Goal: Task Accomplishment & Management: Use online tool/utility

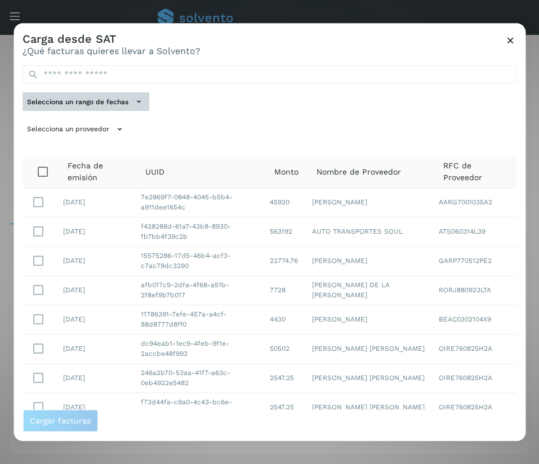
click at [118, 105] on button "Selecciona un rango de fechas" at bounding box center [86, 101] width 127 height 19
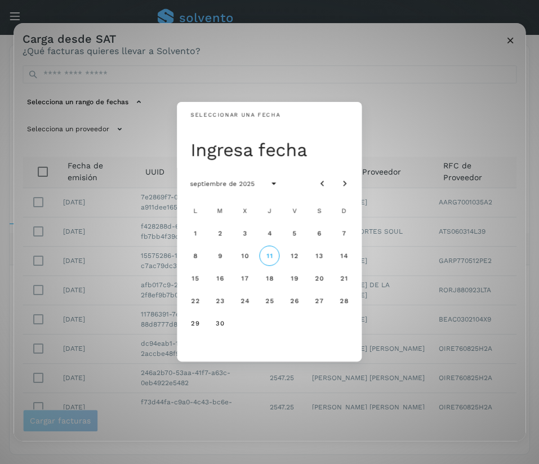
click at [248, 87] on div "Seleccionar una fecha Ingresa fecha septiembre de 2025 L M X J V S D 1 2 3 4 5 …" at bounding box center [270, 232] width 512 height 418
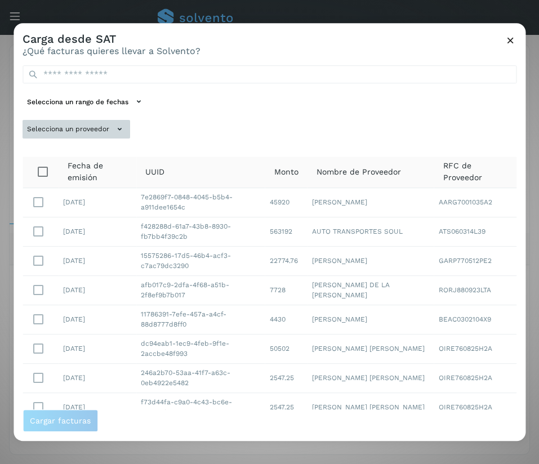
click at [104, 133] on button "Selecciona un proveedor" at bounding box center [77, 129] width 108 height 19
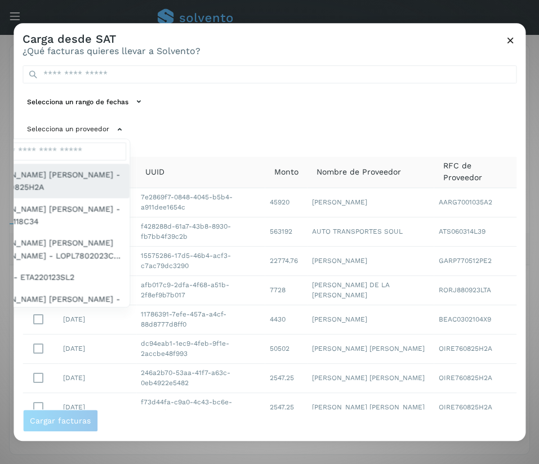
click at [75, 173] on span "[PERSON_NAME] [PERSON_NAME] - OIRE760825H2A" at bounding box center [51, 180] width 139 height 25
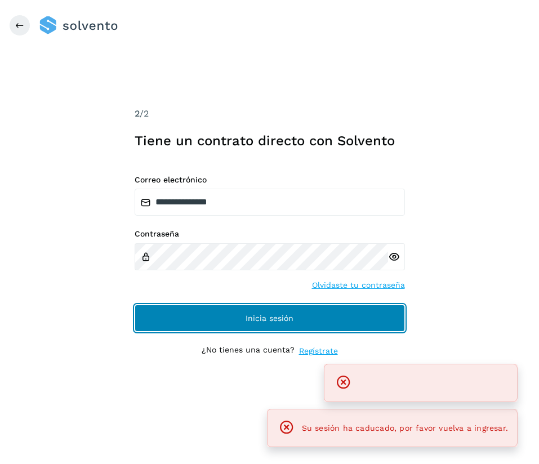
click at [288, 319] on span "Inicia sesión" at bounding box center [270, 318] width 48 height 8
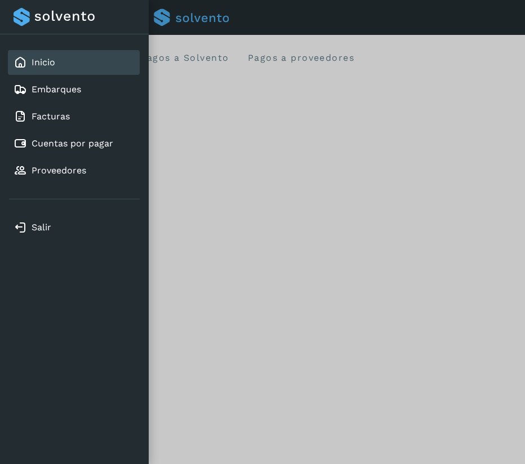
click at [249, 262] on div at bounding box center [262, 232] width 525 height 464
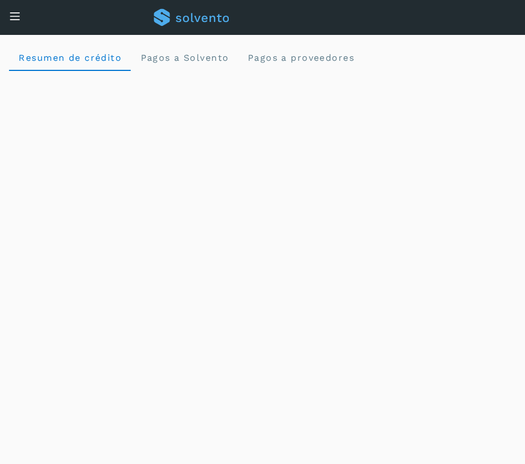
click at [11, 14] on icon at bounding box center [15, 16] width 12 height 12
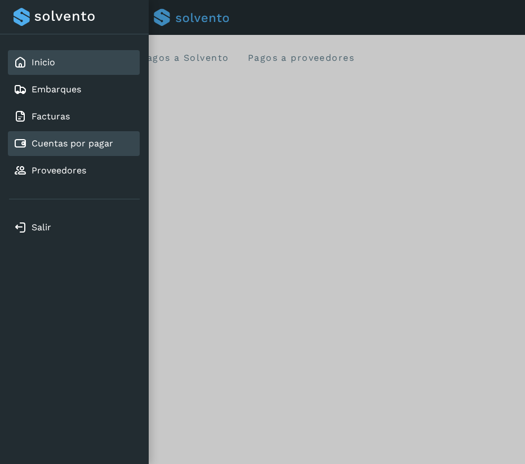
click at [86, 144] on link "Cuentas por pagar" at bounding box center [73, 143] width 82 height 11
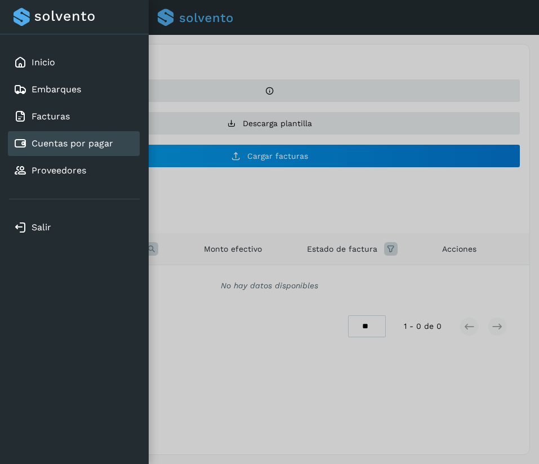
click at [329, 43] on div at bounding box center [269, 232] width 539 height 464
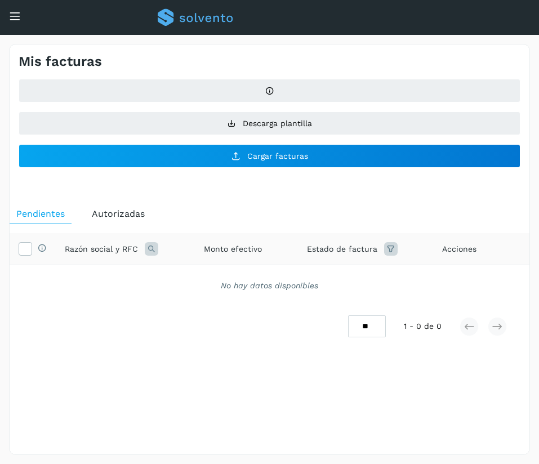
click at [16, 15] on icon at bounding box center [15, 16] width 12 height 12
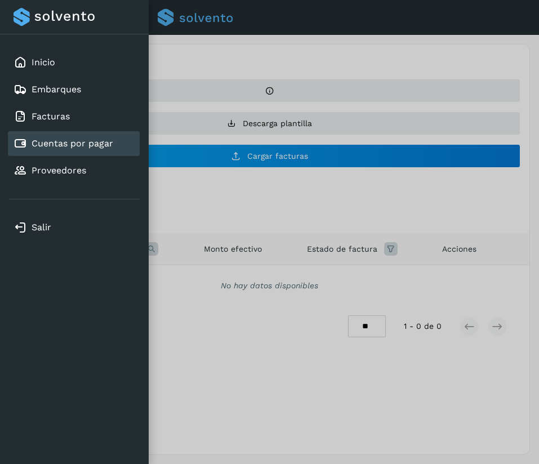
click at [94, 136] on div "Cuentas por pagar" at bounding box center [74, 143] width 132 height 25
click at [375, 30] on div at bounding box center [269, 232] width 539 height 464
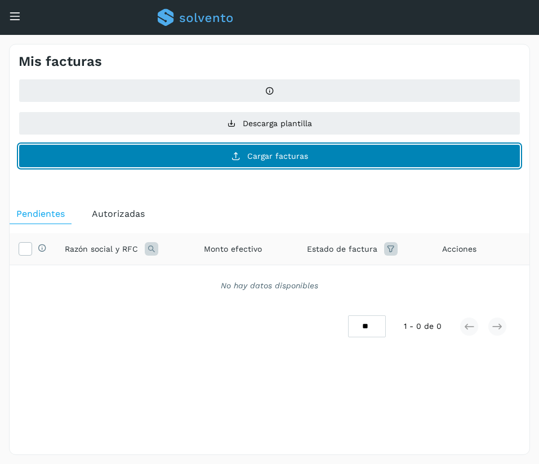
click at [320, 167] on button "Cargar facturas" at bounding box center [270, 156] width 502 height 24
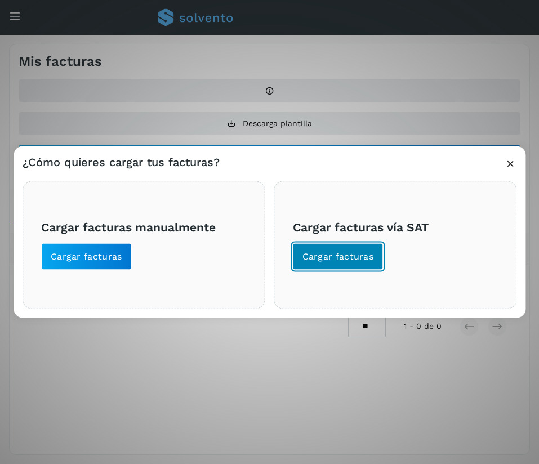
click at [332, 257] on span "Cargar facturas" at bounding box center [338, 257] width 72 height 12
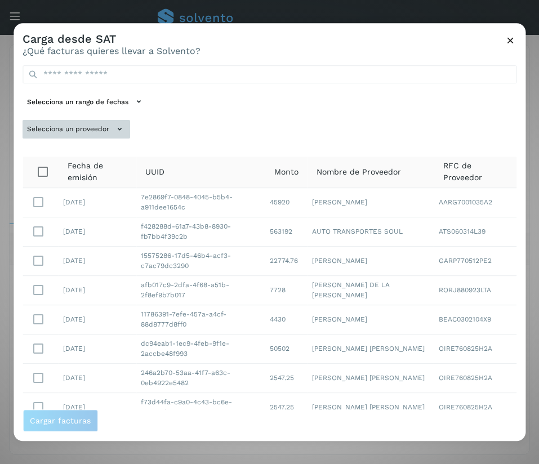
click at [106, 131] on button "Selecciona un proveedor" at bounding box center [77, 129] width 108 height 19
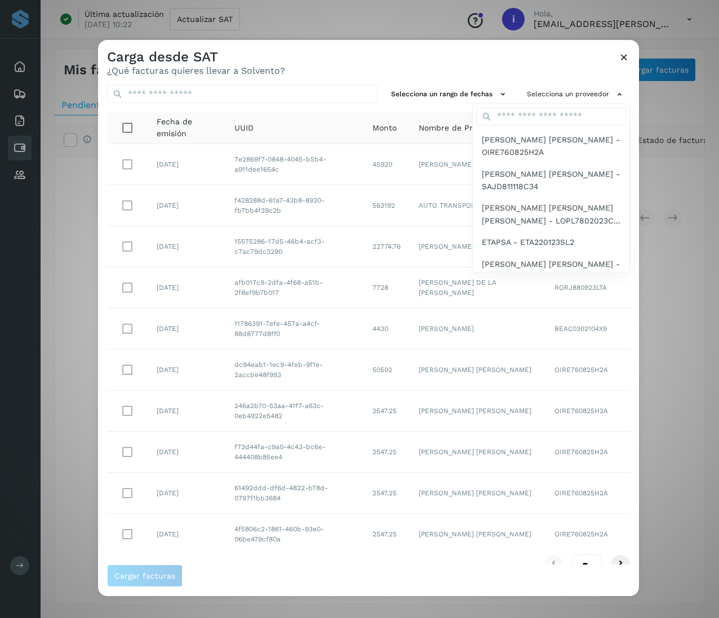
drag, startPoint x: 300, startPoint y: 10, endPoint x: 237, endPoint y: 48, distance: 73.3
click at [237, 48] on div at bounding box center [457, 349] width 719 height 618
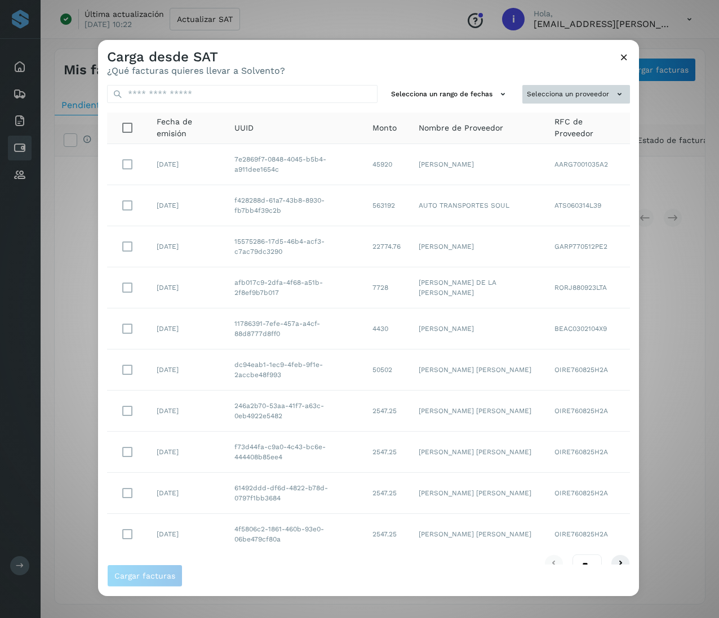
click at [538, 93] on button "Selecciona un proveedor" at bounding box center [576, 94] width 108 height 19
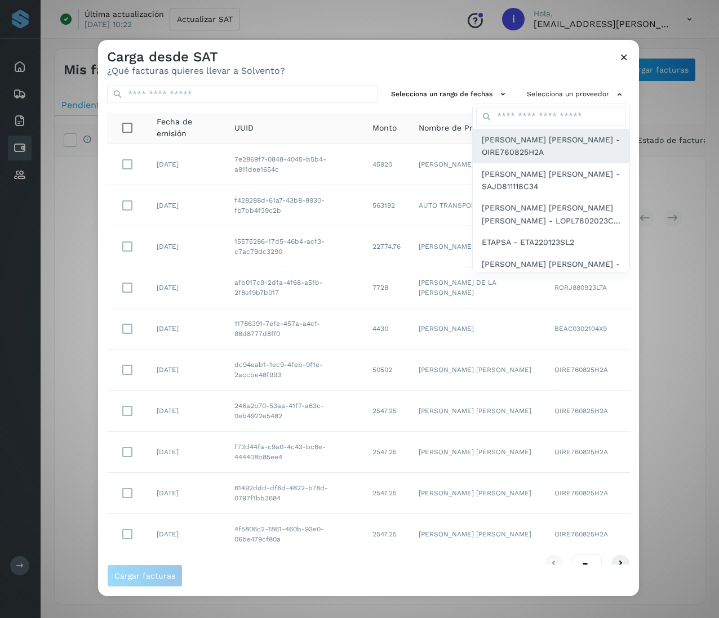
click at [536, 149] on span "[PERSON_NAME] [PERSON_NAME] - OIRE760825H2A" at bounding box center [551, 145] width 139 height 25
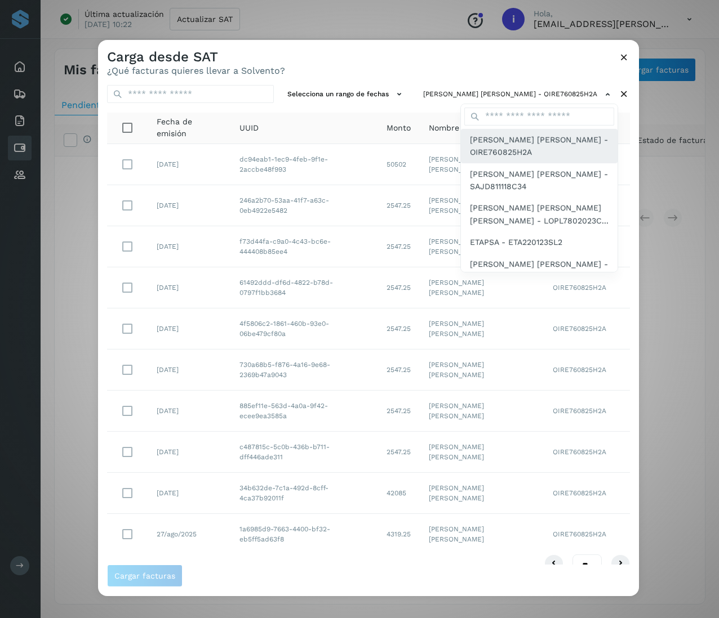
click at [487, 138] on span "[PERSON_NAME] [PERSON_NAME] - OIRE760825H2A" at bounding box center [539, 145] width 139 height 25
click at [340, 44] on div at bounding box center [457, 349] width 719 height 618
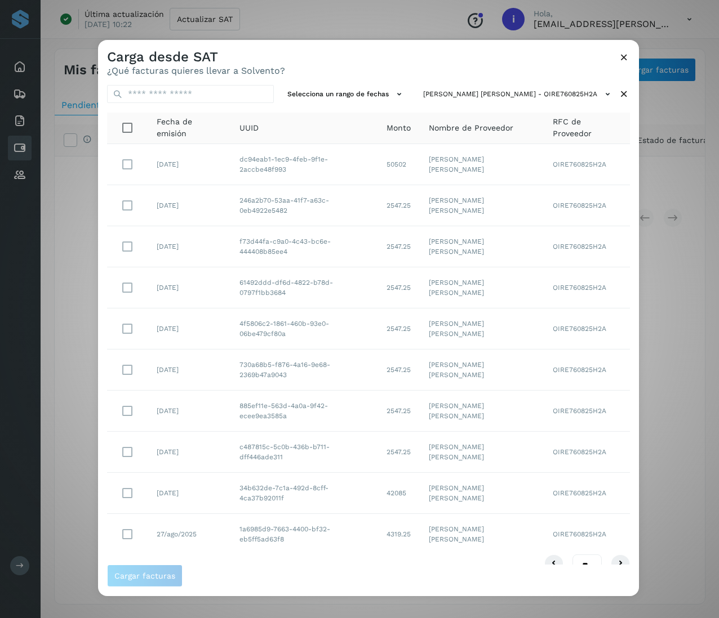
scroll to position [23, 0]
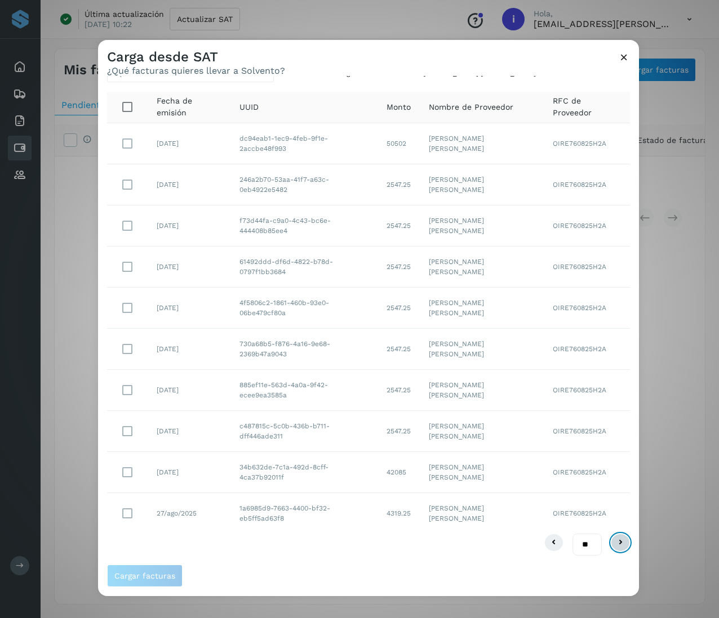
click at [538, 464] on icon at bounding box center [620, 543] width 14 height 14
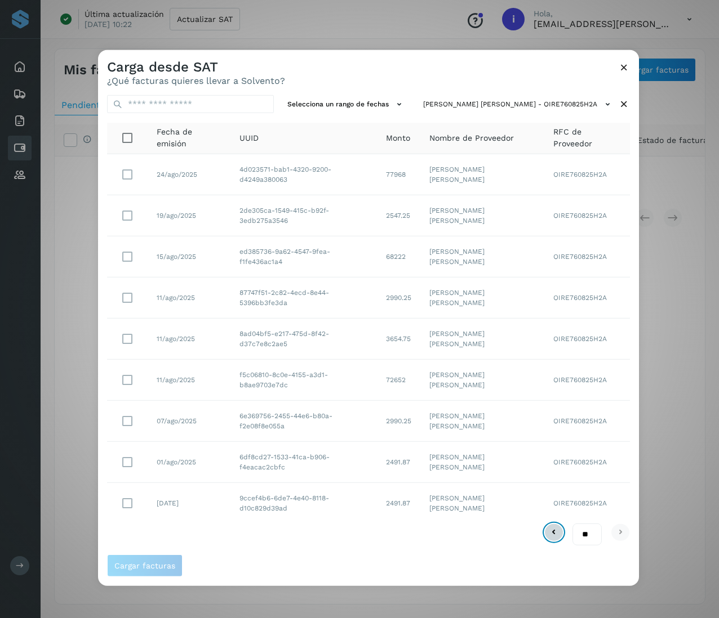
click at [538, 464] on icon at bounding box center [554, 533] width 14 height 14
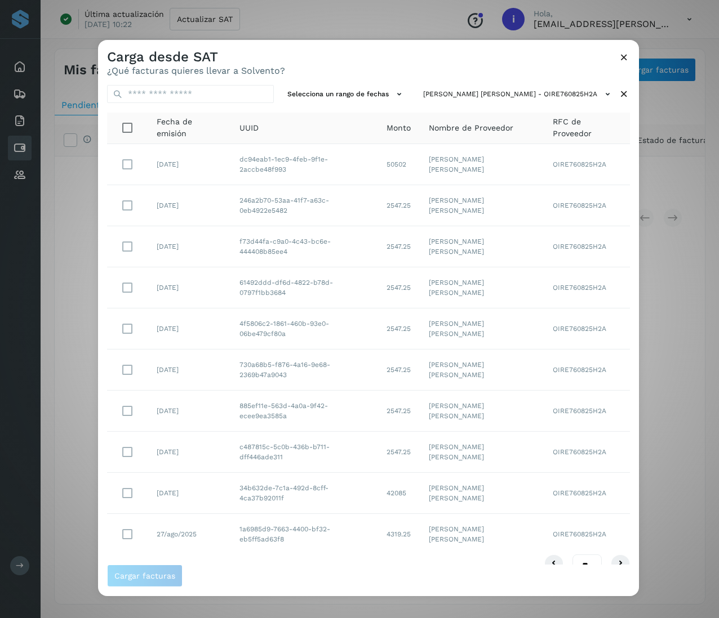
scroll to position [23, 0]
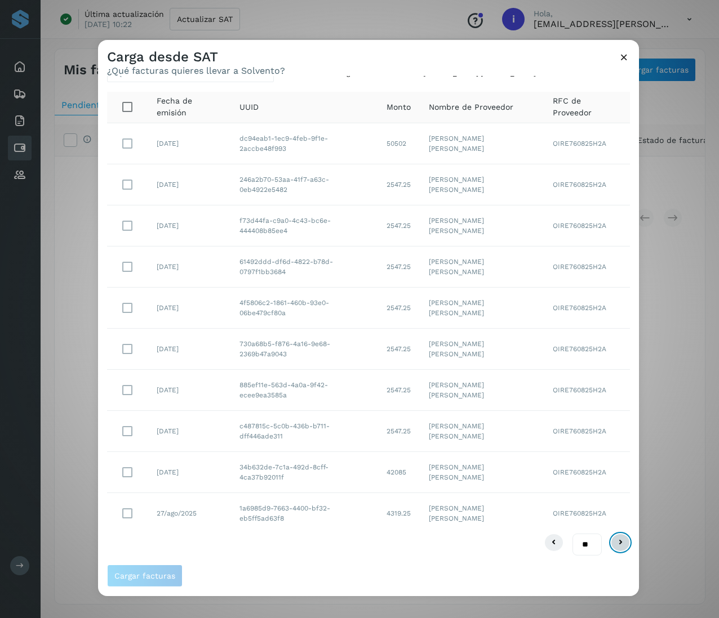
click at [538, 464] on icon at bounding box center [620, 543] width 14 height 14
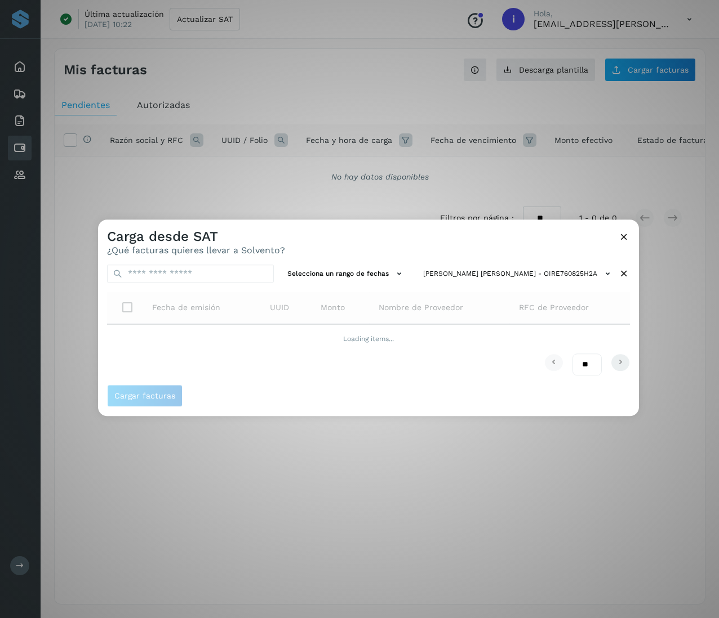
scroll to position [0, 0]
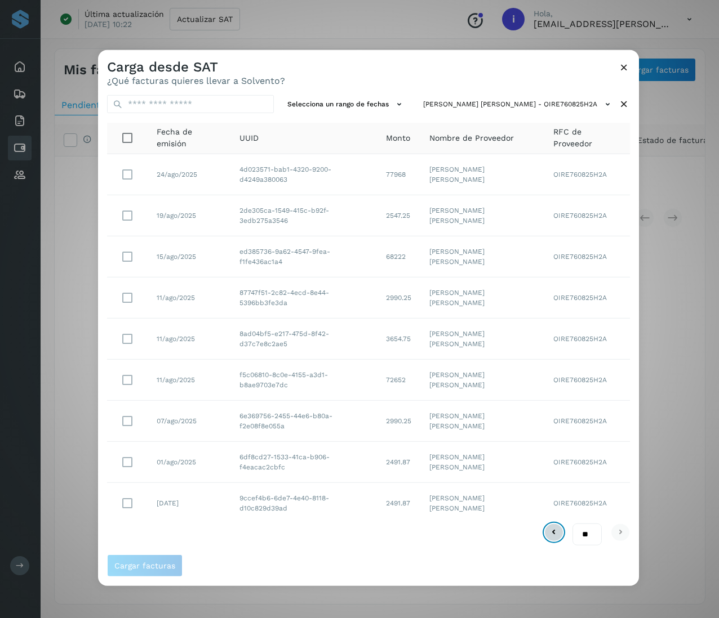
click at [538, 464] on icon at bounding box center [554, 533] width 14 height 14
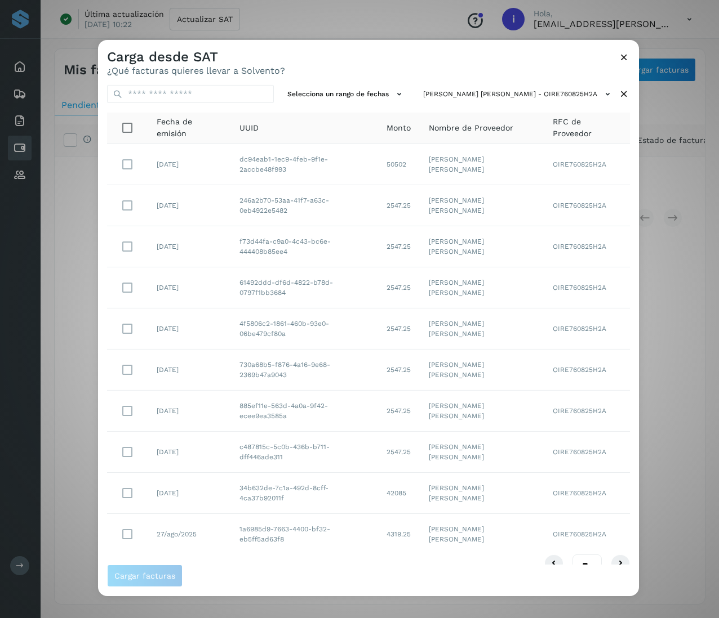
scroll to position [23, 0]
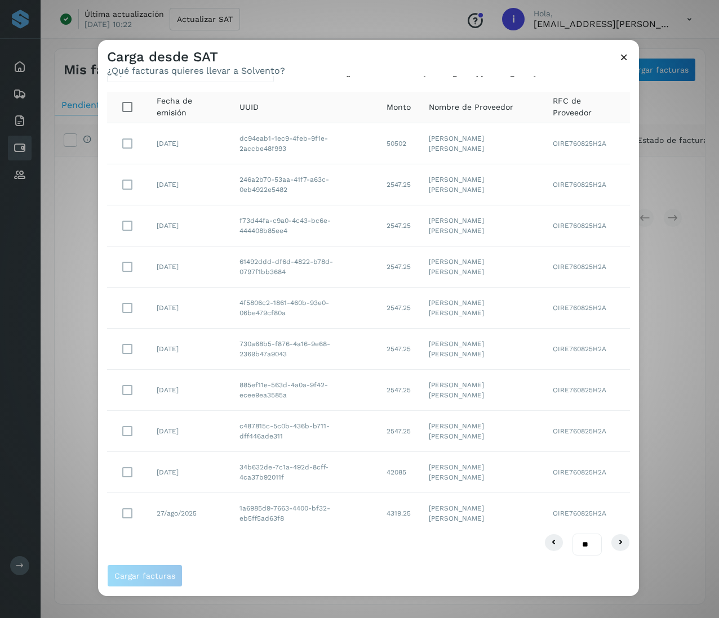
click at [127, 464] on tr "[DATE] 34b632de-7c1a-492d-8cff-4ca37b92011f 42085 [PERSON_NAME] [PERSON_NAME] O…" at bounding box center [368, 472] width 523 height 41
drag, startPoint x: 377, startPoint y: 431, endPoint x: 221, endPoint y: 431, distance: 155.5
click at [221, 431] on tr "[DATE] c487815c-5c0b-436b-b711-dff446ade311 2547.25 [PERSON_NAME] [PERSON_NAME]…" at bounding box center [368, 431] width 523 height 41
copy tr "c487815c-5c0b-436b-b711-dff446ade311"
drag, startPoint x: 296, startPoint y: 399, endPoint x: 229, endPoint y: 384, distance: 69.2
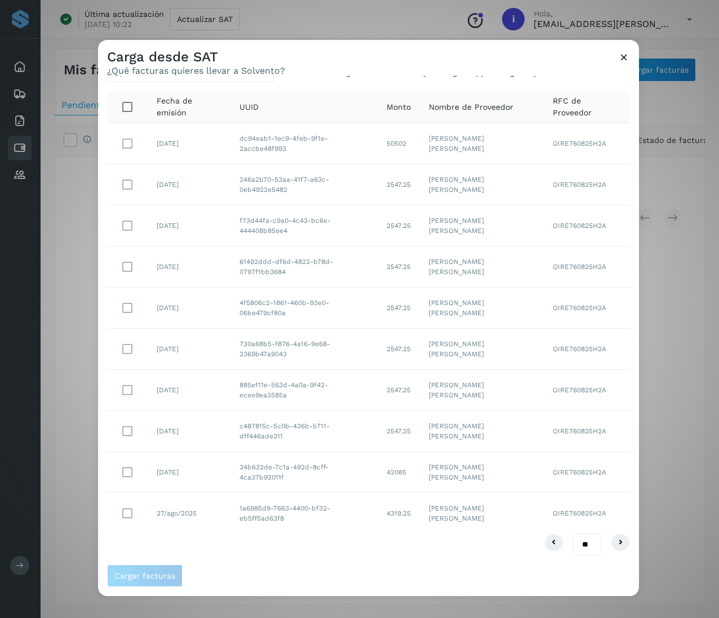
click at [229, 384] on tr "[DATE] 885ef11e-563d-4a0a-9f42-ecee9ea3585a 2547.25 [PERSON_NAME] [PERSON_NAME]…" at bounding box center [368, 390] width 523 height 41
copy tr "885ef11e-563d-4a0a-9f42-ecee9ea3585a"
drag, startPoint x: 295, startPoint y: 359, endPoint x: 406, endPoint y: 307, distance: 122.0
click at [230, 345] on tr "[DATE] 730a68b5-f876-4a16-9e68-2369b47a9043 2547.25 [PERSON_NAME] [PERSON_NAME]…" at bounding box center [368, 349] width 523 height 41
copy tr "730a68b5-f876-4a16-9e68-2369b47a9043"
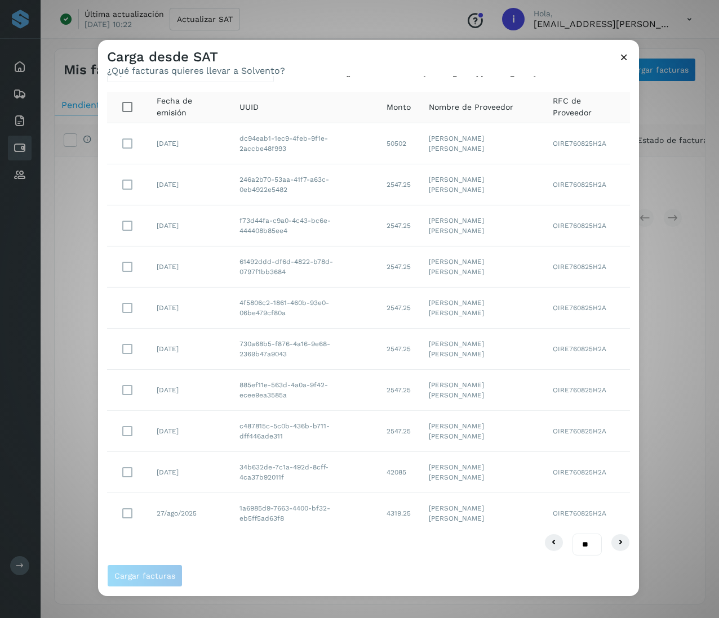
drag, startPoint x: 296, startPoint y: 316, endPoint x: 223, endPoint y: 296, distance: 75.3
click at [223, 296] on tr "[DATE] 4f5806c2-1861-460b-93e0-06be479cf80a 2547.25 [PERSON_NAME] [PERSON_NAME]…" at bounding box center [368, 308] width 523 height 41
copy tr "4f5806c2-1861-460b-93e0-06be479cf80a"
drag, startPoint x: 287, startPoint y: 273, endPoint x: 228, endPoint y: 257, distance: 61.6
click at [226, 260] on tr "[DATE] 61492ddd-df6d-4822-b78d-0797f1bb3684 2547.25 [PERSON_NAME] [PERSON_NAME]…" at bounding box center [368, 267] width 523 height 41
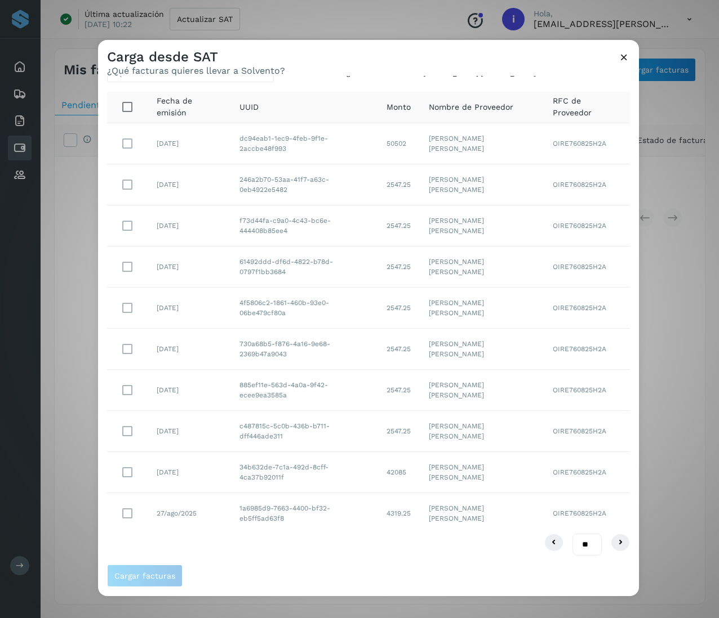
copy tr "61492ddd-df6d-4822-b78d-0797f1bb3684"
drag, startPoint x: 297, startPoint y: 231, endPoint x: 230, endPoint y: 219, distance: 68.2
click at [230, 219] on td "f73d44fa-c9a0-4c43-bc6e-444408b85ee4" at bounding box center [303, 226] width 147 height 41
copy td "f73d44fa-c9a0-4c43-bc6e-444408b85ee4"
drag, startPoint x: 297, startPoint y: 190, endPoint x: 300, endPoint y: 154, distance: 35.6
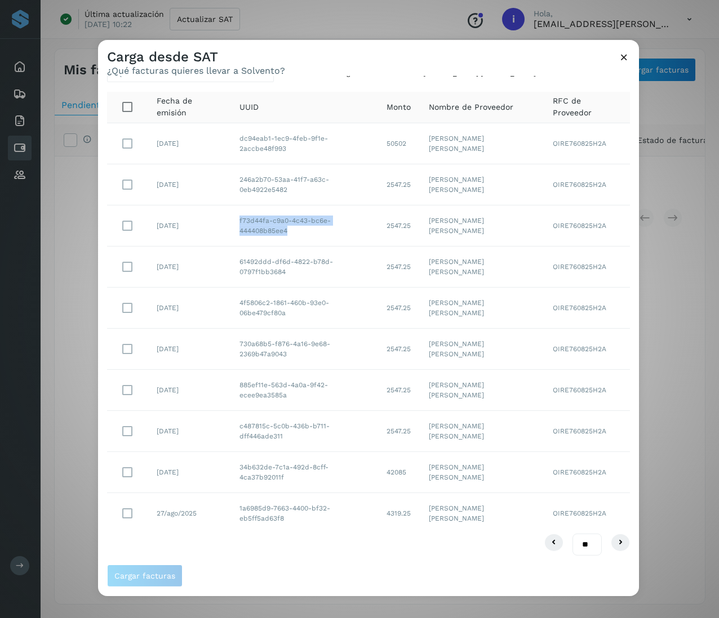
click at [228, 176] on tr "[DATE] 246a2b70-53aa-41f7-a63c-0eb4922e5482 2547.25 [PERSON_NAME] [PERSON_NAME]…" at bounding box center [368, 184] width 523 height 41
copy tr "246a2b70-53aa-41f7-a63c-0eb4922e5482"
drag, startPoint x: 378, startPoint y: 142, endPoint x: 598, endPoint y: 102, distance: 222.7
click at [231, 138] on td "dc94eab1-1ec9-4feb-9f1e-2accbe48f993" at bounding box center [303, 143] width 147 height 41
copy td "dc94eab1-1ec9-4feb-9f1e-2accbe48f993"
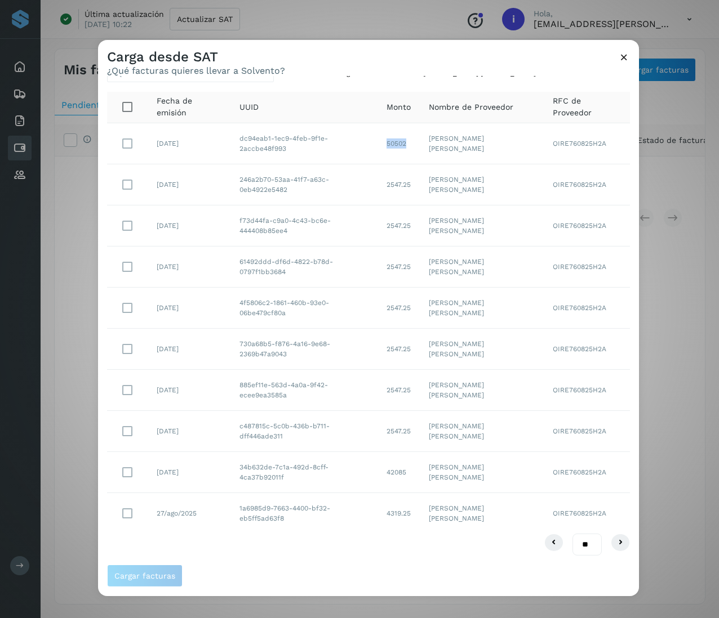
drag, startPoint x: 420, startPoint y: 148, endPoint x: 384, endPoint y: 147, distance: 36.1
click at [384, 147] on td "50502" at bounding box center [398, 143] width 42 height 41
copy td "50502"
drag, startPoint x: 421, startPoint y: 188, endPoint x: 386, endPoint y: 185, distance: 35.6
click at [386, 185] on td "2547.25" at bounding box center [398, 184] width 42 height 41
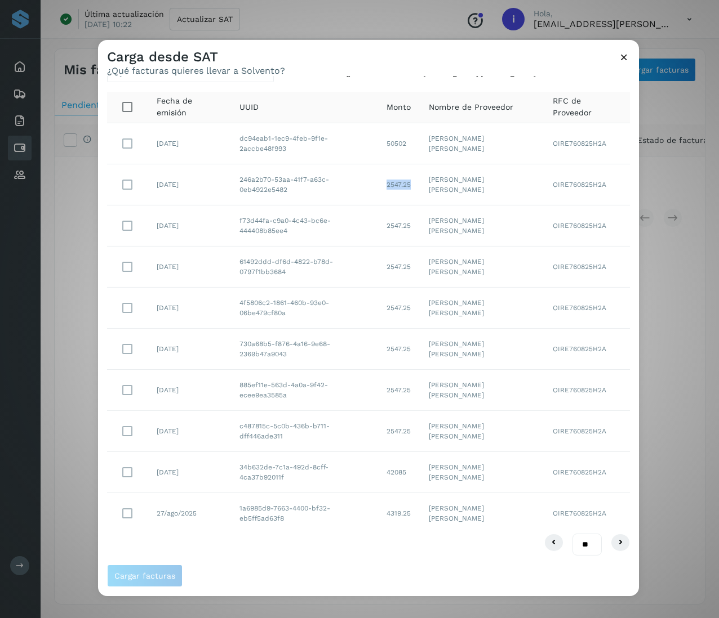
copy td "2547.25"
drag, startPoint x: 424, startPoint y: 230, endPoint x: 388, endPoint y: 228, distance: 36.1
click at [388, 228] on td "2547.25" at bounding box center [398, 226] width 42 height 41
drag, startPoint x: 420, startPoint y: 268, endPoint x: 378, endPoint y: 260, distance: 41.9
click at [364, 267] on tr "[DATE] 61492ddd-df6d-4822-b78d-0797f1bb3684 2547.25 [PERSON_NAME] [PERSON_NAME]…" at bounding box center [368, 267] width 523 height 41
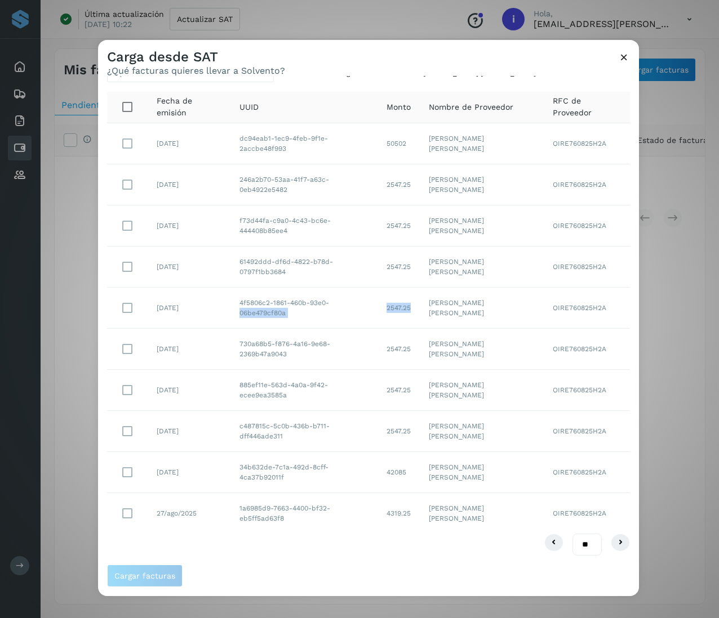
drag, startPoint x: 421, startPoint y: 307, endPoint x: 381, endPoint y: 306, distance: 40.0
click at [381, 306] on tr "[DATE] 4f5806c2-1861-460b-93e0-06be479cf80a 2547.25 [PERSON_NAME] [PERSON_NAME]…" at bounding box center [368, 308] width 523 height 41
click at [426, 316] on td "[PERSON_NAME] [PERSON_NAME]" at bounding box center [482, 308] width 124 height 41
drag, startPoint x: 420, startPoint y: 311, endPoint x: 388, endPoint y: 309, distance: 32.2
click at [388, 309] on td "2547.25" at bounding box center [398, 308] width 42 height 41
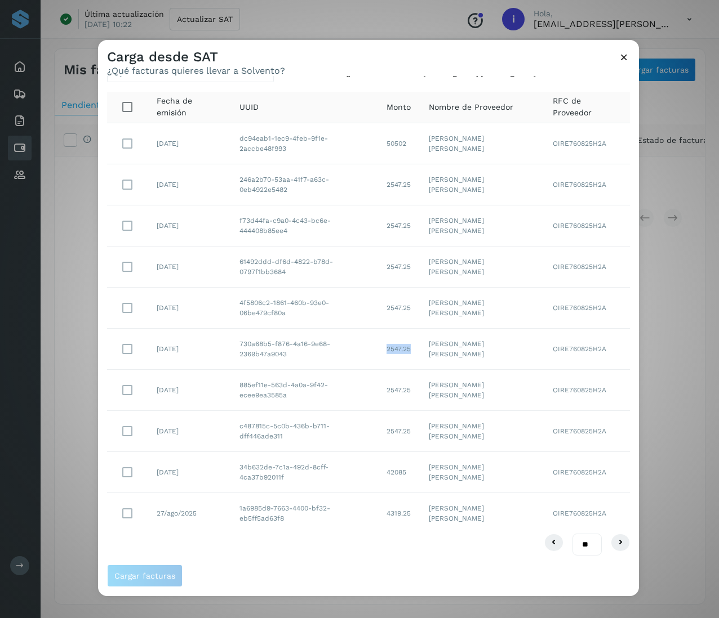
drag, startPoint x: 418, startPoint y: 350, endPoint x: 380, endPoint y: 349, distance: 38.3
click at [380, 349] on tr "[DATE] 730a68b5-f876-4a16-9e68-2369b47a9043 2547.25 [PERSON_NAME] [PERSON_NAME]…" at bounding box center [368, 349] width 523 height 41
drag, startPoint x: 420, startPoint y: 389, endPoint x: 440, endPoint y: 378, distance: 23.2
click at [382, 393] on tr "[DATE] 885ef11e-563d-4a0a-9f42-ecee9ea3585a 2547.25 [PERSON_NAME] [PERSON_NAME]…" at bounding box center [368, 390] width 523 height 41
drag, startPoint x: 419, startPoint y: 431, endPoint x: 376, endPoint y: 434, distance: 42.9
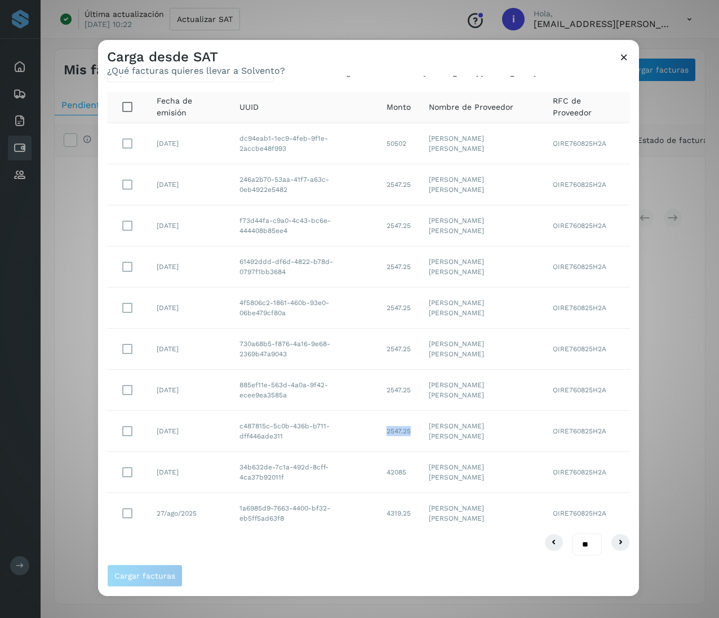
click at [376, 434] on tr "[DATE] c487815c-5c0b-436b-b711-dff446ade311 2547.25 [PERSON_NAME] [PERSON_NAME]…" at bounding box center [368, 431] width 523 height 41
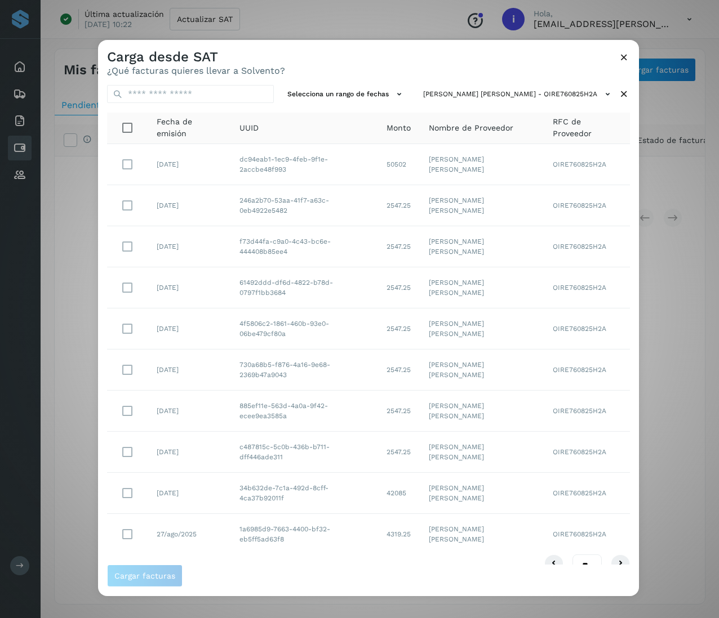
click at [538, 91] on icon at bounding box center [624, 94] width 12 height 12
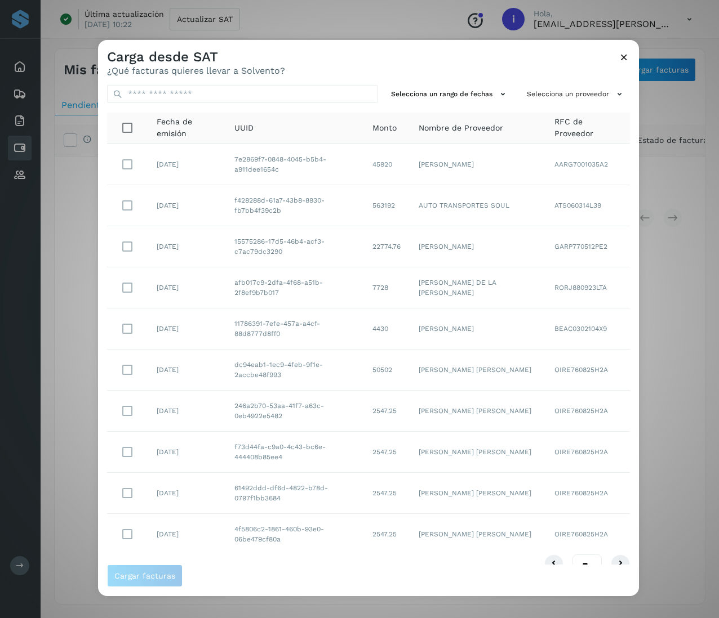
click at [538, 91] on button "Selecciona un proveedor" at bounding box center [576, 94] width 108 height 19
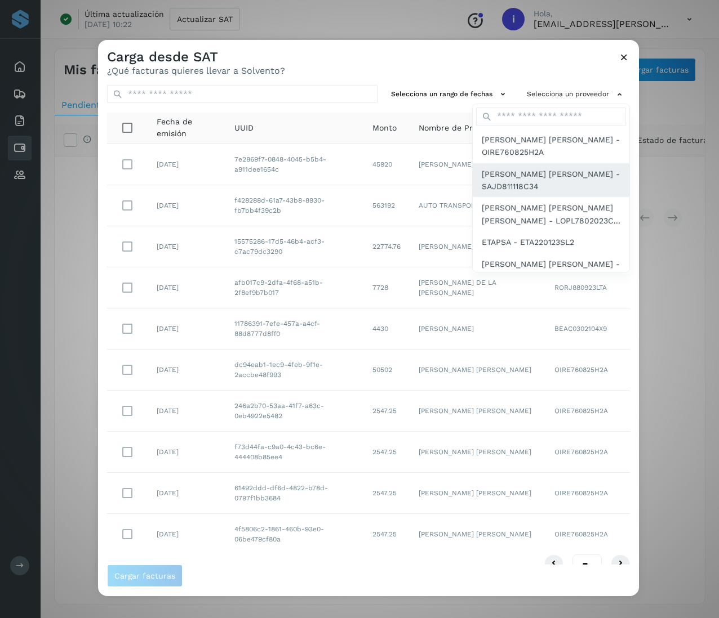
click at [537, 179] on span "[PERSON_NAME] [PERSON_NAME] - SAJD811118C34" at bounding box center [551, 179] width 139 height 25
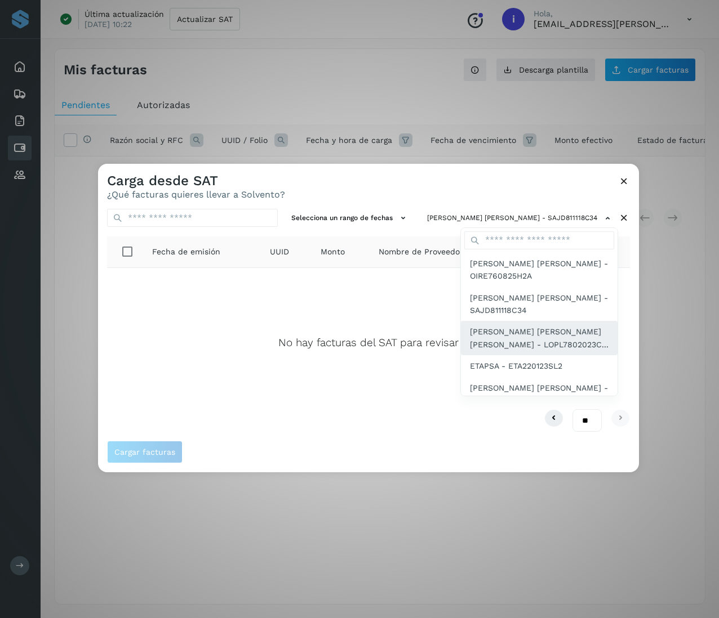
click at [531, 337] on span "[PERSON_NAME] [PERSON_NAME] [PERSON_NAME] - LOPL7802023C..." at bounding box center [539, 338] width 139 height 25
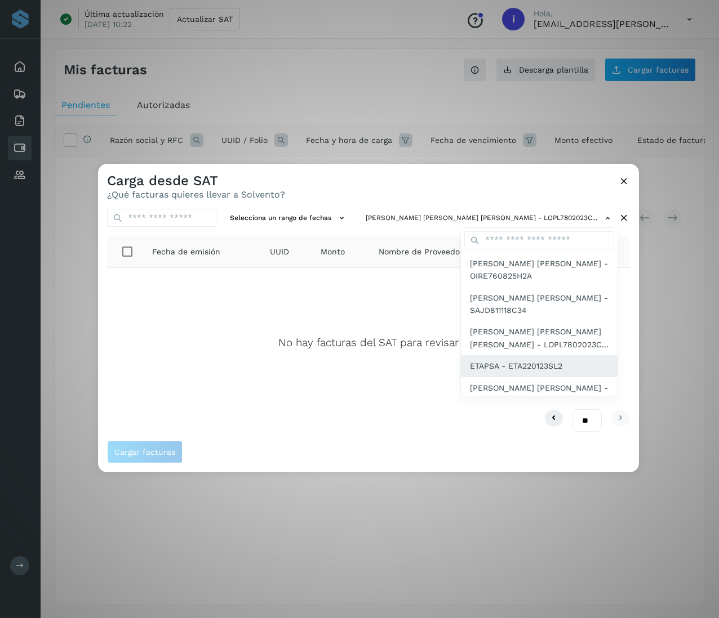
click at [527, 365] on span "ETAPSA - ETA220123SL2" at bounding box center [516, 366] width 92 height 12
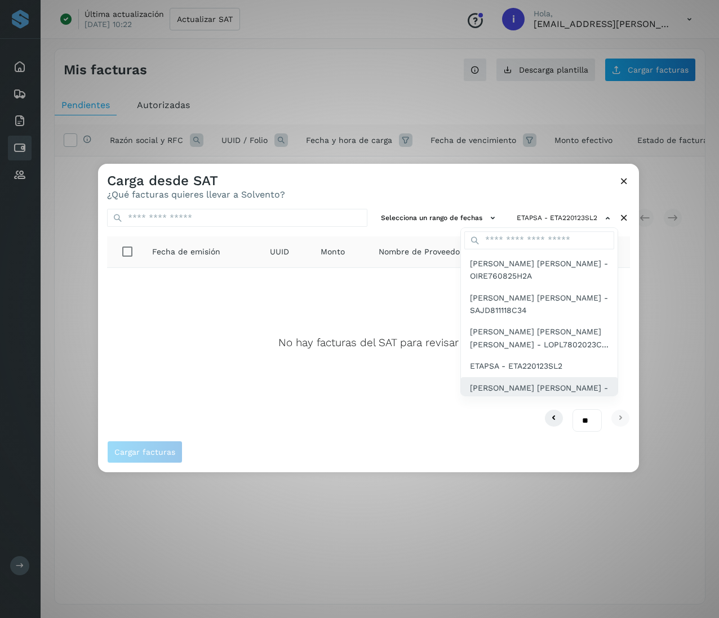
click at [538, 388] on span "[PERSON_NAME] [PERSON_NAME] - AAPC68112..." at bounding box center [539, 394] width 139 height 25
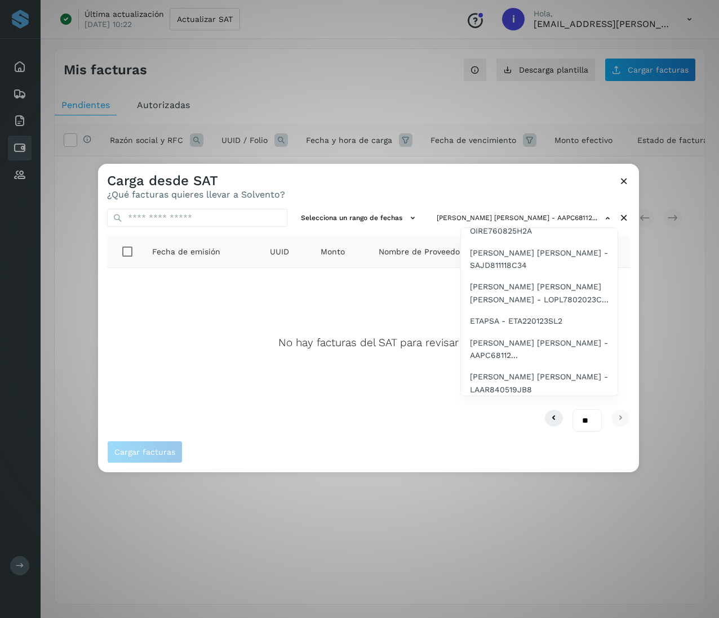
scroll to position [90, 0]
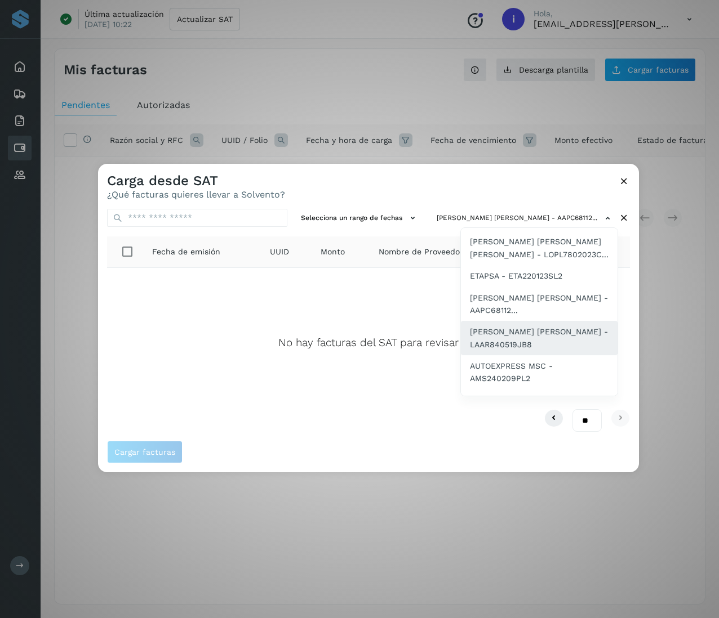
click at [525, 337] on span "[PERSON_NAME] [PERSON_NAME] - LAAR840519JB8" at bounding box center [539, 338] width 139 height 25
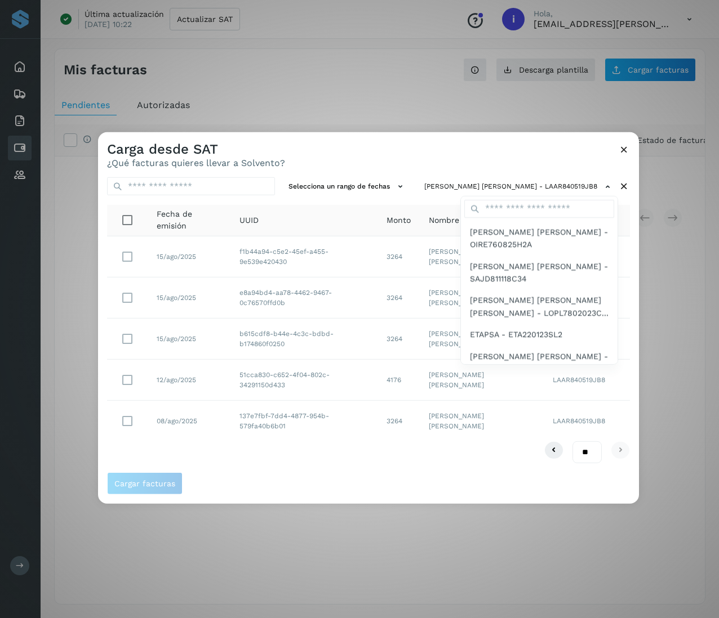
click at [462, 464] on div at bounding box center [457, 441] width 719 height 618
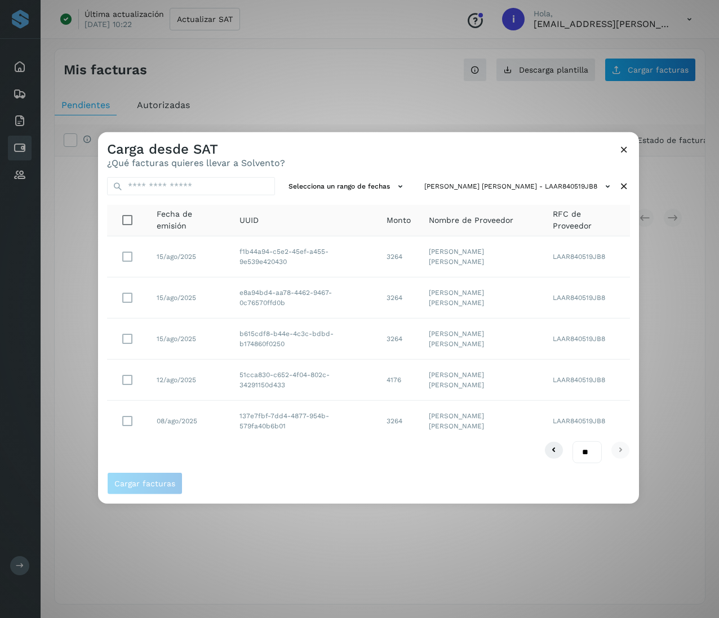
click at [538, 188] on icon at bounding box center [624, 187] width 12 height 12
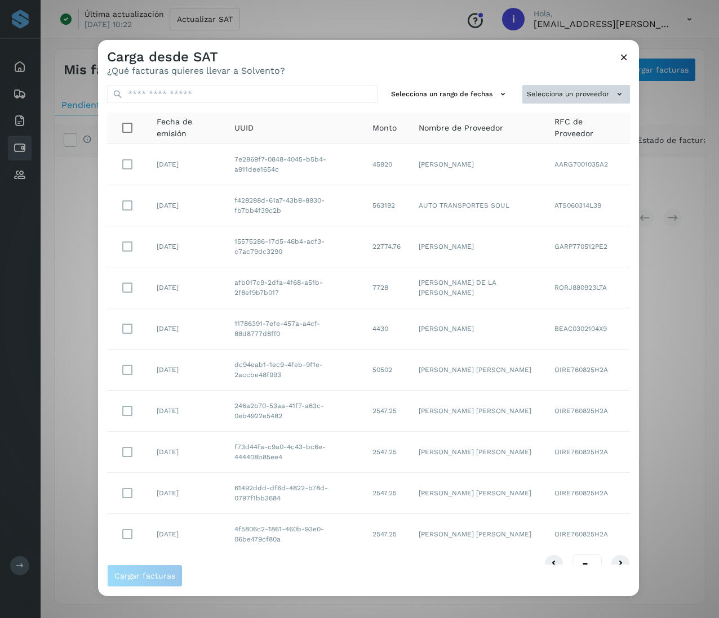
click at [538, 93] on button "Selecciona un proveedor" at bounding box center [576, 94] width 108 height 19
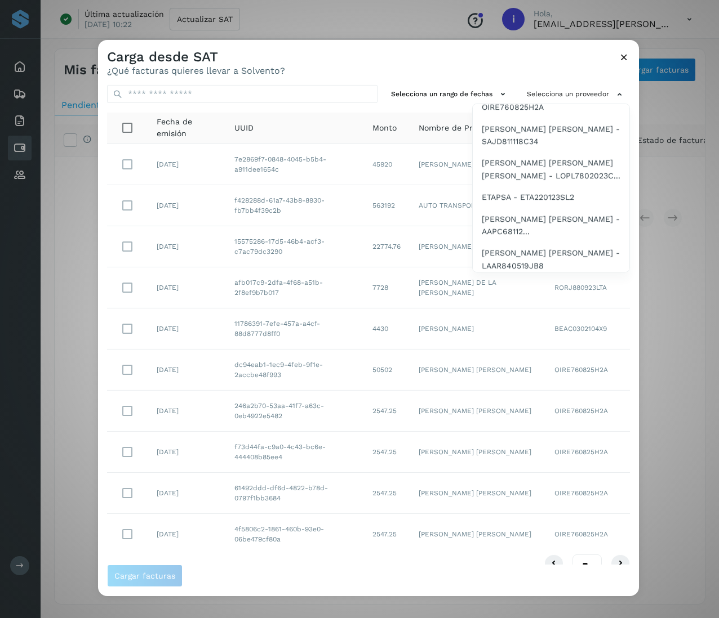
scroll to position [90, 0]
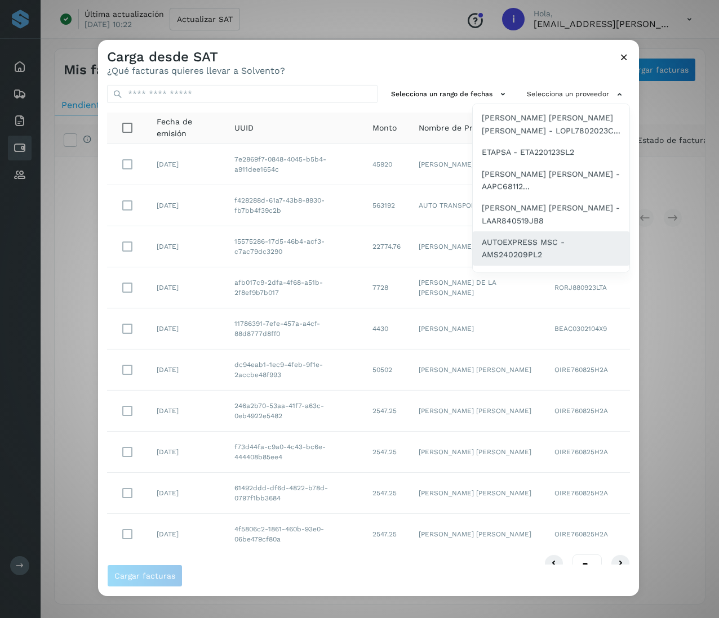
click at [538, 239] on span "AUTOEXPRESS MSC - AMS240209PL2" at bounding box center [551, 248] width 139 height 25
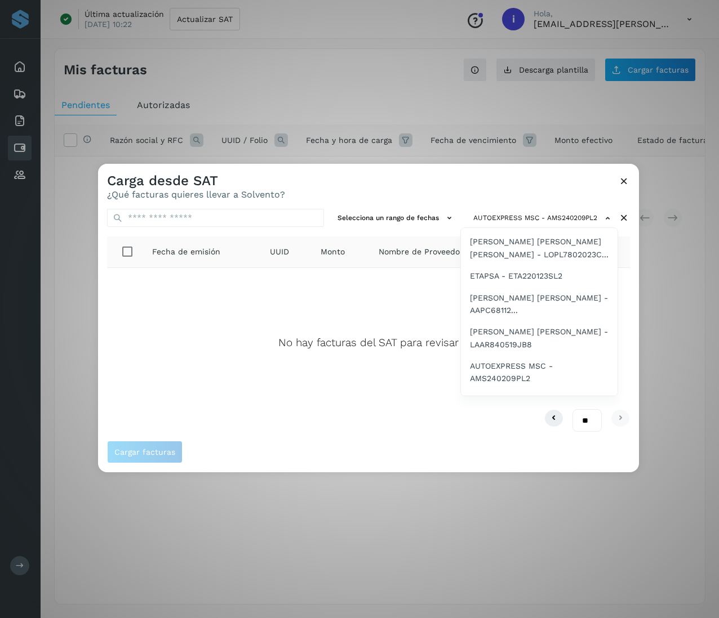
scroll to position [135, 0]
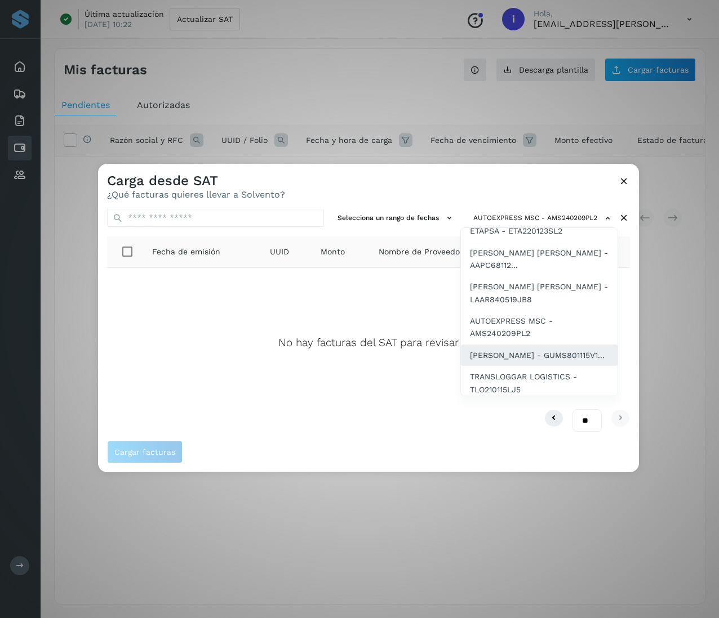
click at [538, 362] on span "[PERSON_NAME] - GUMS801115V1..." at bounding box center [537, 355] width 135 height 12
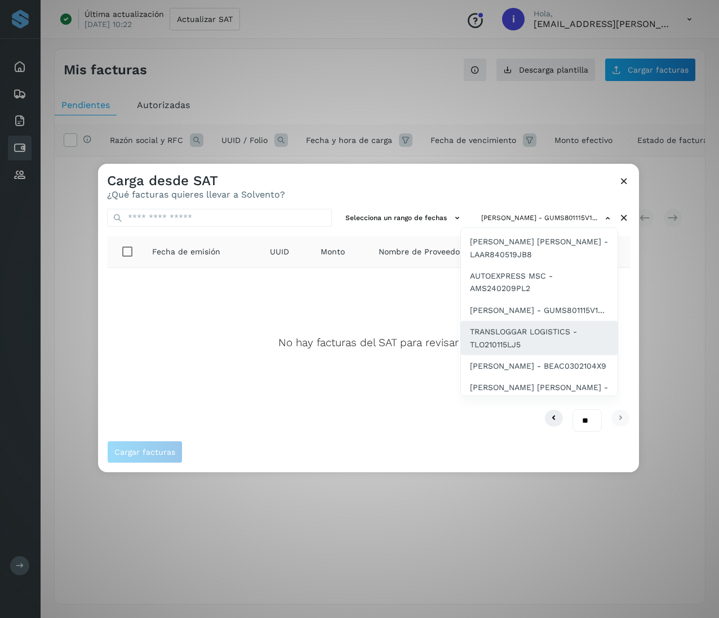
click at [522, 338] on span "TRANSLOGGAR LOGISTICS - TLO210115LJ5" at bounding box center [539, 338] width 139 height 25
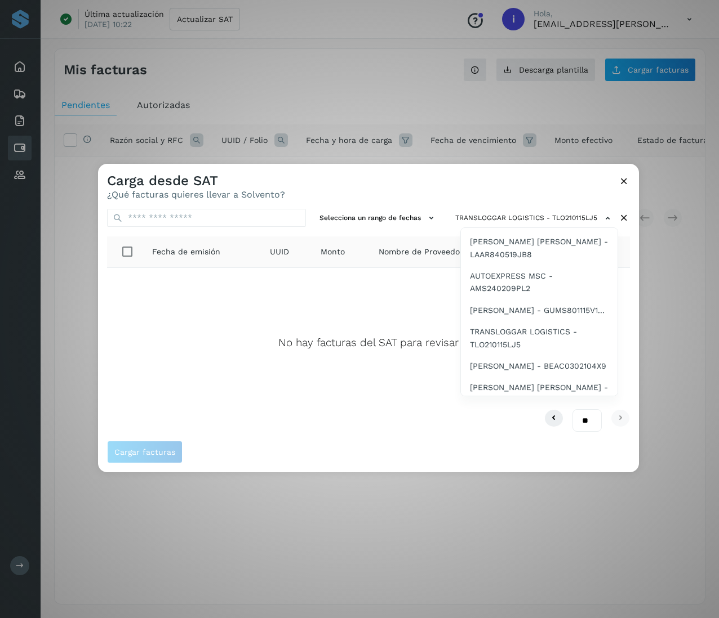
scroll to position [225, 0]
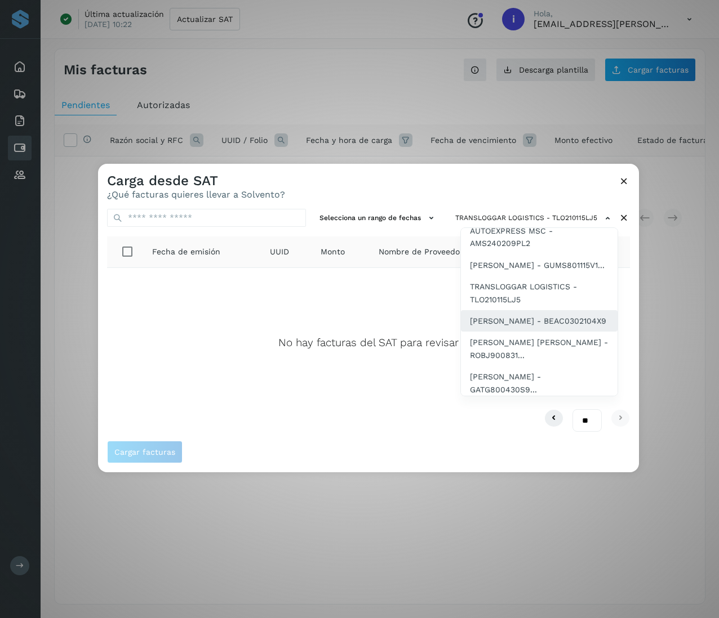
click at [538, 327] on span "[PERSON_NAME] - BEAC0302104X9" at bounding box center [538, 321] width 136 height 12
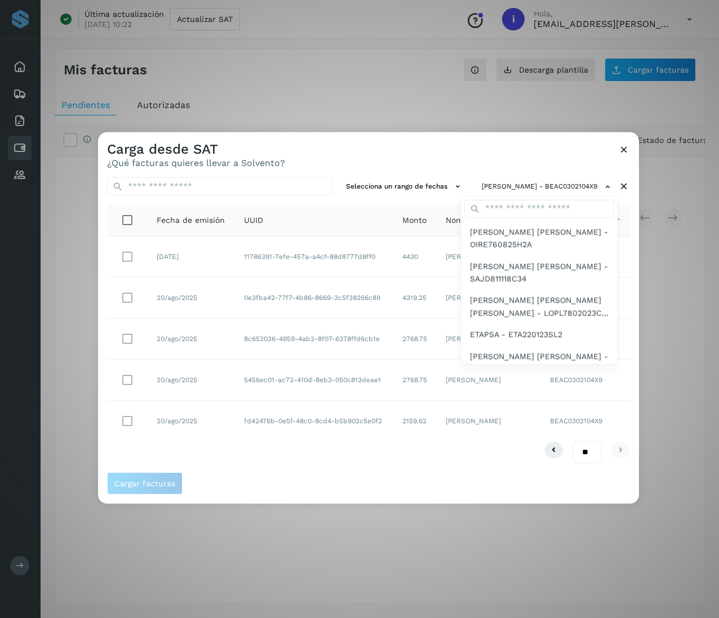
click at [532, 138] on div at bounding box center [457, 441] width 719 height 618
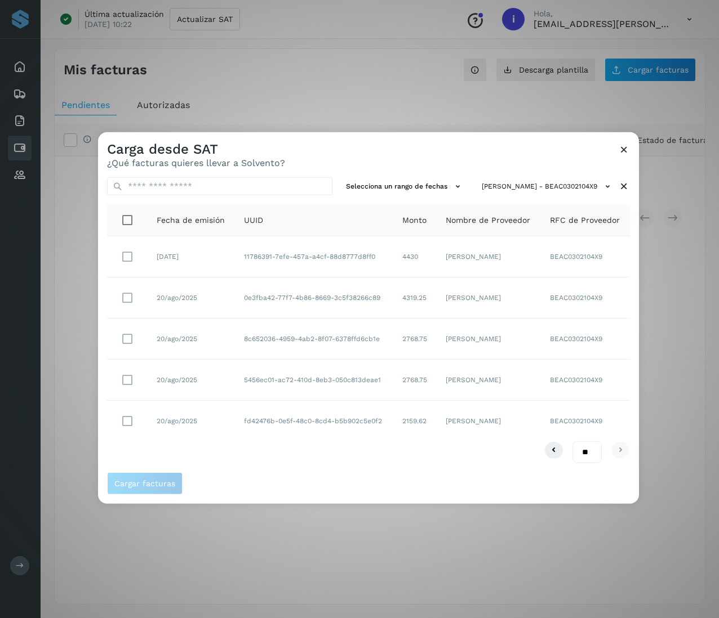
click at [243, 265] on td "11786391-7efe-457a-a4cf-88d8777d8ff0" at bounding box center [314, 257] width 158 height 41
drag, startPoint x: 239, startPoint y: 260, endPoint x: 389, endPoint y: 260, distance: 149.3
click at [389, 260] on td "11786391-7efe-457a-a4cf-88d8777d8ff0" at bounding box center [314, 257] width 158 height 41
click at [538, 190] on icon at bounding box center [624, 187] width 12 height 12
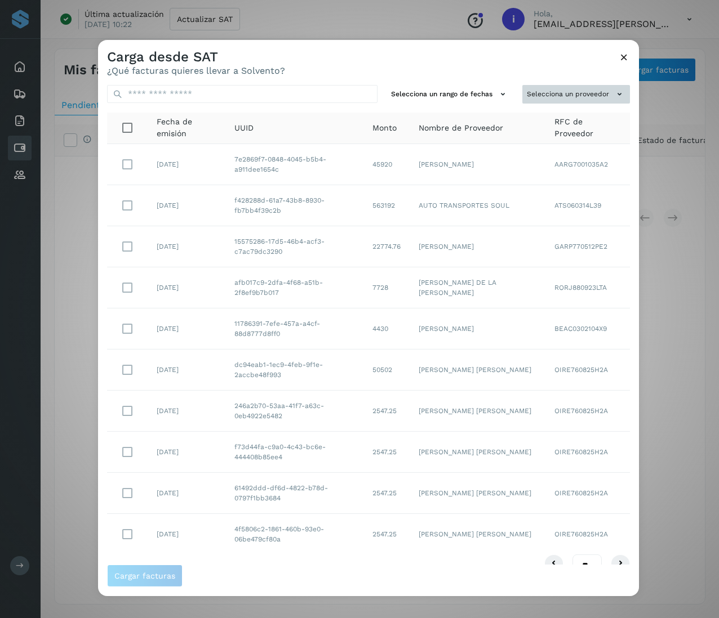
click at [538, 102] on button "Selecciona un proveedor" at bounding box center [576, 94] width 108 height 19
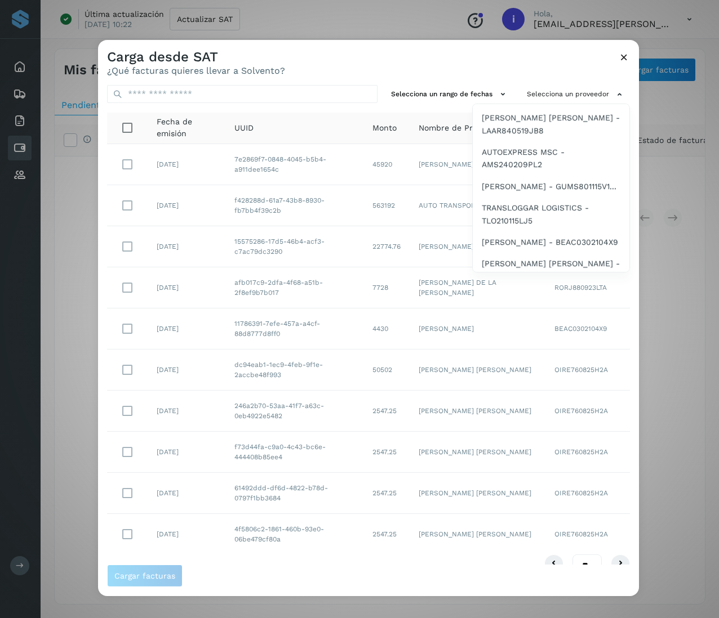
scroll to position [225, 0]
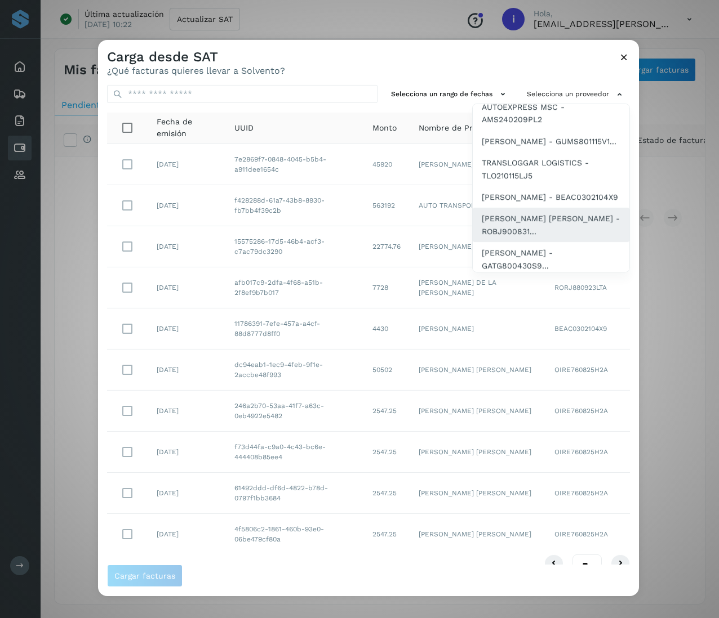
click at [537, 238] on span "[PERSON_NAME] [PERSON_NAME] - ROBJ900831..." at bounding box center [551, 224] width 139 height 25
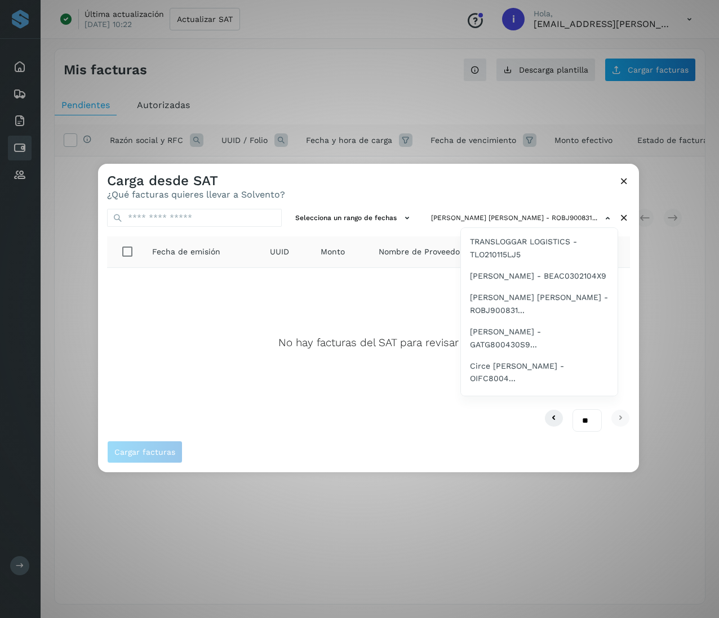
scroll to position [315, 0]
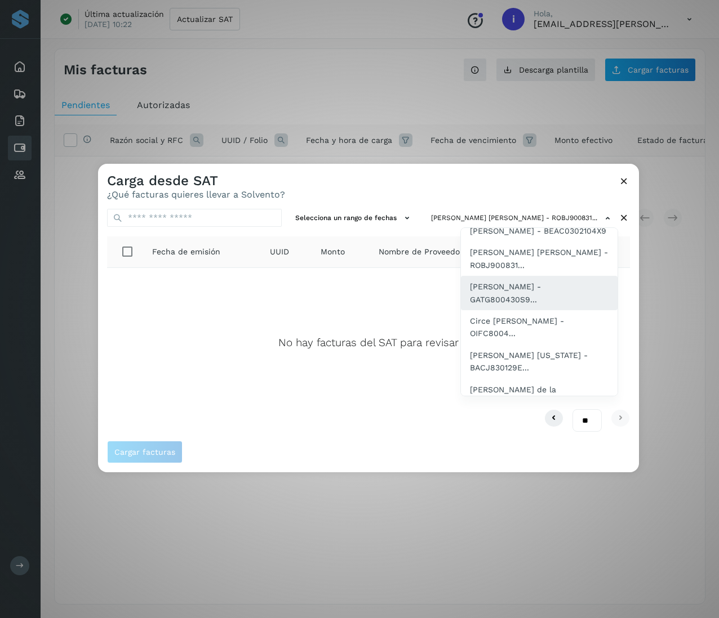
click at [532, 306] on span "[PERSON_NAME] - GATG800430S9..." at bounding box center [539, 292] width 139 height 25
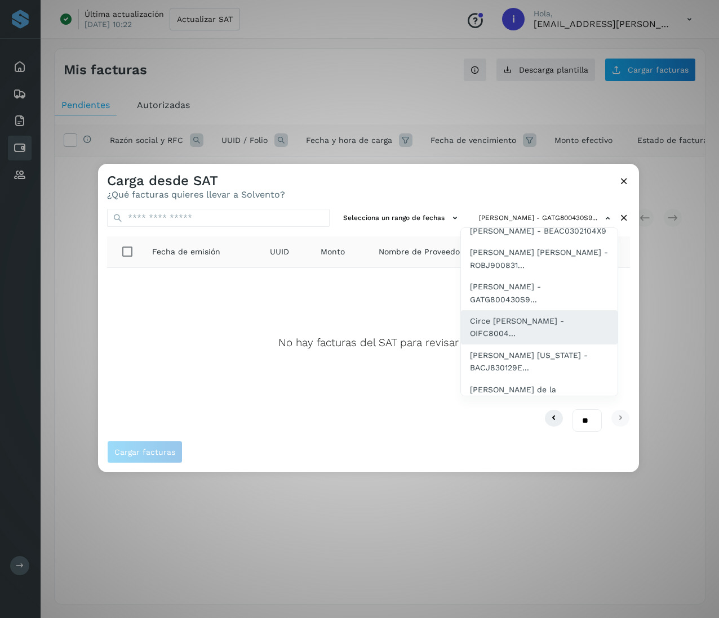
click at [538, 340] on span "Circe [PERSON_NAME] - OIFC8004..." at bounding box center [539, 327] width 139 height 25
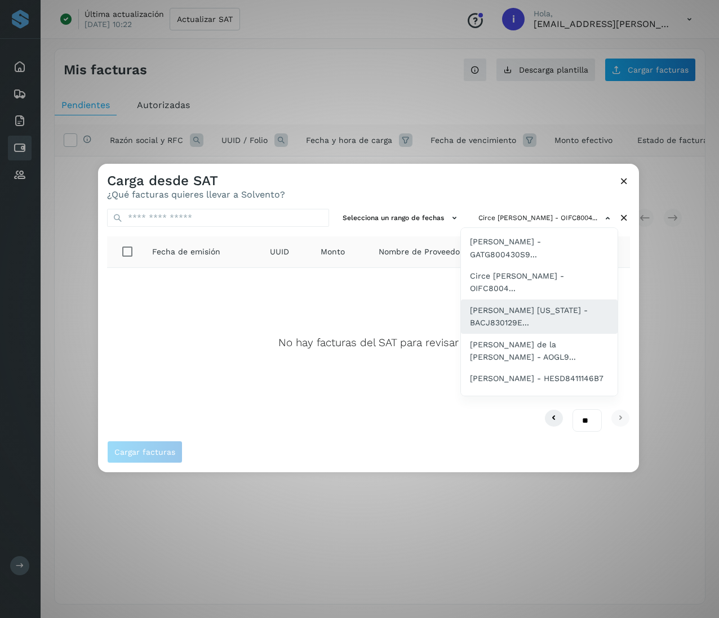
click at [538, 329] on span "[PERSON_NAME] [US_STATE] - BACJ830129E..." at bounding box center [539, 316] width 139 height 25
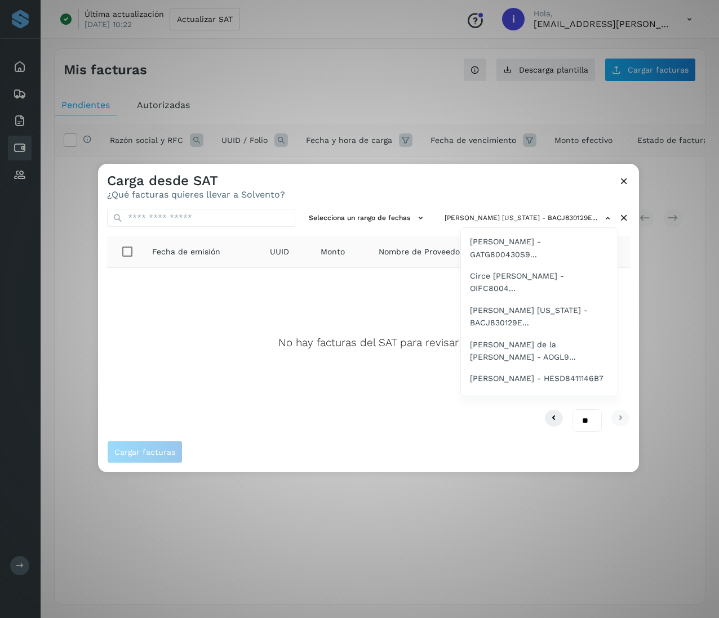
scroll to position [406, 0]
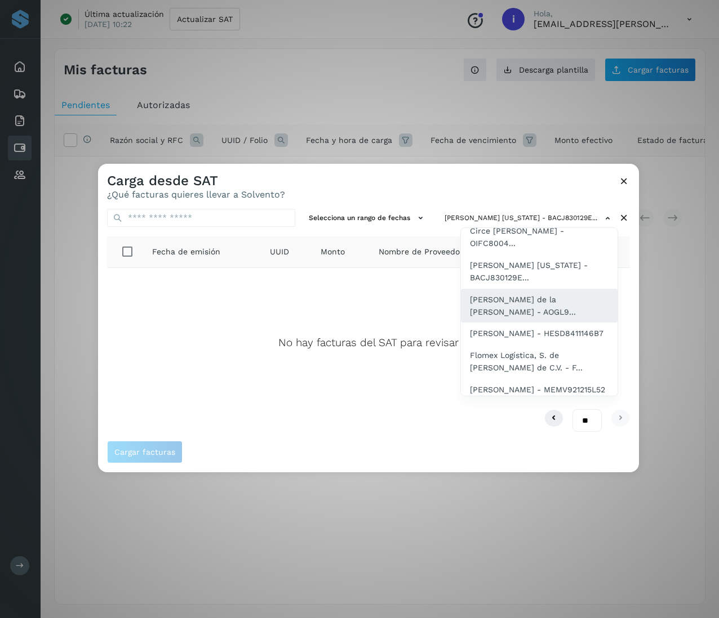
click at [535, 319] on span "[PERSON_NAME] de la [PERSON_NAME] - AOGL9..." at bounding box center [539, 305] width 139 height 25
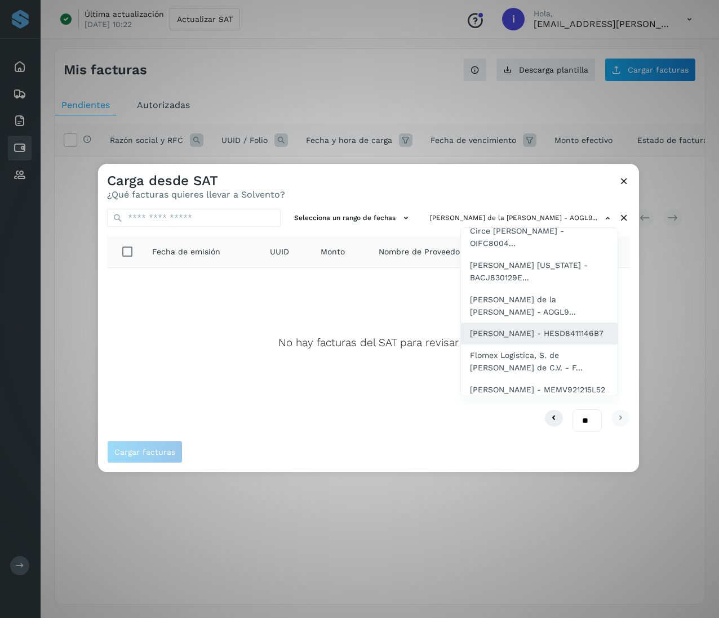
click at [535, 340] on span "[PERSON_NAME] - HESD8411146B7" at bounding box center [536, 333] width 133 height 12
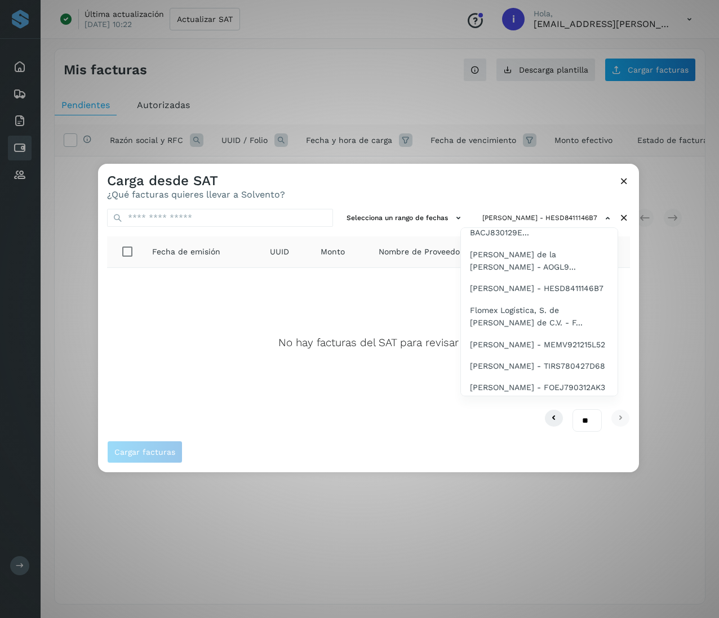
scroll to position [496, 0]
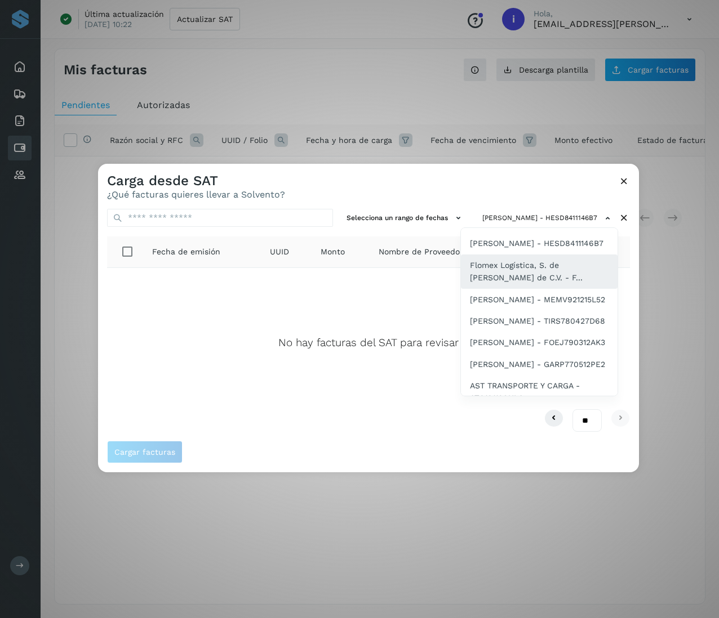
click at [538, 284] on span "Flomex Logística, S. de [PERSON_NAME] de C.V. - F..." at bounding box center [539, 271] width 139 height 25
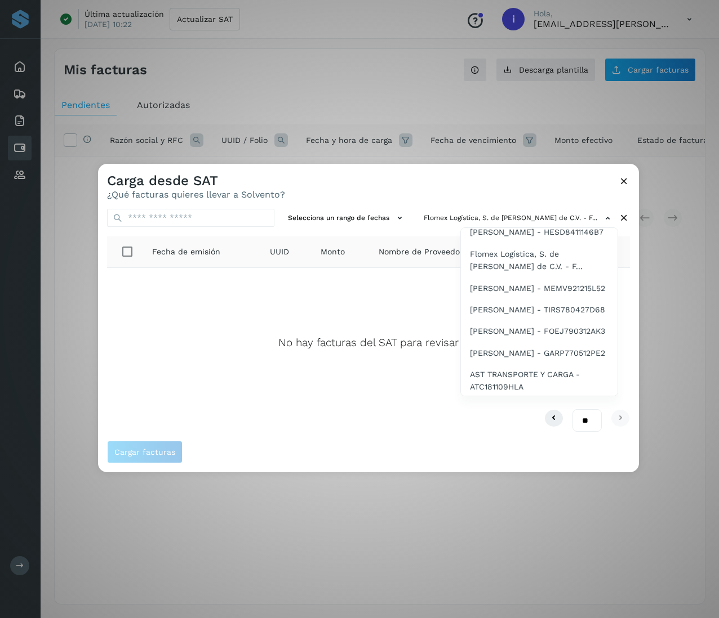
scroll to position [552, 0]
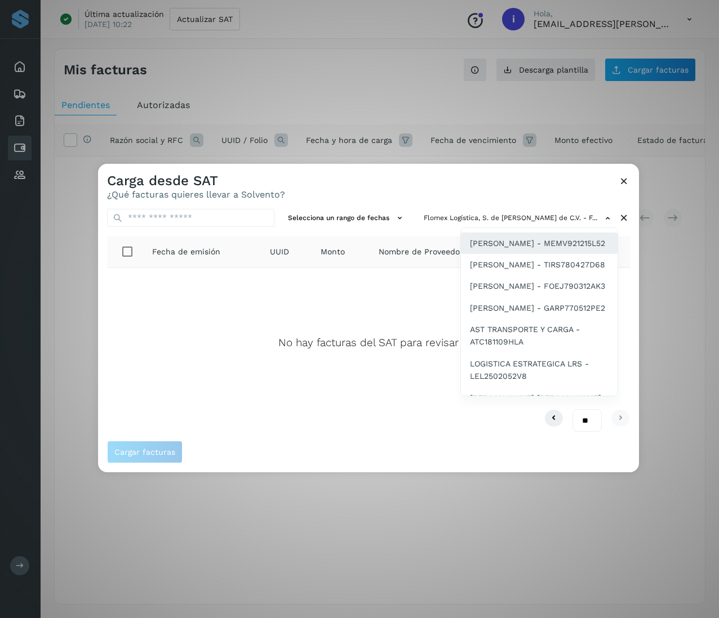
click at [525, 250] on span "[PERSON_NAME] - MEMV921215L52" at bounding box center [537, 243] width 135 height 12
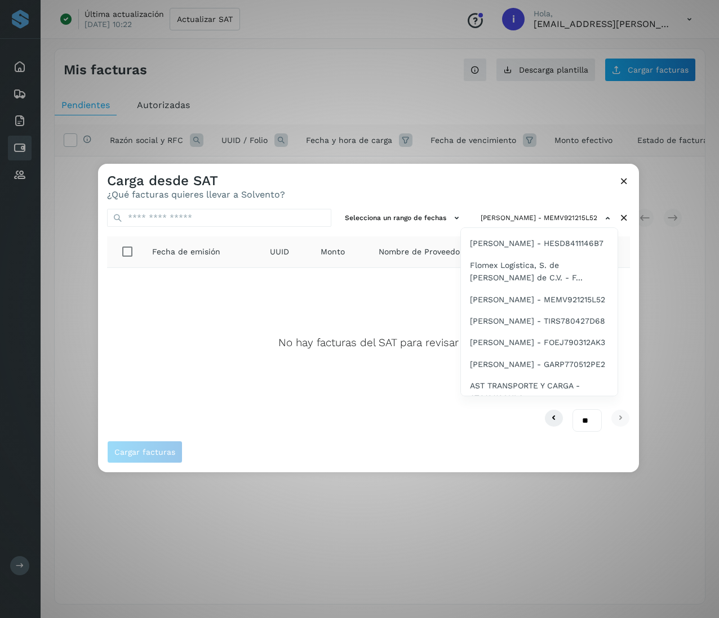
scroll to position [541, 0]
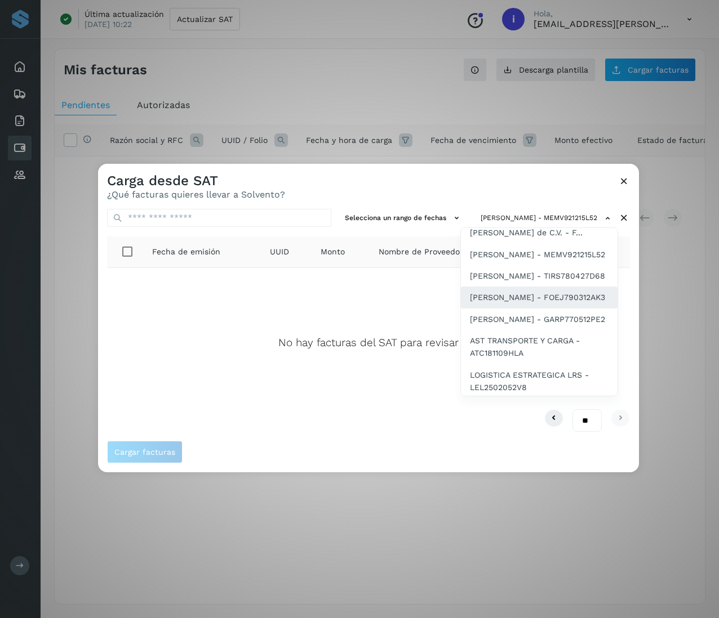
click at [538, 304] on span "[PERSON_NAME] - FOEJ790312AK3" at bounding box center [537, 297] width 135 height 12
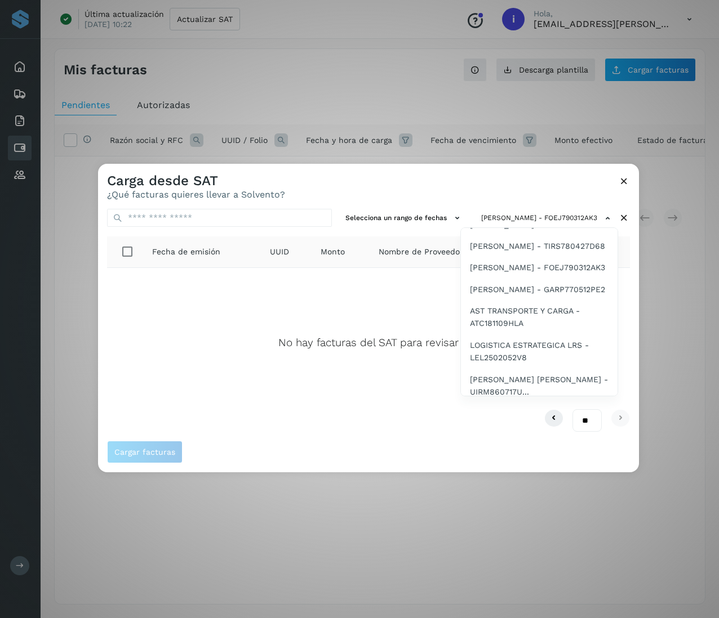
scroll to position [616, 0]
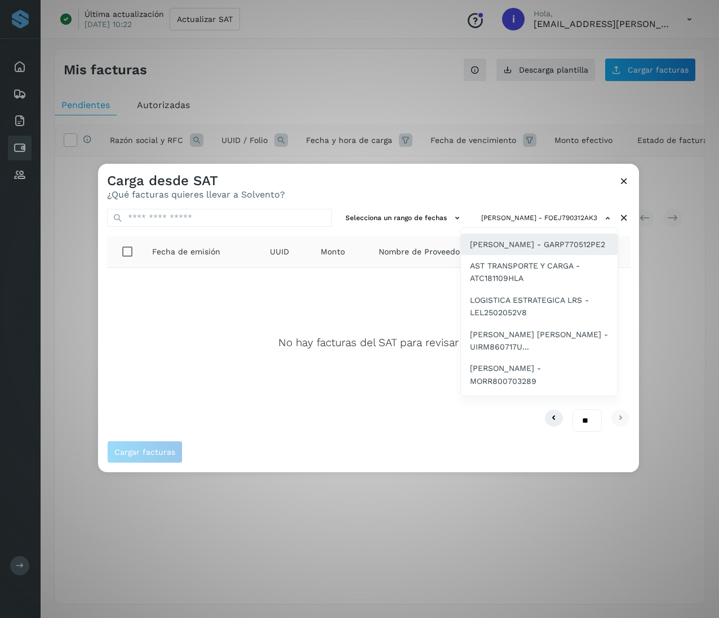
click at [523, 251] on span "[PERSON_NAME] - GARP770512PE2" at bounding box center [537, 244] width 135 height 12
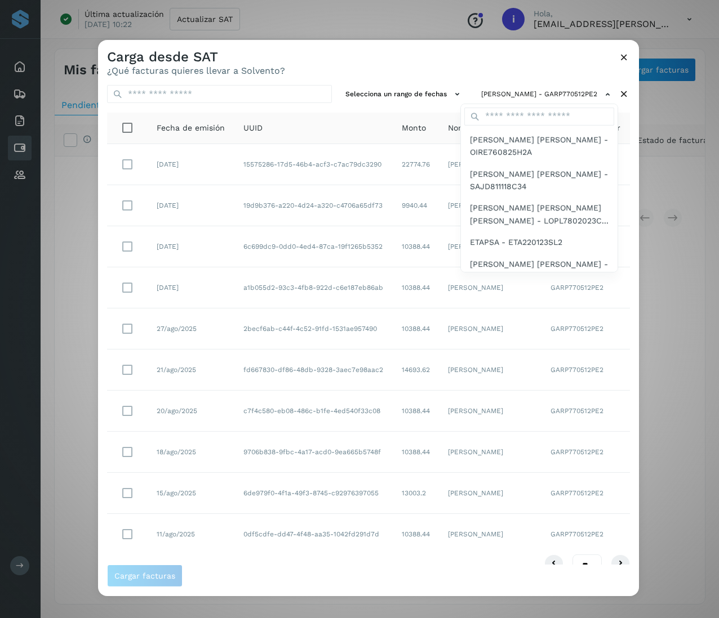
click at [494, 464] on div at bounding box center [457, 349] width 719 height 618
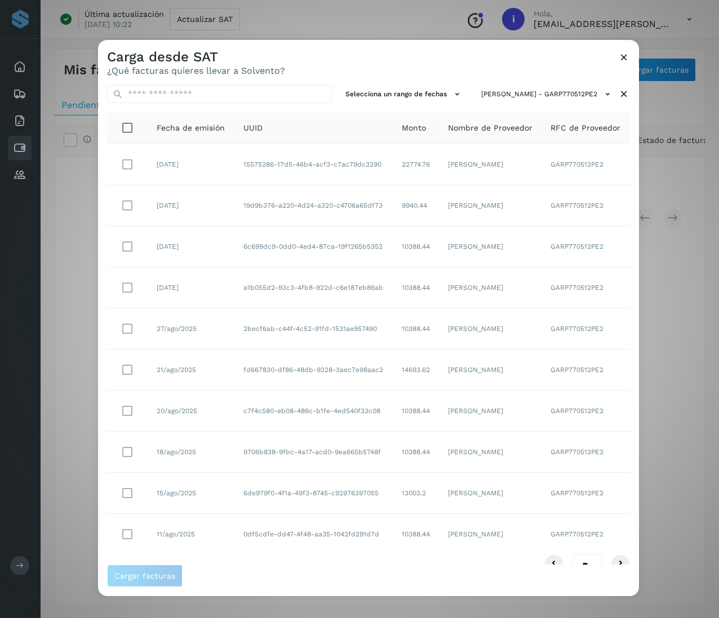
scroll to position [23, 0]
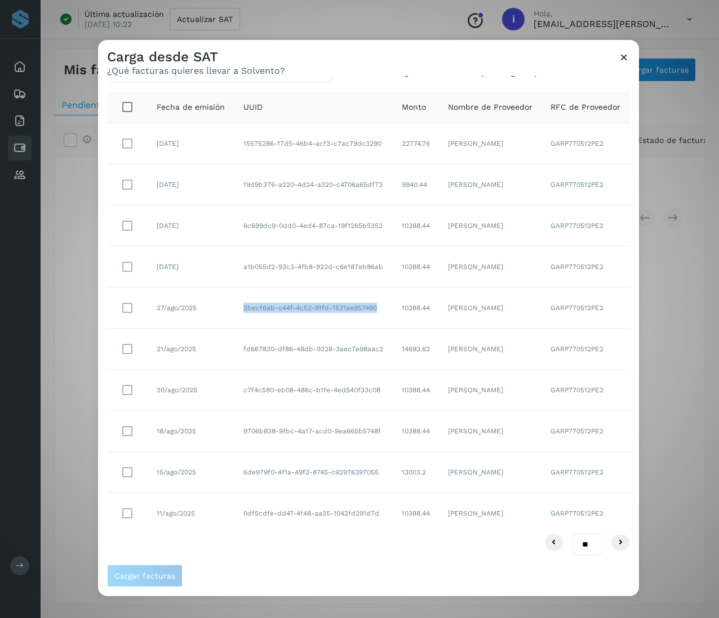
drag, startPoint x: 296, startPoint y: 314, endPoint x: 222, endPoint y: 296, distance: 76.6
click at [222, 296] on tr "27/ago/2025 2becf6ab-c44f-4c52-91fd-1531ae957490 10388.44 [PERSON_NAME] GARP770…" at bounding box center [368, 308] width 523 height 41
drag, startPoint x: 294, startPoint y: 273, endPoint x: 234, endPoint y: 258, distance: 61.6
click at [234, 258] on td "a1b055d2-93c3-4fb8-922d-c6e187eb86ab" at bounding box center [313, 267] width 158 height 41
drag, startPoint x: 294, startPoint y: 231, endPoint x: 216, endPoint y: 214, distance: 79.5
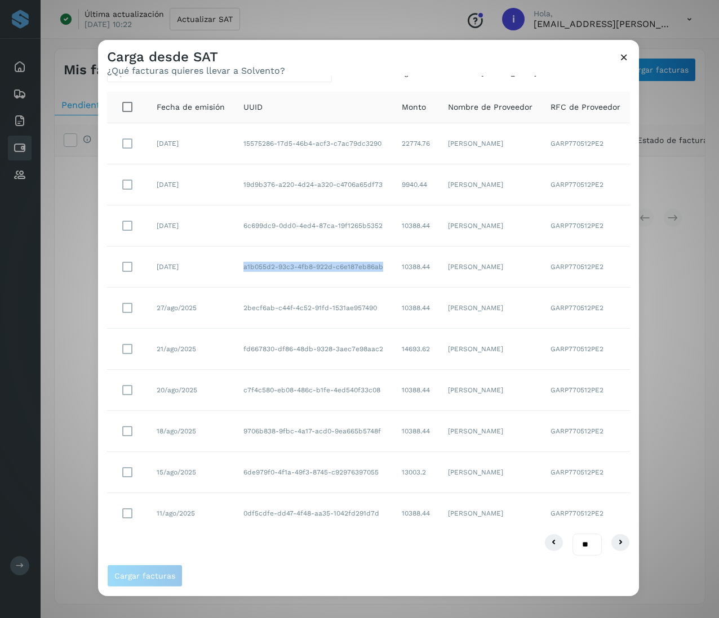
click at [216, 214] on tr "[DATE] 6c699dc9-0dd0-4ed4-87ca-19f1265b5352 10388.44 [PERSON_NAME] GARP770512PE2" at bounding box center [368, 226] width 523 height 41
drag, startPoint x: 298, startPoint y: 187, endPoint x: 225, endPoint y: 174, distance: 73.8
click at [225, 174] on tr "[DATE] 19d9b376-a220-4d24-a320-c4706a65df73 9940.44 [PERSON_NAME] GARP770512PE2" at bounding box center [368, 184] width 523 height 41
drag, startPoint x: 296, startPoint y: 146, endPoint x: 228, endPoint y: 130, distance: 69.7
click at [228, 130] on tr "[DATE] 15575286-17d5-46b4-acf3-c7ac79dc3290 22774.76 [PERSON_NAME] GARP770512PE2" at bounding box center [368, 143] width 523 height 41
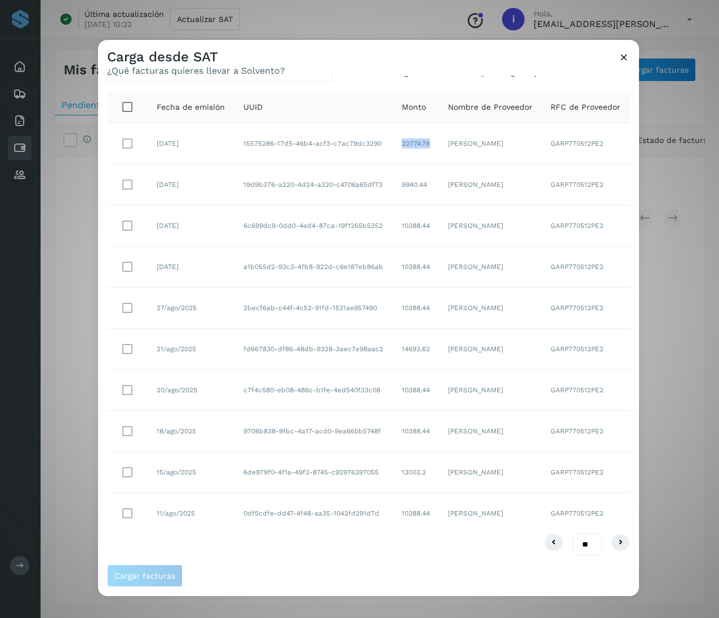
drag, startPoint x: 422, startPoint y: 146, endPoint x: 386, endPoint y: 145, distance: 35.5
click at [393, 145] on td "22774.76" at bounding box center [416, 143] width 46 height 41
drag, startPoint x: 420, startPoint y: 179, endPoint x: 384, endPoint y: 179, distance: 35.5
click at [393, 179] on td "9940.44" at bounding box center [416, 184] width 46 height 41
drag, startPoint x: 420, startPoint y: 221, endPoint x: 384, endPoint y: 224, distance: 35.6
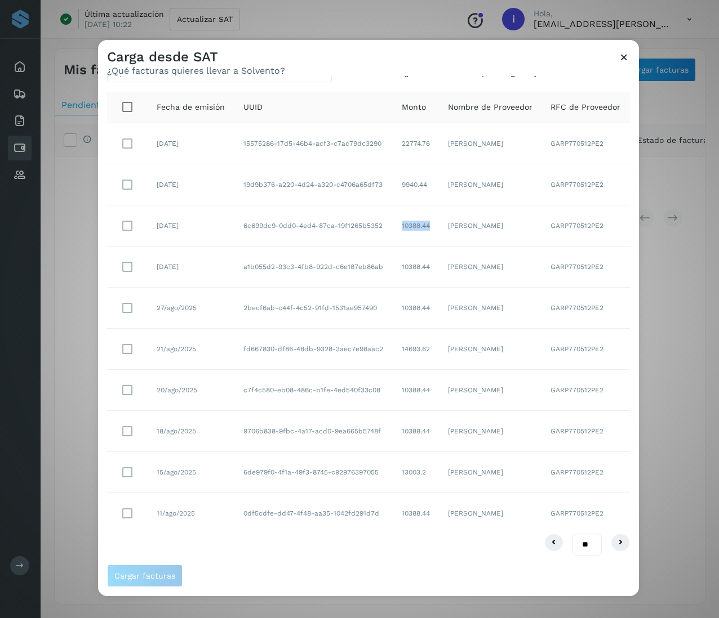
click at [393, 224] on td "10388.44" at bounding box center [416, 226] width 46 height 41
drag, startPoint x: 425, startPoint y: 271, endPoint x: 373, endPoint y: 265, distance: 52.2
click at [374, 266] on tr "[DATE] a1b055d2-93c3-4fb8-922d-c6e187eb86ab 10388.44 [PERSON_NAME] GARP770512PE2" at bounding box center [368, 267] width 523 height 41
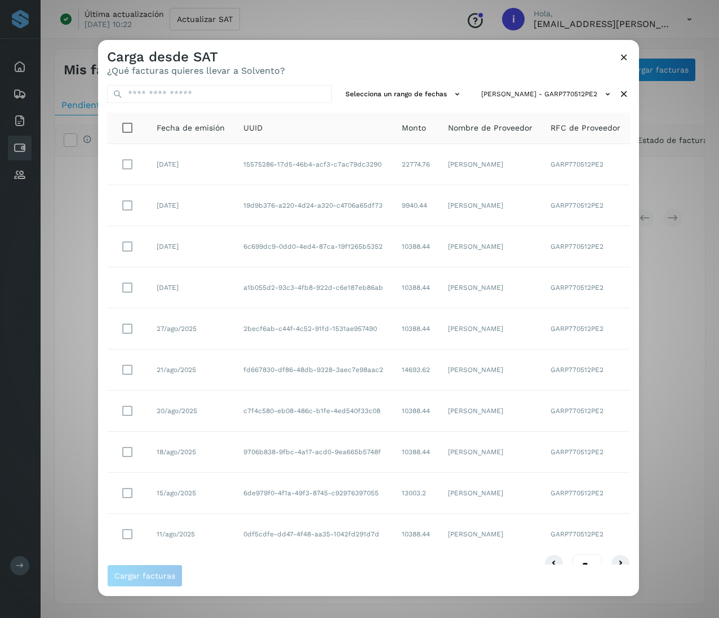
click at [538, 92] on icon at bounding box center [624, 94] width 12 height 12
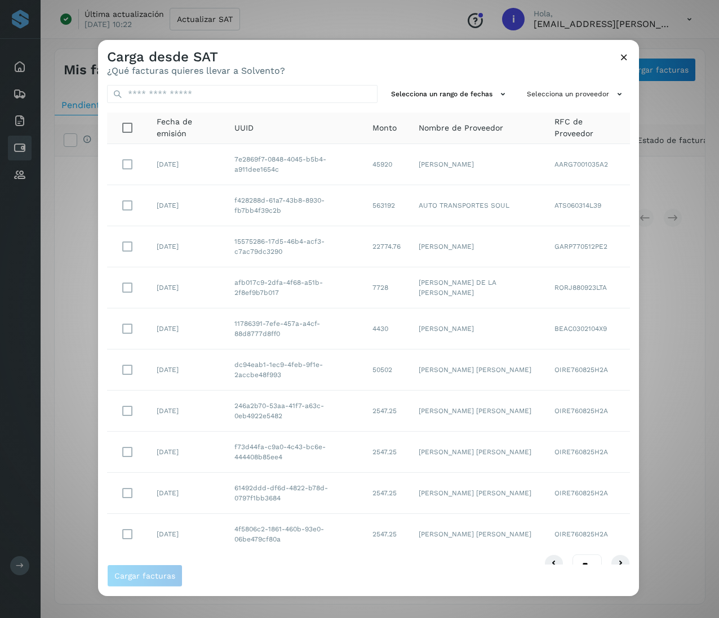
click at [538, 92] on icon at bounding box center [619, 94] width 12 height 12
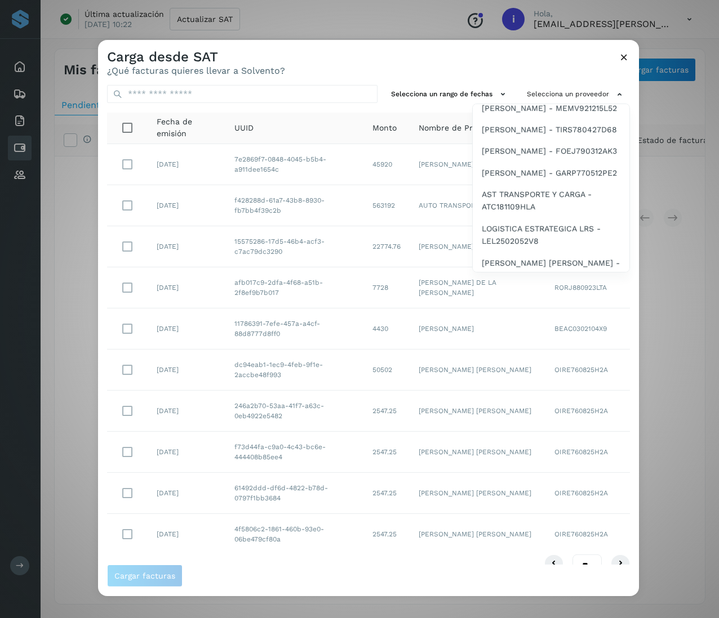
scroll to position [608, 0]
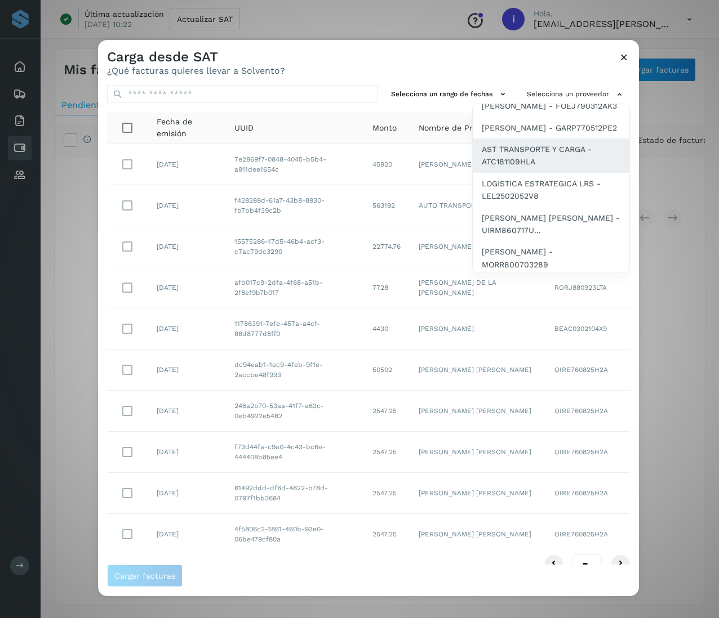
click at [510, 168] on span "AST TRANSPORTE Y CARGA - ATC181109HLA" at bounding box center [551, 155] width 139 height 25
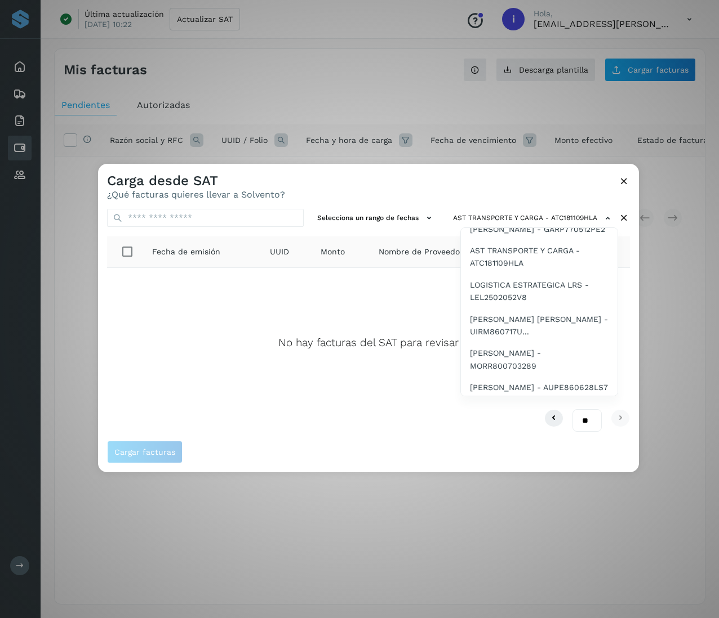
scroll to position [676, 0]
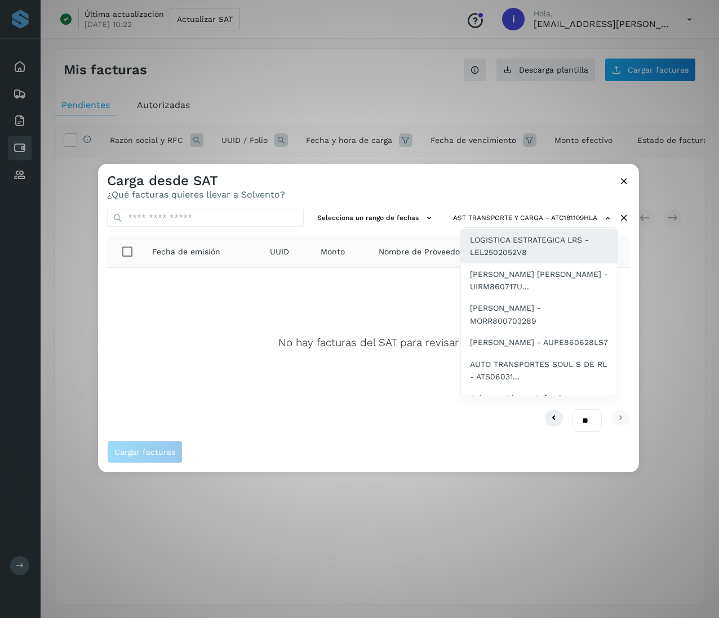
click at [528, 259] on span "LOGISTICA ESTRATEGICA LRS - LEL2502052V8" at bounding box center [539, 246] width 139 height 25
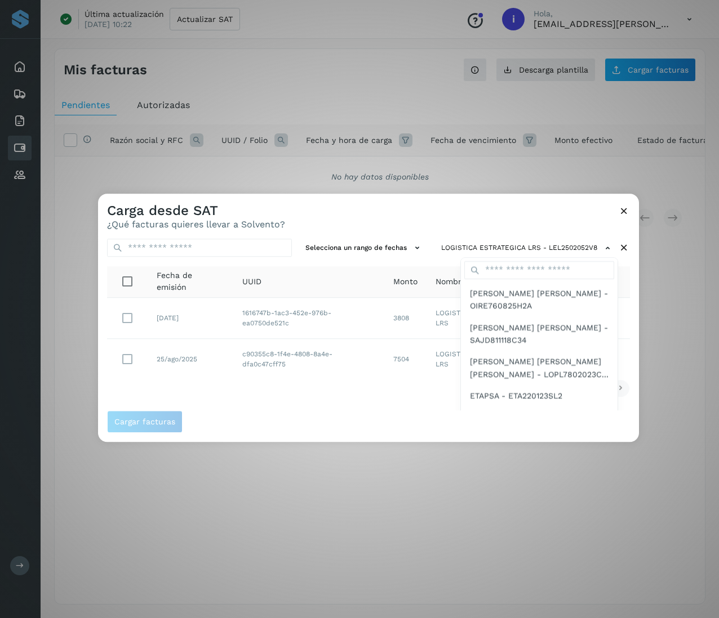
click at [293, 395] on div at bounding box center [457, 503] width 719 height 618
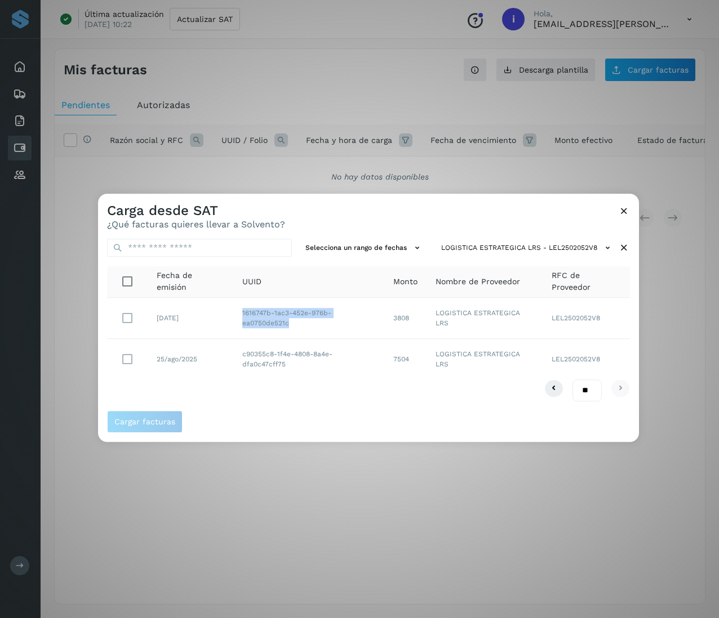
drag, startPoint x: 234, startPoint y: 312, endPoint x: 316, endPoint y: 327, distance: 83.0
click at [316, 327] on td "1616747b-1ac3-452e-976b-ea0750de521c" at bounding box center [308, 318] width 151 height 41
drag, startPoint x: 393, startPoint y: 320, endPoint x: 420, endPoint y: 320, distance: 27.0
click at [420, 320] on td "3808" at bounding box center [405, 318] width 42 height 41
click at [538, 249] on icon at bounding box center [624, 248] width 12 height 12
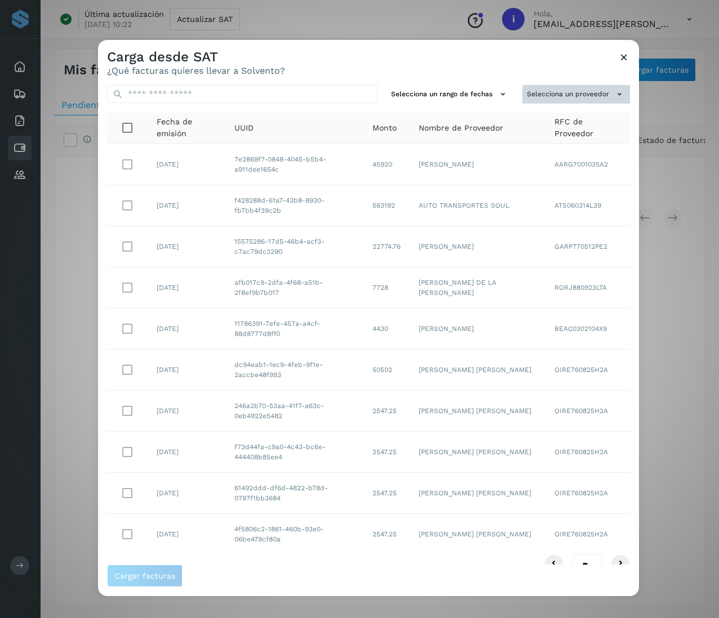
click at [538, 92] on icon at bounding box center [619, 94] width 12 height 12
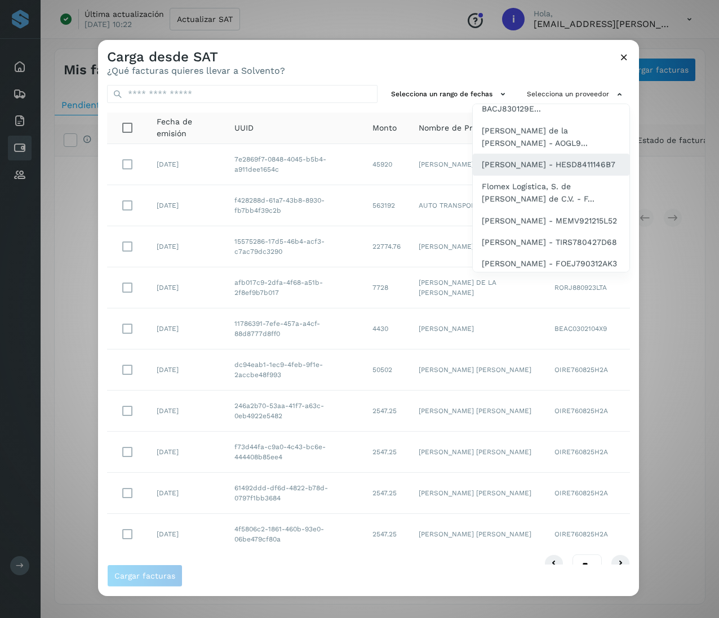
scroll to position [676, 0]
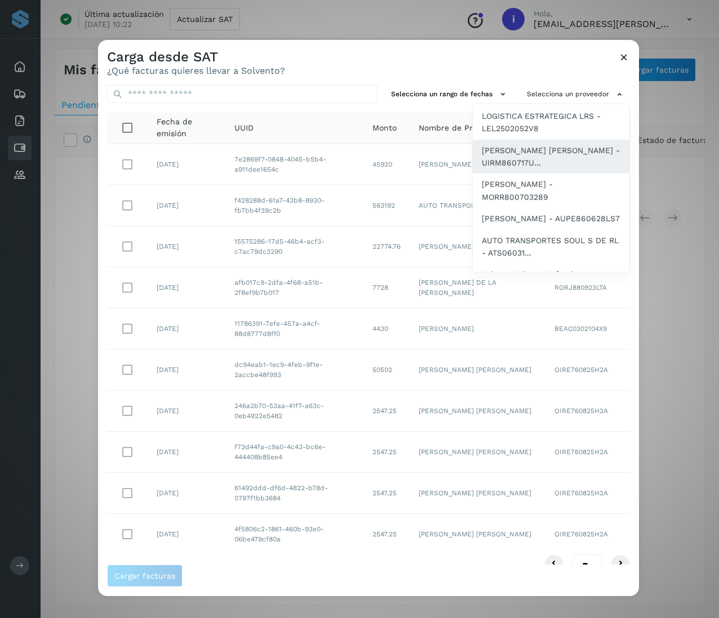
click at [538, 170] on span "[PERSON_NAME] [PERSON_NAME] - UIRM860717U..." at bounding box center [551, 156] width 139 height 25
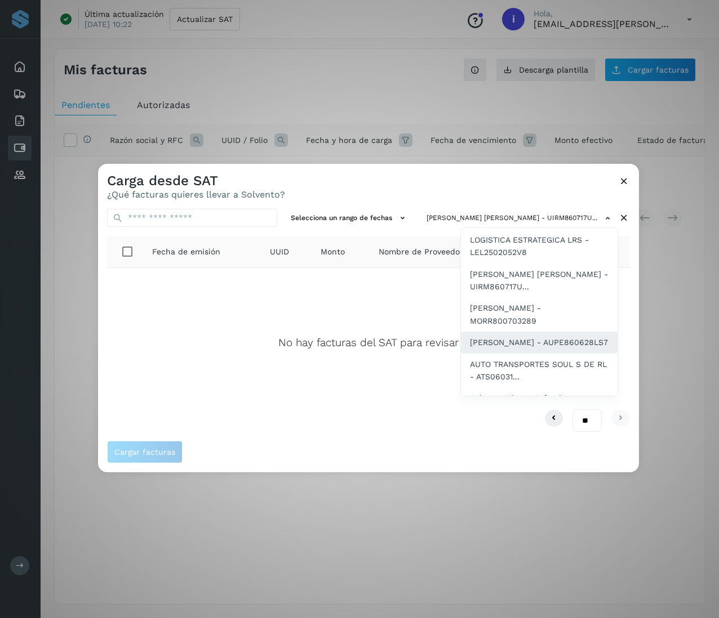
scroll to position [789, 0]
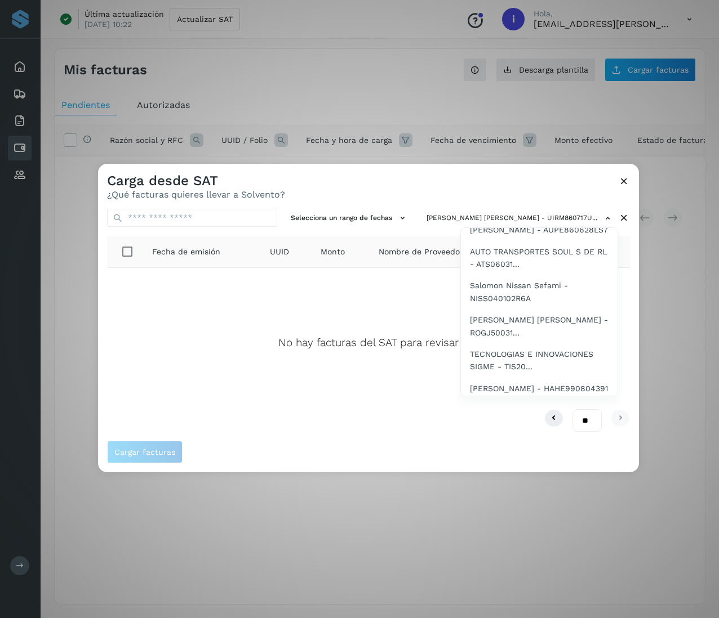
click at [538, 215] on span "[PERSON_NAME] - MORR800703289" at bounding box center [539, 201] width 139 height 25
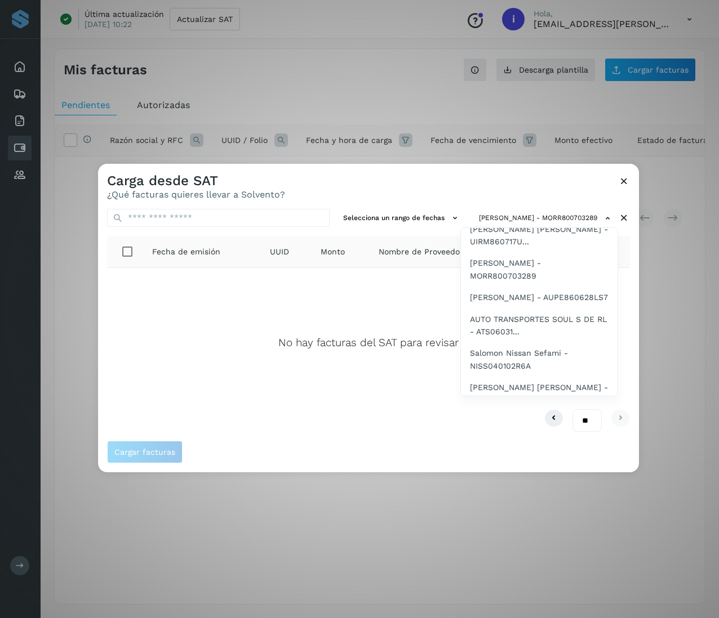
scroll to position [766, 0]
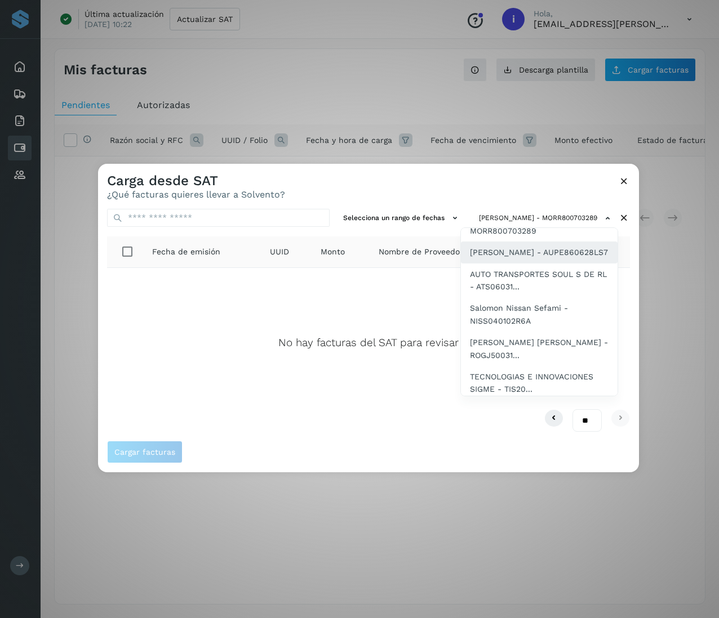
click at [532, 259] on span "[PERSON_NAME] - AUPE860628LS7" at bounding box center [539, 252] width 138 height 12
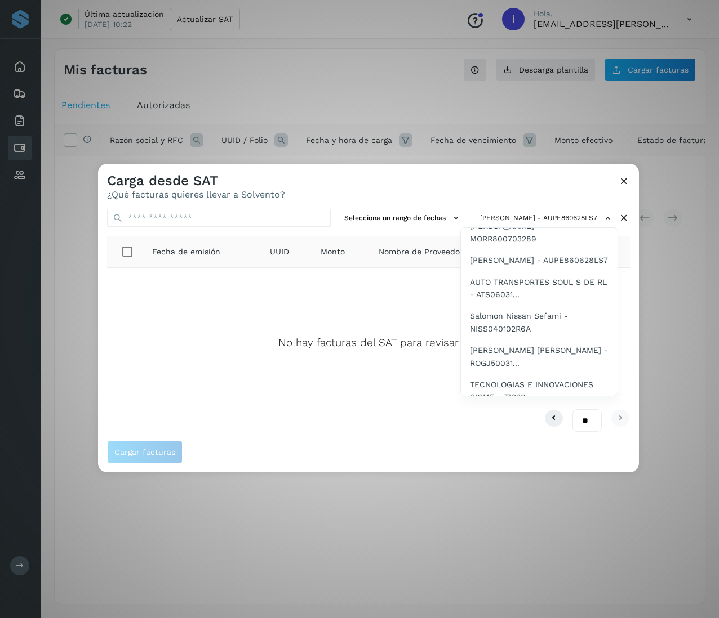
scroll to position [803, 0]
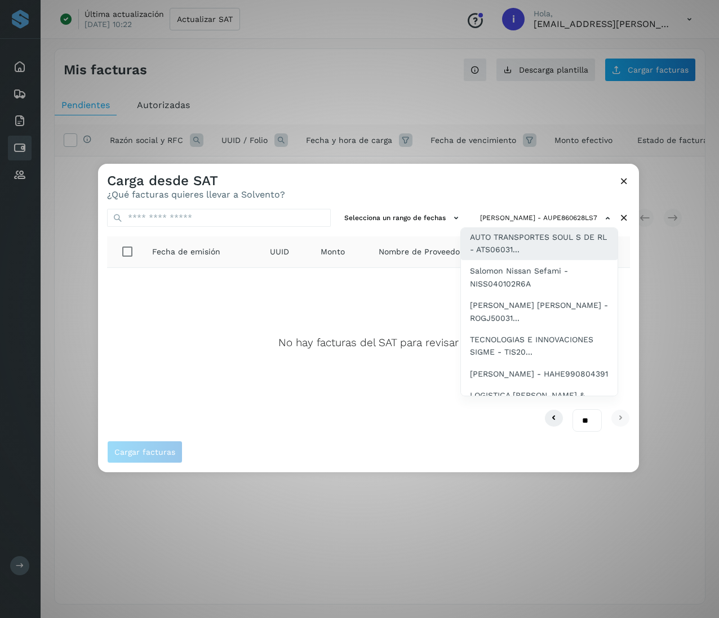
click at [535, 256] on span "AUTO TRANSPORTES SOUL S DE RL - ATS06031..." at bounding box center [539, 243] width 139 height 25
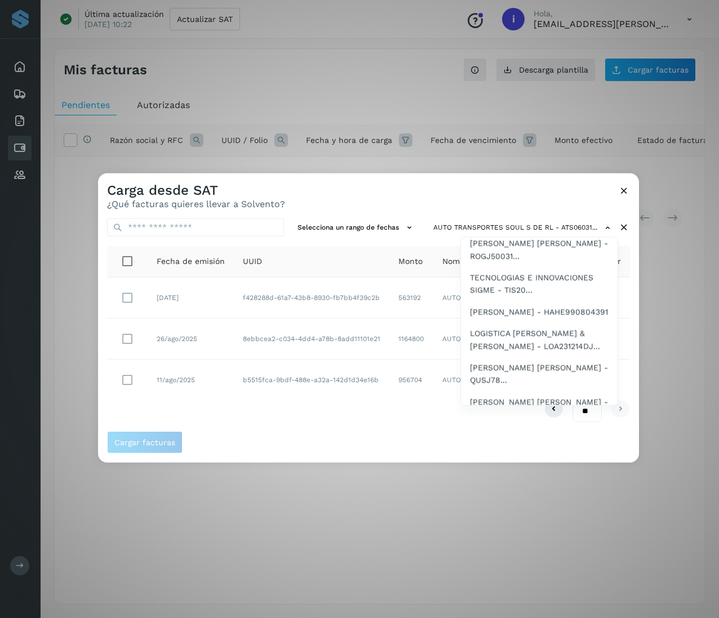
scroll to position [908, 0]
click at [536, 194] on span "Salomon Nissan Sefami - NISS040102R6A" at bounding box center [539, 181] width 139 height 25
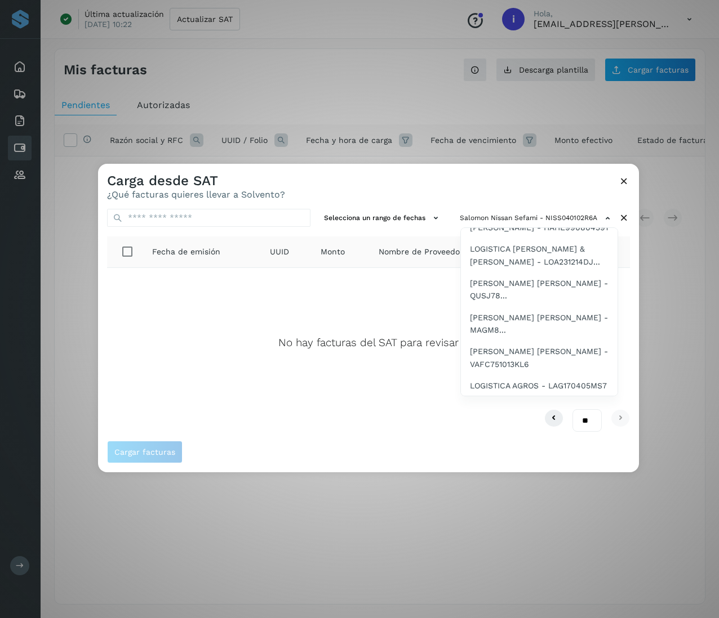
scroll to position [905, 0]
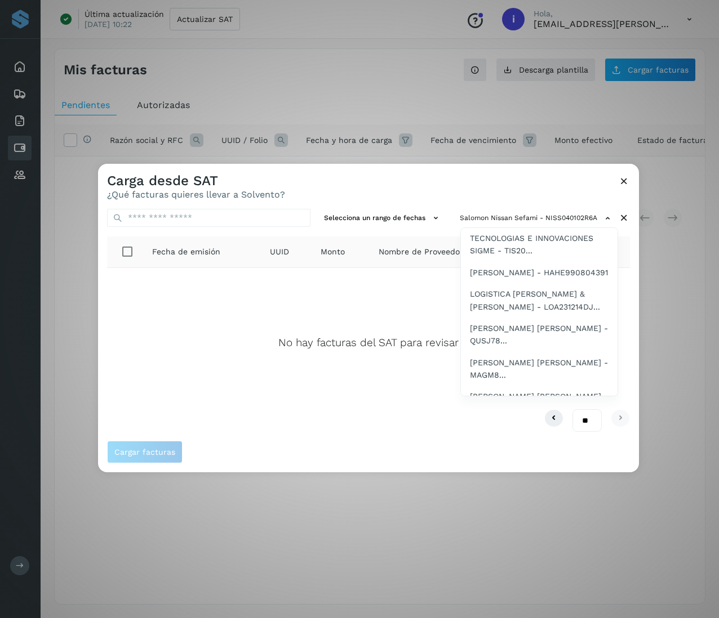
click at [538, 223] on span "[PERSON_NAME] [PERSON_NAME] - ROGJ50031..." at bounding box center [539, 210] width 139 height 25
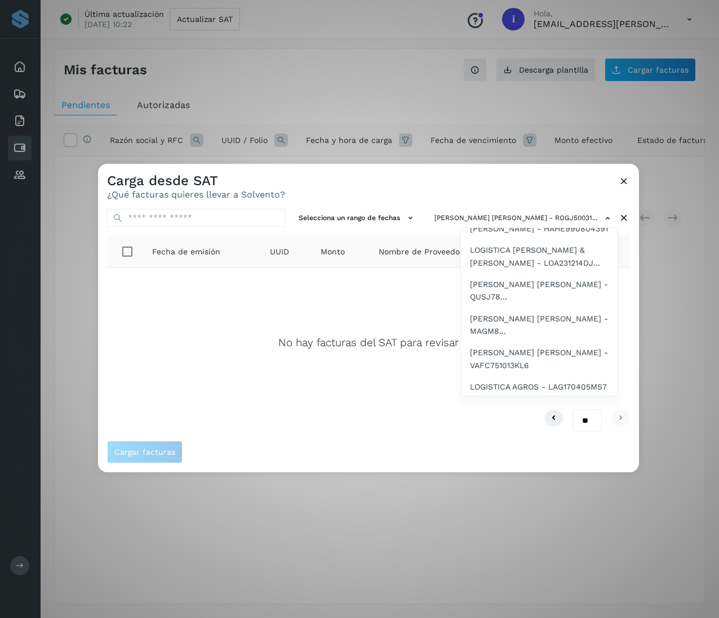
click at [537, 213] on span "TECNOLOGIAS E INNOVACIONES SIGME - TIS20..." at bounding box center [539, 200] width 139 height 25
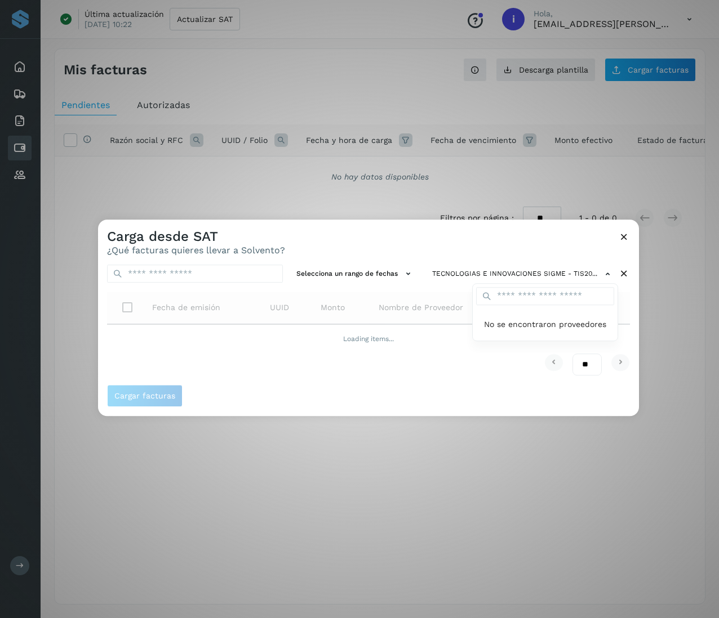
scroll to position [0, 0]
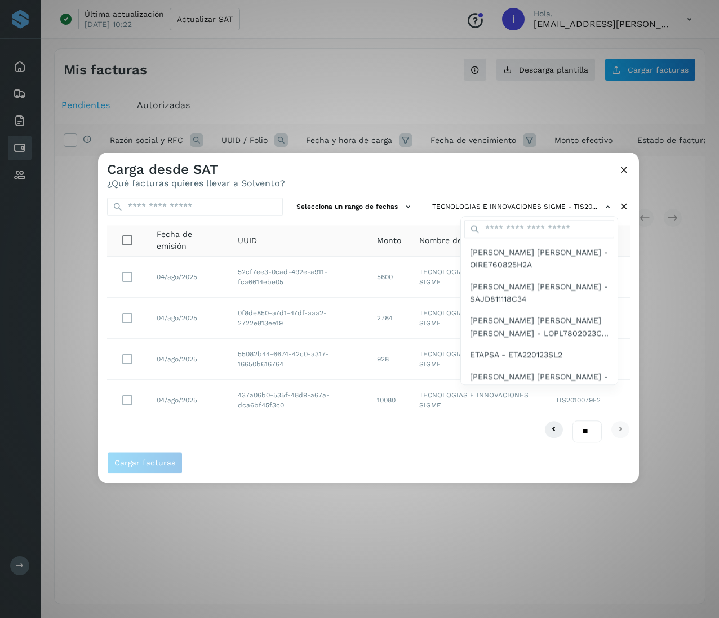
click at [346, 435] on div at bounding box center [457, 462] width 719 height 618
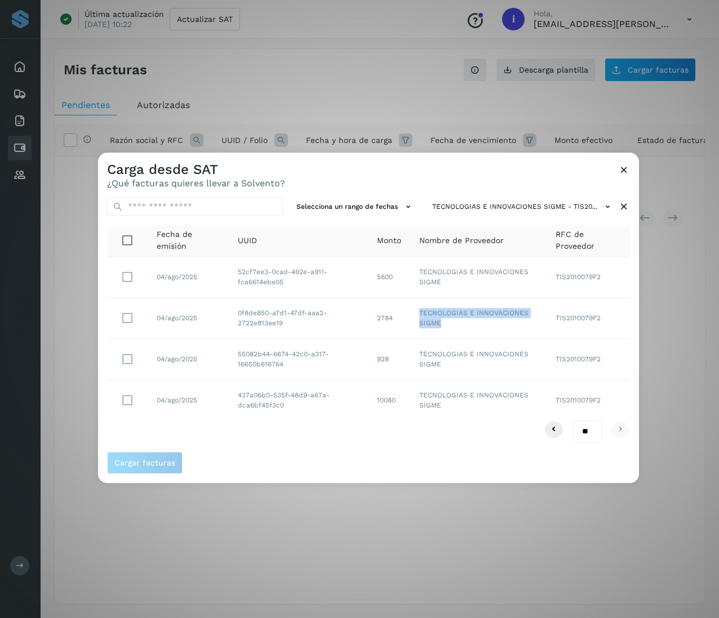
drag, startPoint x: 447, startPoint y: 327, endPoint x: 413, endPoint y: 314, distance: 35.9
click at [413, 314] on td "TECNOLOGIAS E INNOVACIONES SIGME" at bounding box center [478, 318] width 136 height 41
drag, startPoint x: 296, startPoint y: 282, endPoint x: 222, endPoint y: 266, distance: 75.5
click at [222, 266] on tr "04/ago/2025 52cf7ee3-0cad-492e-a911-fca6614ebe05 5600 TECNOLOGIAS E INNOVACIONE…" at bounding box center [368, 277] width 523 height 41
drag, startPoint x: 282, startPoint y: 324, endPoint x: 230, endPoint y: 311, distance: 53.4
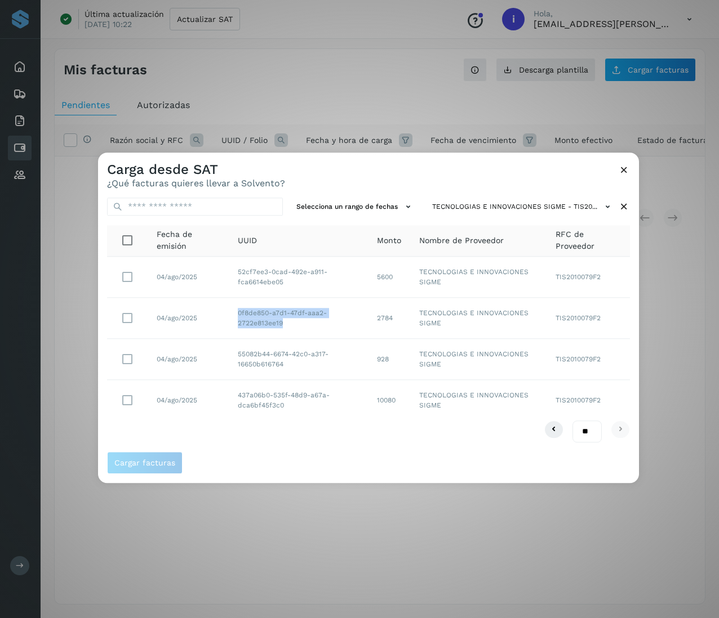
click at [230, 311] on td "0f8de850-a7d1-47df-aaa2-2722e813ee19" at bounding box center [298, 318] width 139 height 41
drag, startPoint x: 288, startPoint y: 368, endPoint x: 235, endPoint y: 354, distance: 55.2
click at [235, 354] on td "55082b44-6674-42c0-a317-16650b616764" at bounding box center [298, 359] width 139 height 41
drag, startPoint x: 299, startPoint y: 416, endPoint x: 224, endPoint y: 393, distance: 77.7
click at [224, 393] on tr "04/ago/2025 437a06b0-535f-48d9-a67a-dca6bf45f3c0 10080 TECNOLOGIAS E INNOVACION…" at bounding box center [368, 400] width 523 height 41
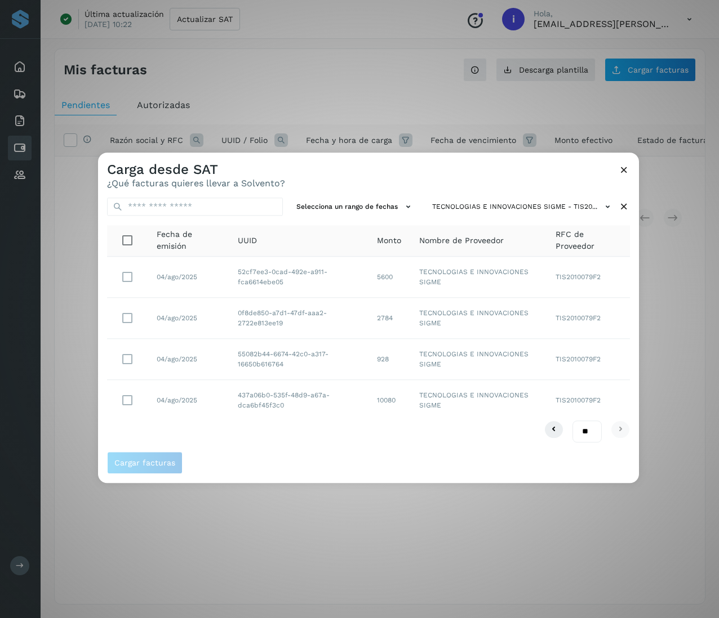
click at [538, 203] on icon at bounding box center [624, 207] width 12 height 12
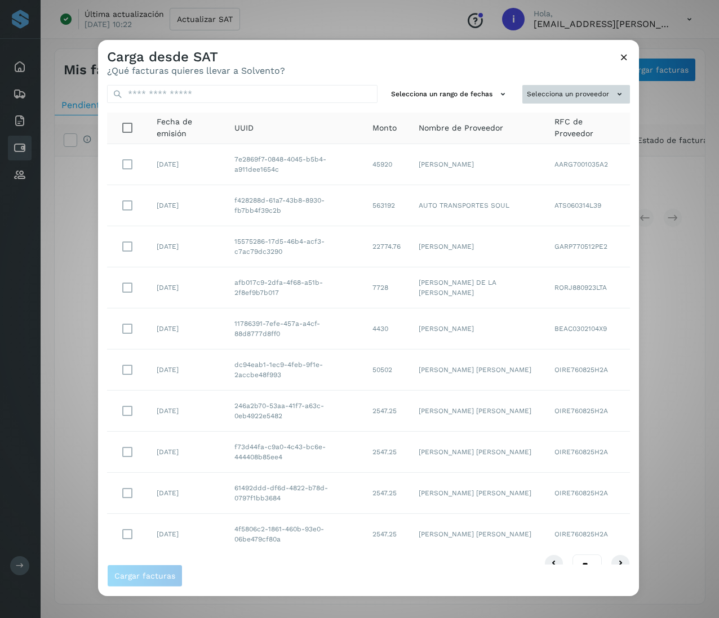
click at [538, 90] on button "Selecciona un proveedor" at bounding box center [576, 94] width 108 height 19
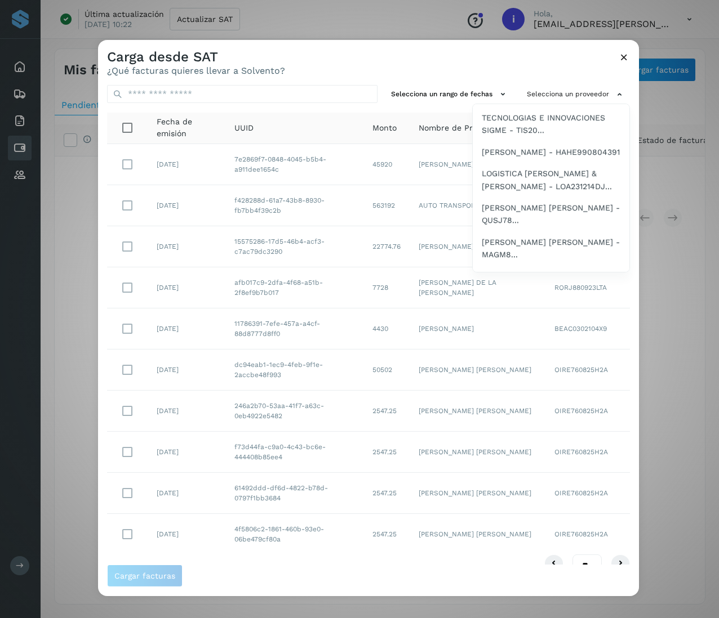
scroll to position [946, 0]
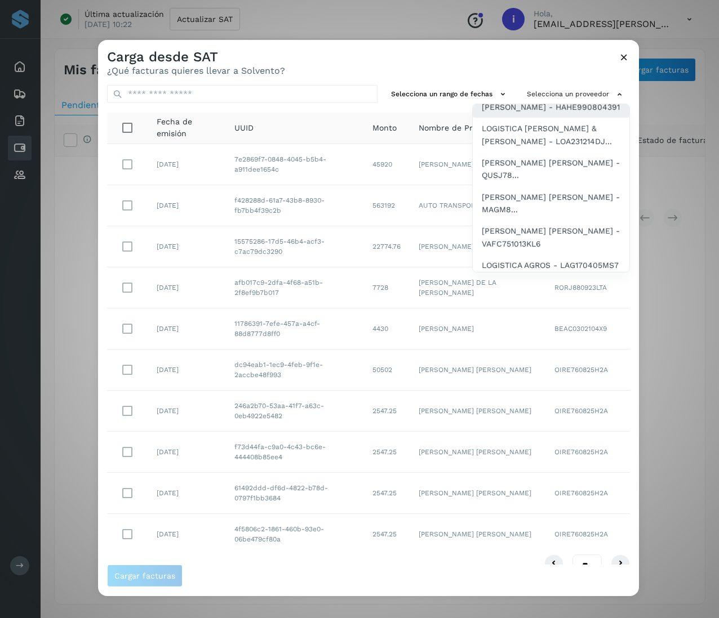
click at [538, 113] on span "[PERSON_NAME] - HAHE990804391" at bounding box center [551, 107] width 138 height 12
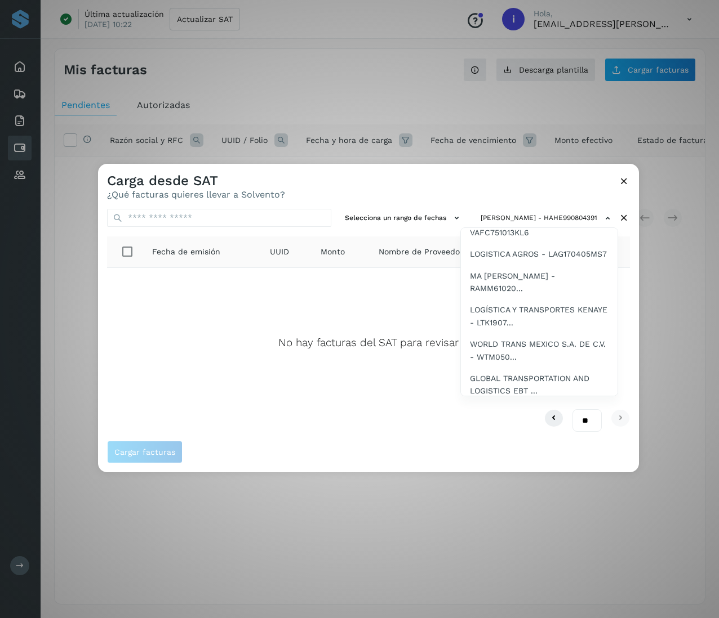
scroll to position [1036, 0]
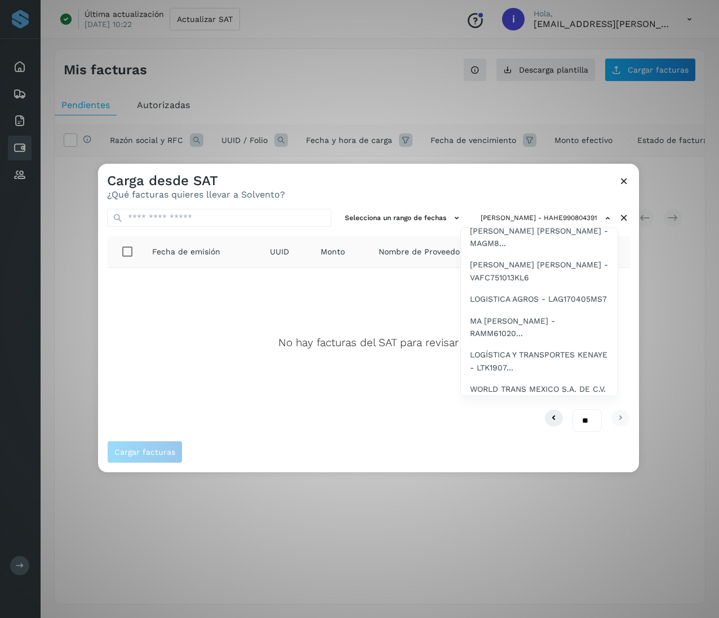
click at [528, 181] on span "LOGISTICA [PERSON_NAME] & [PERSON_NAME] - LOA231214DJ..." at bounding box center [539, 168] width 139 height 25
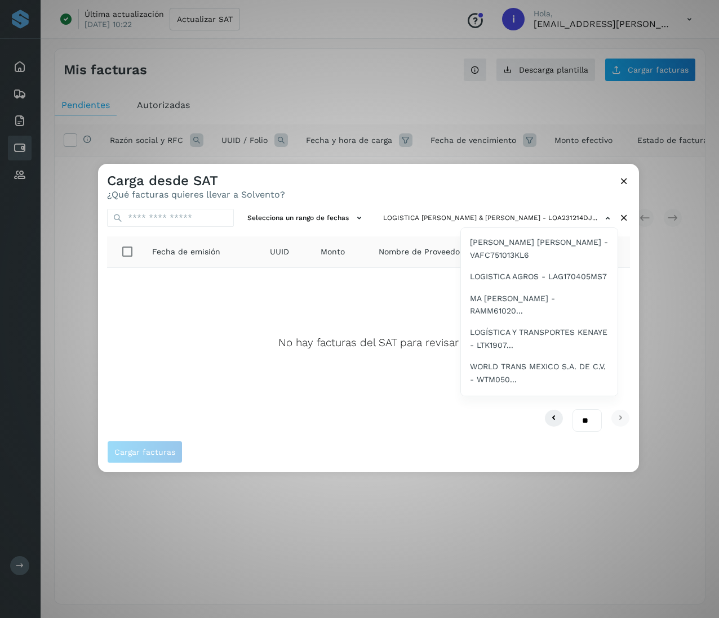
scroll to position [1014, 0]
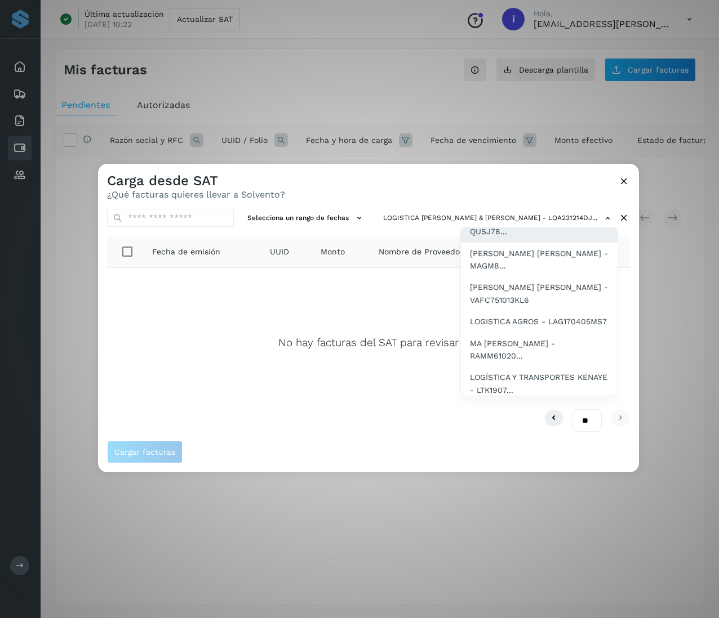
click at [538, 238] on span "[PERSON_NAME] [PERSON_NAME] - QUSJ78..." at bounding box center [539, 225] width 139 height 25
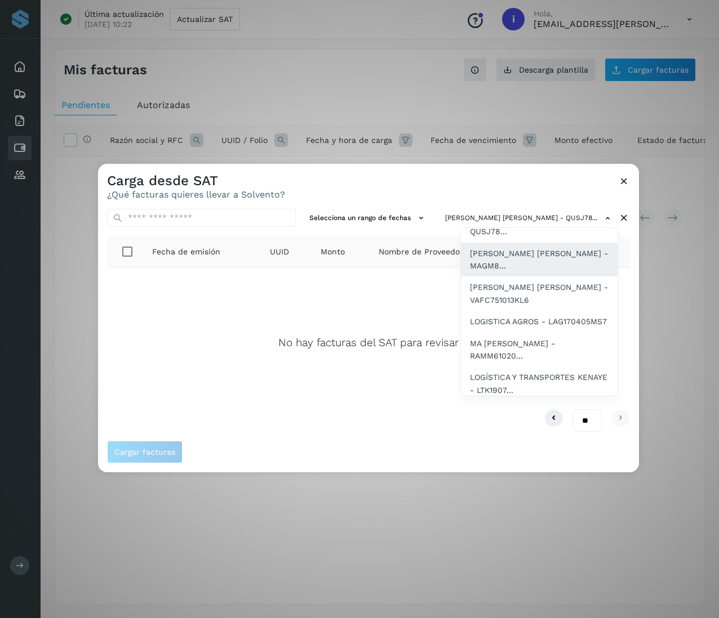
click at [538, 273] on span "[PERSON_NAME] [PERSON_NAME] - MAGM8..." at bounding box center [539, 259] width 139 height 25
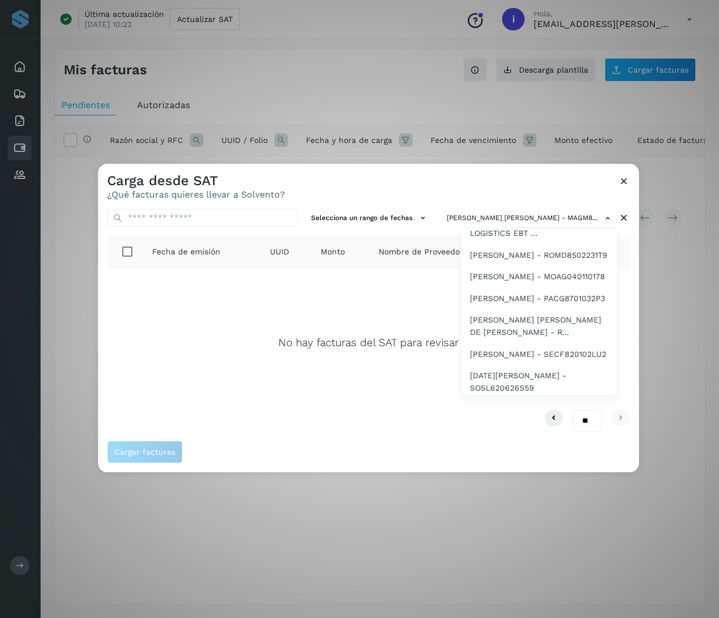
scroll to position [1126, 0]
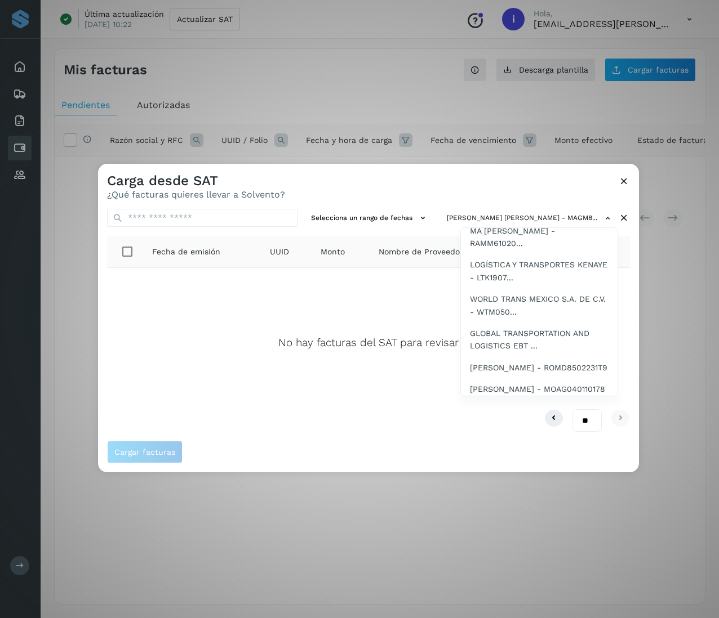
click at [528, 194] on span "[PERSON_NAME] [PERSON_NAME] - VAFC751013KL6" at bounding box center [539, 180] width 139 height 25
click at [538, 215] on span "LOGISTICA AGROS - LAG170405MS7" at bounding box center [538, 209] width 137 height 12
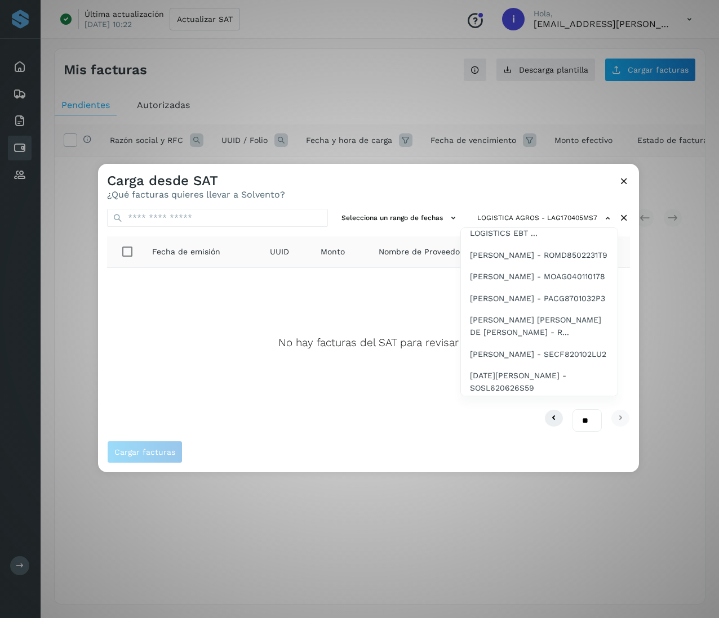
scroll to position [1194, 0]
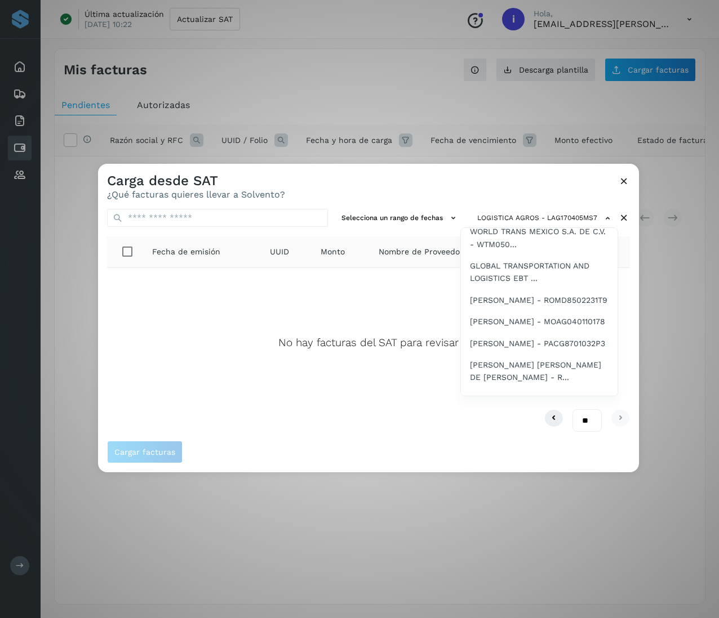
click at [538, 182] on span "MA [PERSON_NAME] - RAMM61020..." at bounding box center [539, 169] width 139 height 25
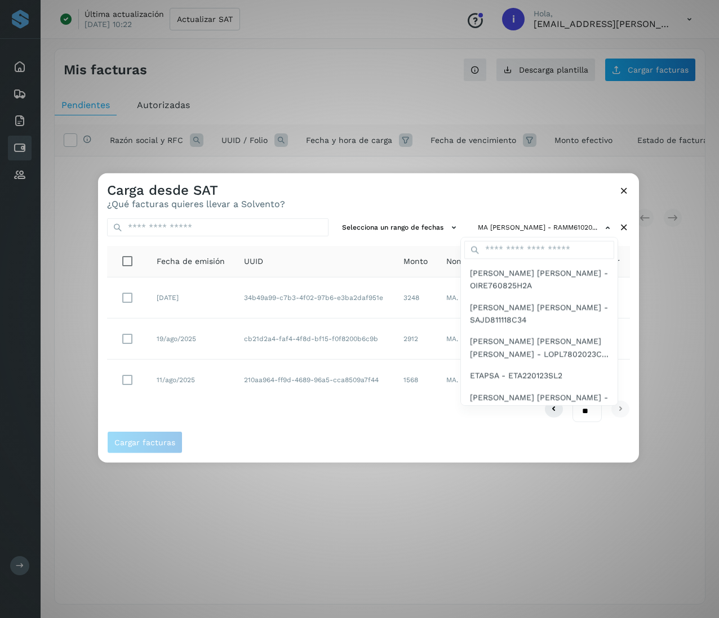
click at [234, 294] on div at bounding box center [457, 482] width 719 height 618
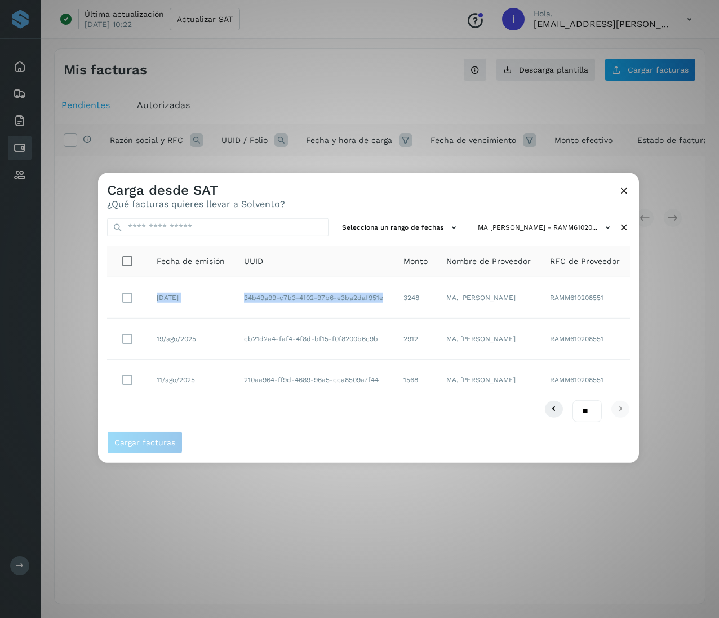
drag, startPoint x: 234, startPoint y: 294, endPoint x: 297, endPoint y: 302, distance: 63.6
click at [297, 302] on td "34b49a99-c7b3-4f02-97b6-e3ba2daf951e" at bounding box center [314, 298] width 159 height 41
drag, startPoint x: 292, startPoint y: 303, endPoint x: 235, endPoint y: 296, distance: 56.8
click at [235, 296] on td "34b49a99-c7b3-4f02-97b6-e3ba2daf951e" at bounding box center [314, 298] width 159 height 41
drag, startPoint x: 408, startPoint y: 299, endPoint x: 367, endPoint y: 300, distance: 40.6
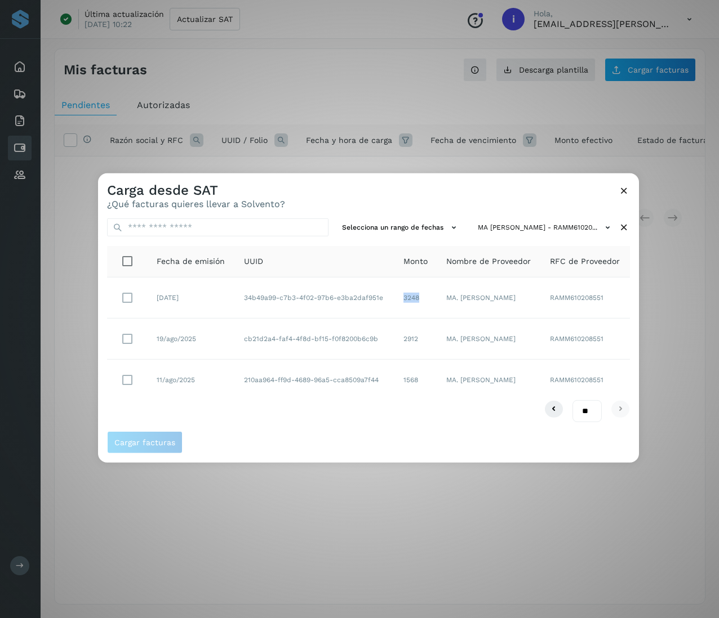
click at [367, 300] on tr "[DATE] 34b49a99-c7b3-4f02-97b6-e3ba2daf951e 3248 MA. [PERSON_NAME] RAMM610208551" at bounding box center [368, 298] width 523 height 41
click at [538, 233] on icon at bounding box center [624, 228] width 12 height 12
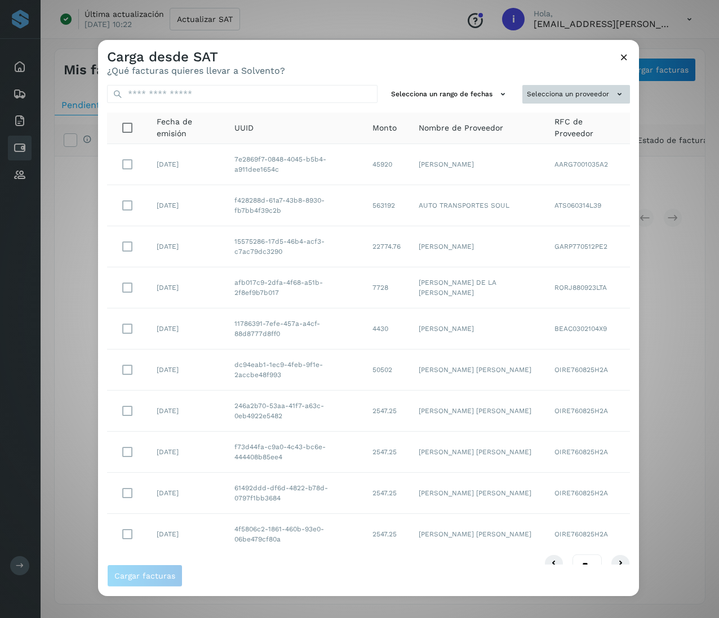
click at [538, 92] on button "Selecciona un proveedor" at bounding box center [576, 94] width 108 height 19
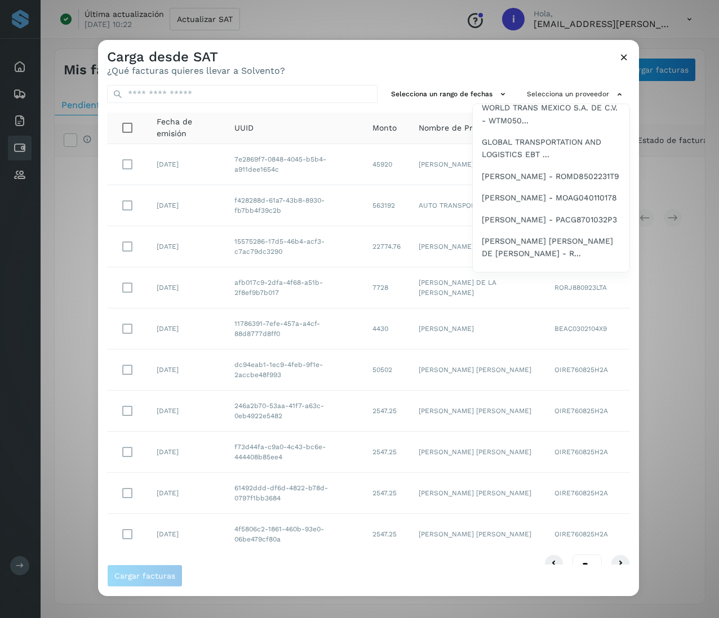
scroll to position [1239, 0]
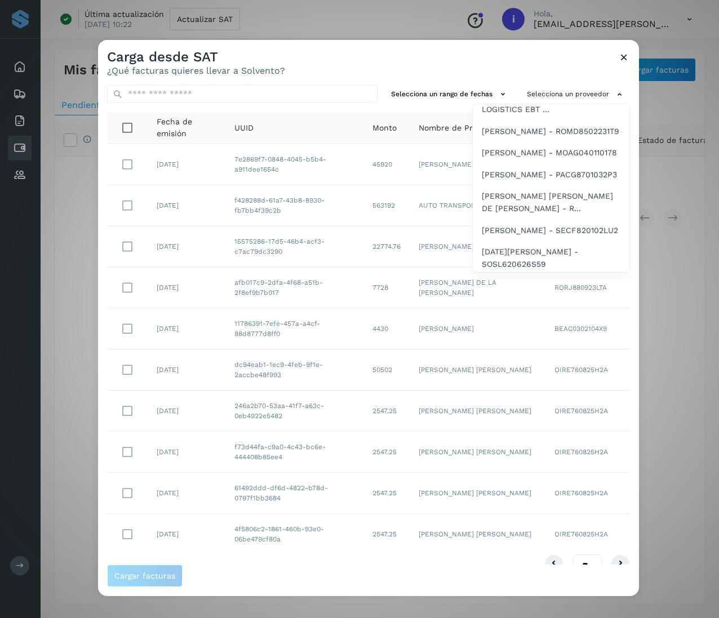
click at [505, 82] on span "WORLD TRANS MEXICO S.A. DE C.V. - WTM050..." at bounding box center [551, 68] width 139 height 25
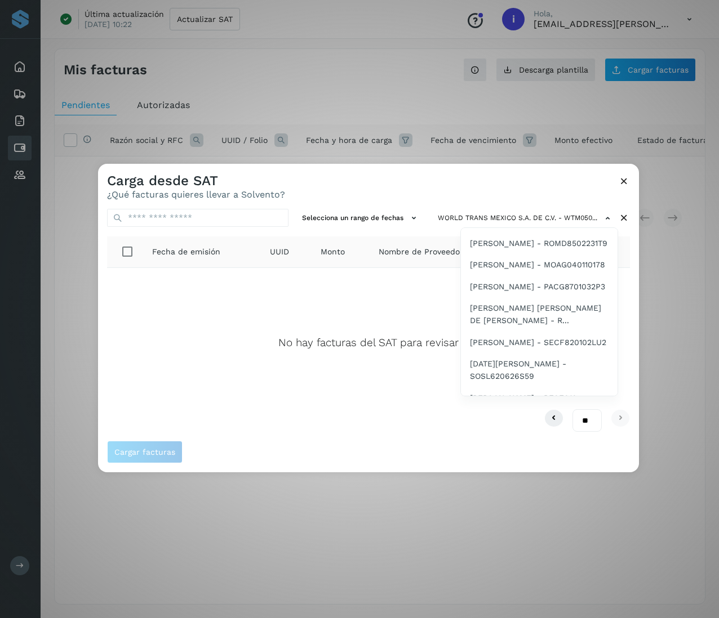
scroll to position [1296, 0]
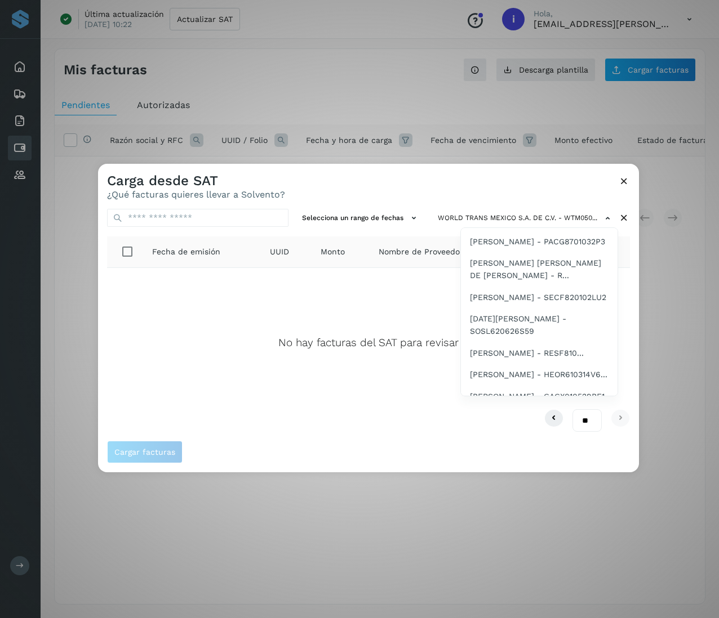
click at [538, 183] on span "GLOBAL TRANSPORTATION AND LOGISTICS EBT ..." at bounding box center [539, 170] width 139 height 25
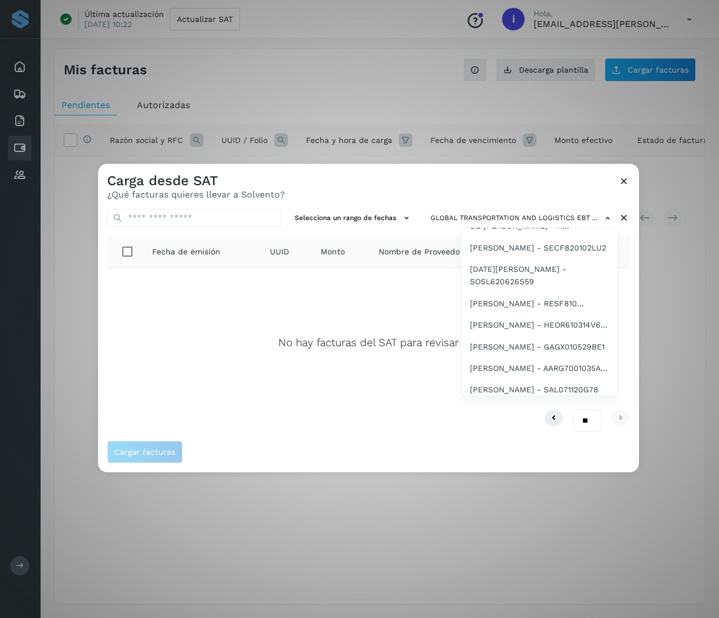
scroll to position [1301, 0]
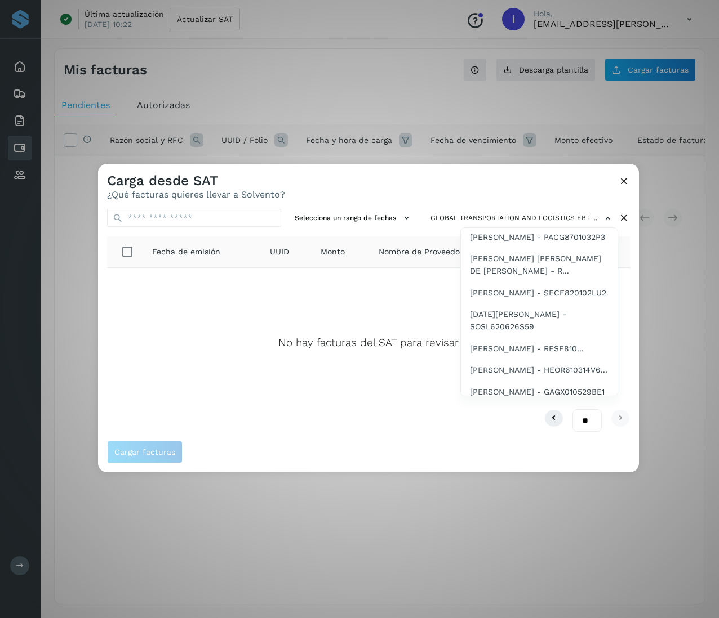
click at [538, 200] on span "[PERSON_NAME] - ROMD8502231T9" at bounding box center [538, 194] width 137 height 12
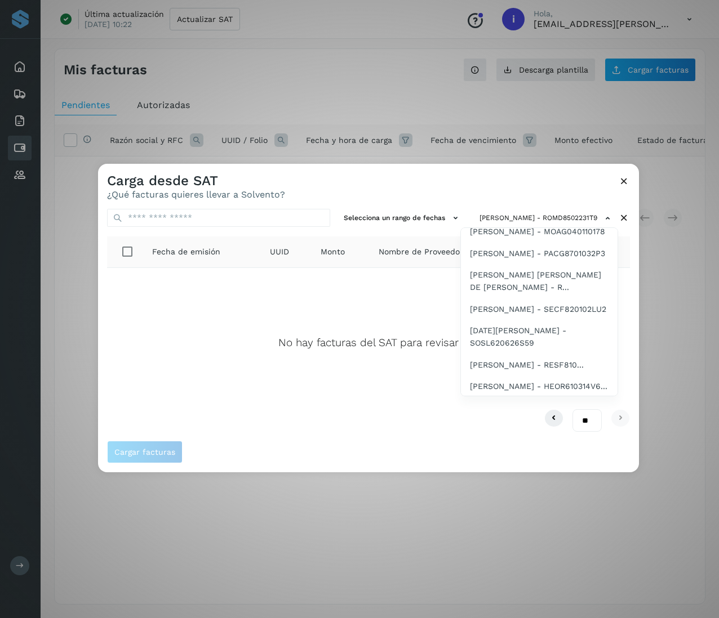
scroll to position [1329, 0]
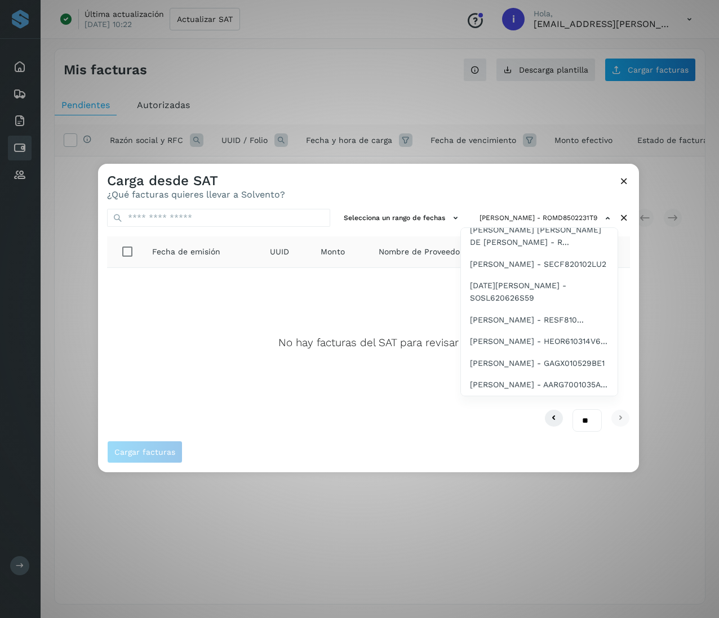
click at [525, 193] on span "[PERSON_NAME] - MOAG040110178" at bounding box center [537, 186] width 135 height 12
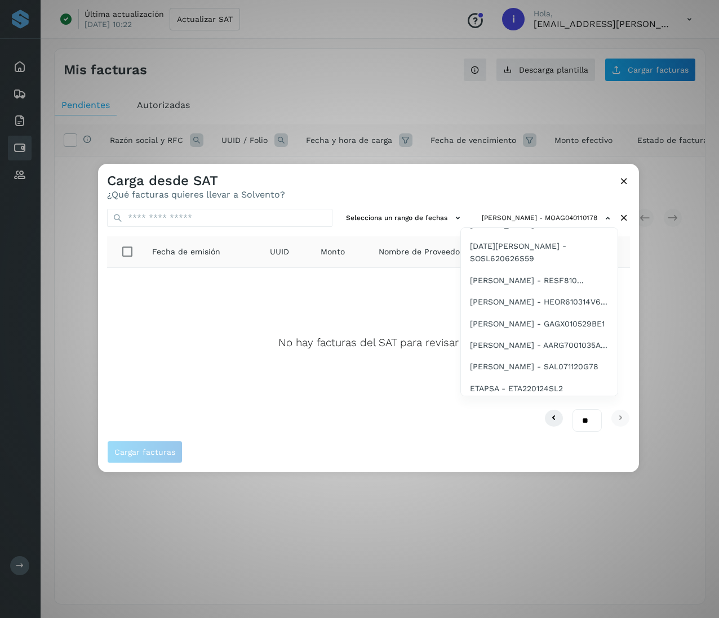
scroll to position [1414, 0]
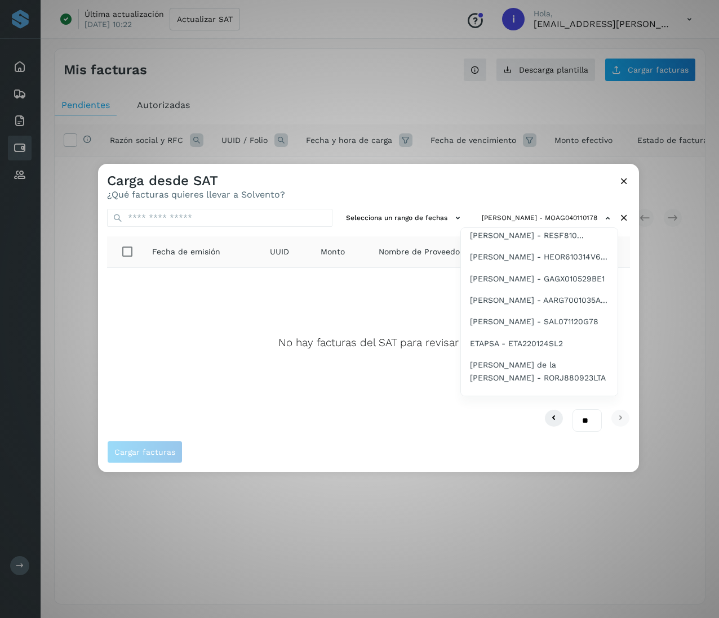
click at [538, 130] on span "[PERSON_NAME] - PACG8701032P3" at bounding box center [537, 124] width 135 height 12
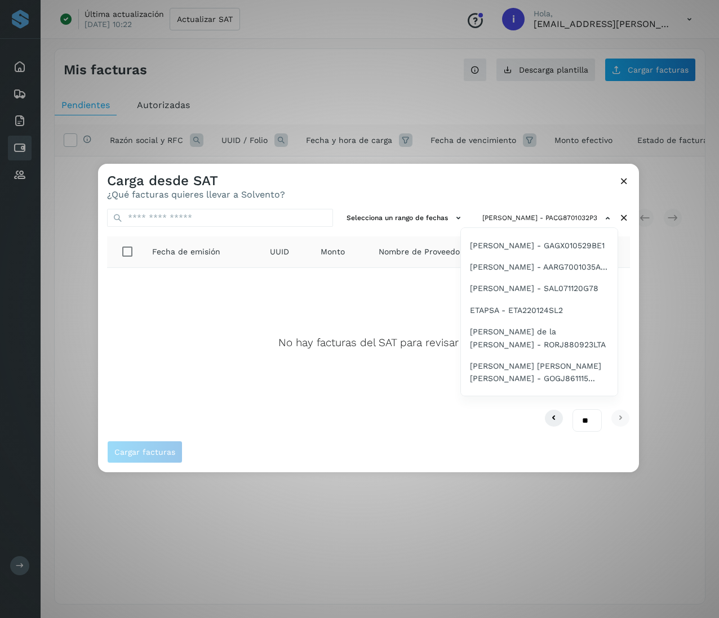
scroll to position [1397, 0]
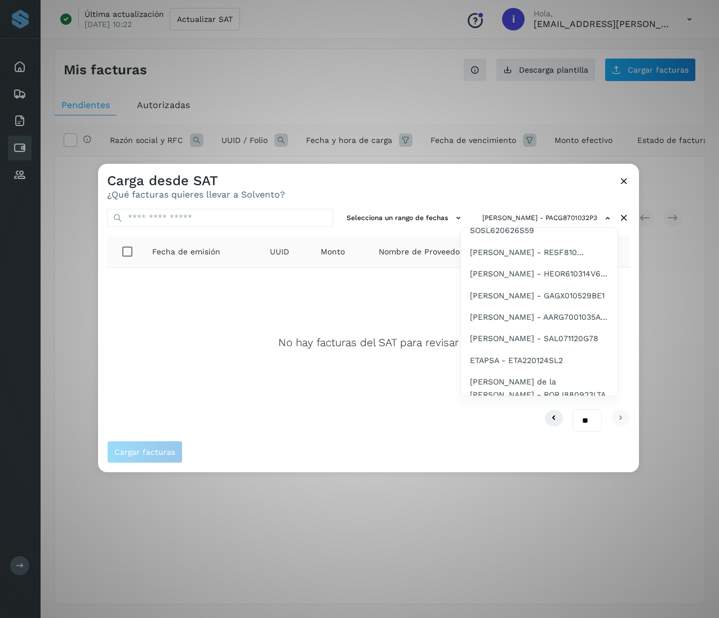
click at [538, 181] on span "[PERSON_NAME] [PERSON_NAME] DE [PERSON_NAME] - R..." at bounding box center [539, 168] width 139 height 25
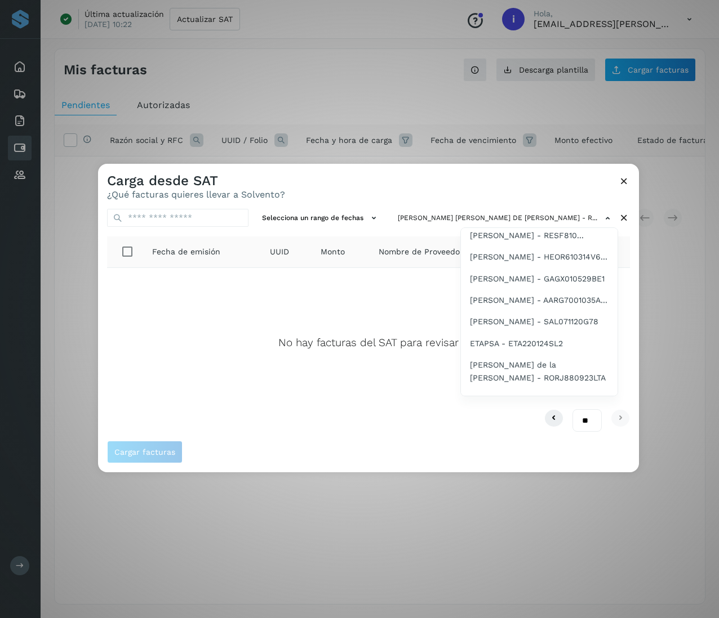
scroll to position [1459, 0]
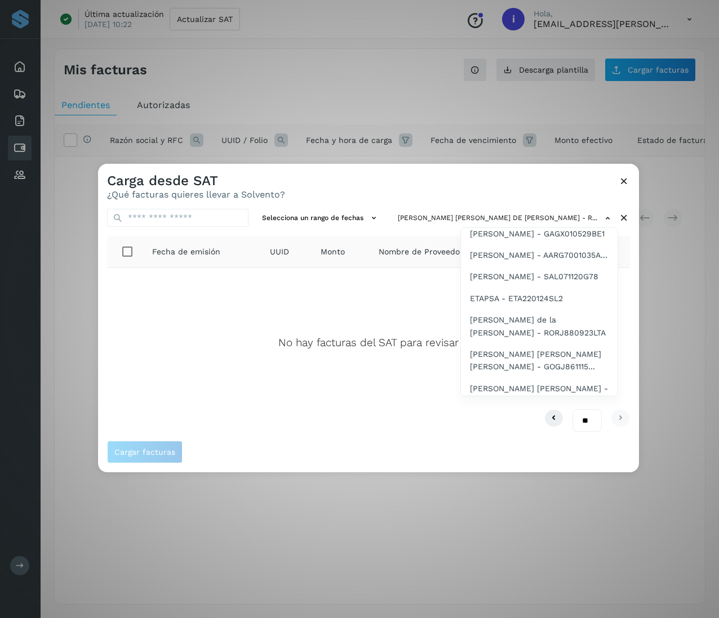
click at [538, 141] on span "[PERSON_NAME] - SECF820102LU2" at bounding box center [538, 134] width 136 height 12
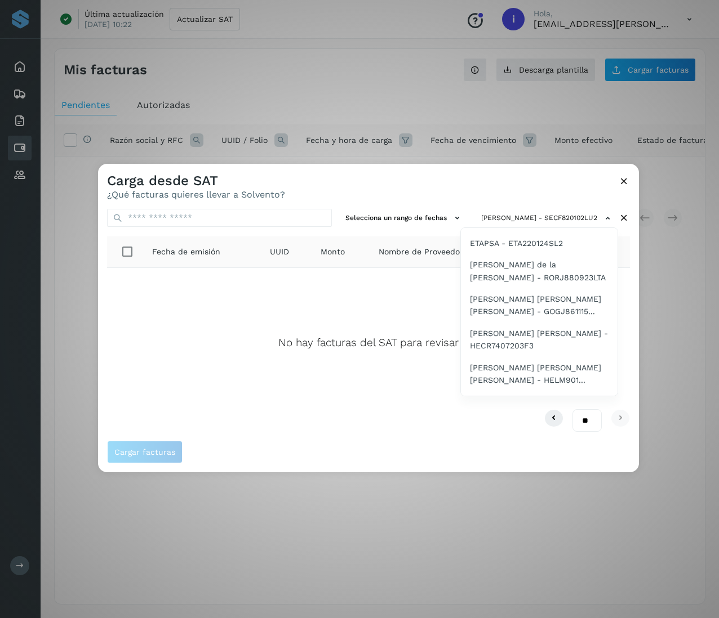
scroll to position [1531, 0]
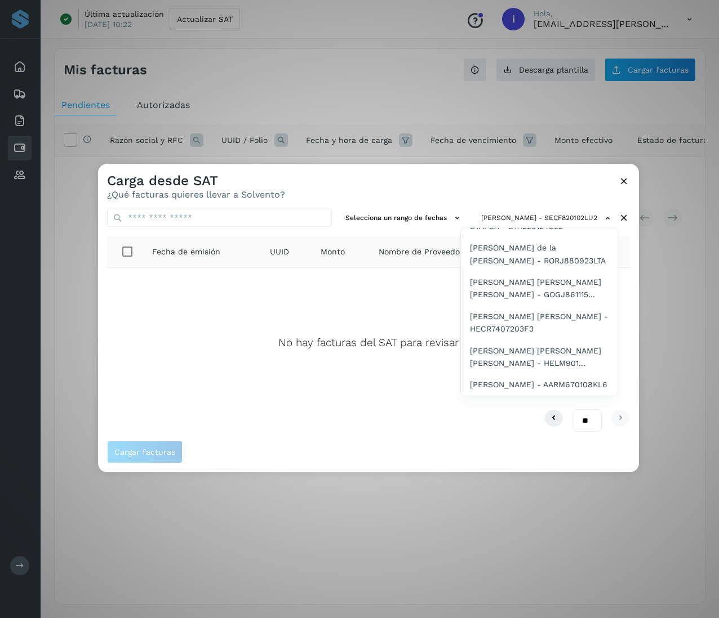
click at [538, 103] on span "[DATE][PERSON_NAME] - SOSL620626S59" at bounding box center [539, 90] width 139 height 25
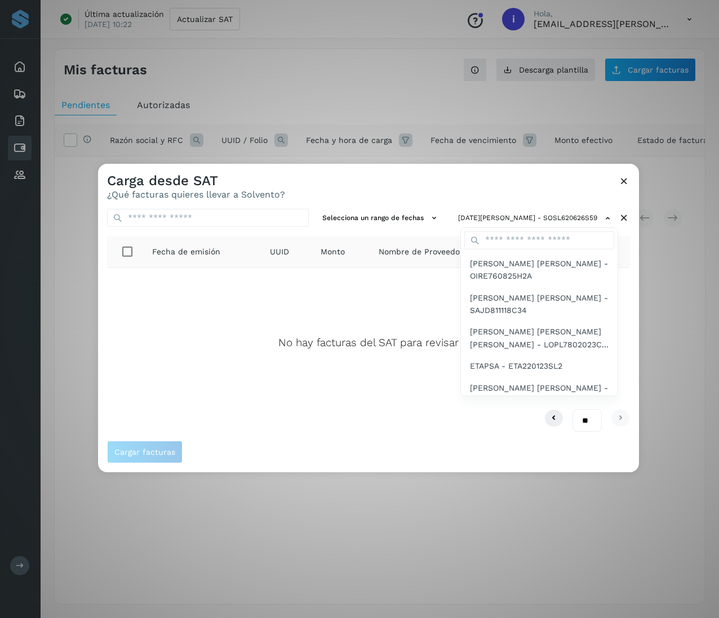
scroll to position [1463, 0]
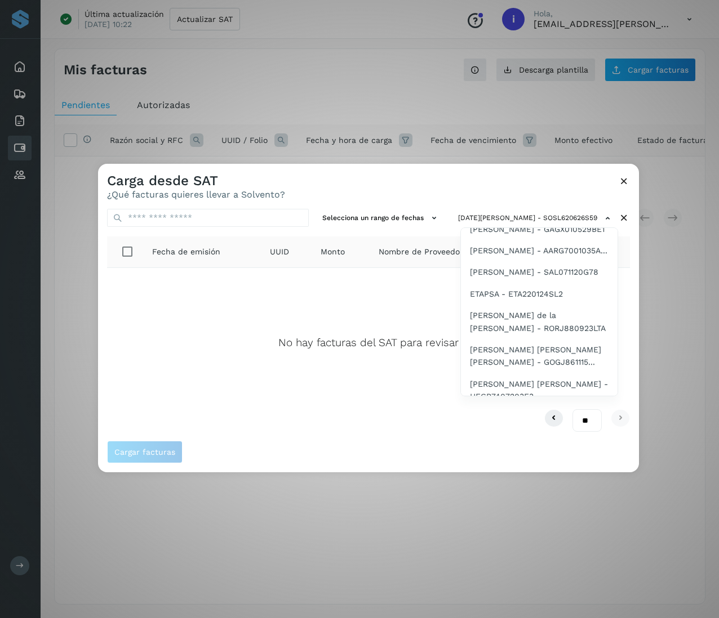
click at [538, 192] on span "[PERSON_NAME] - RESF810..." at bounding box center [527, 186] width 114 height 12
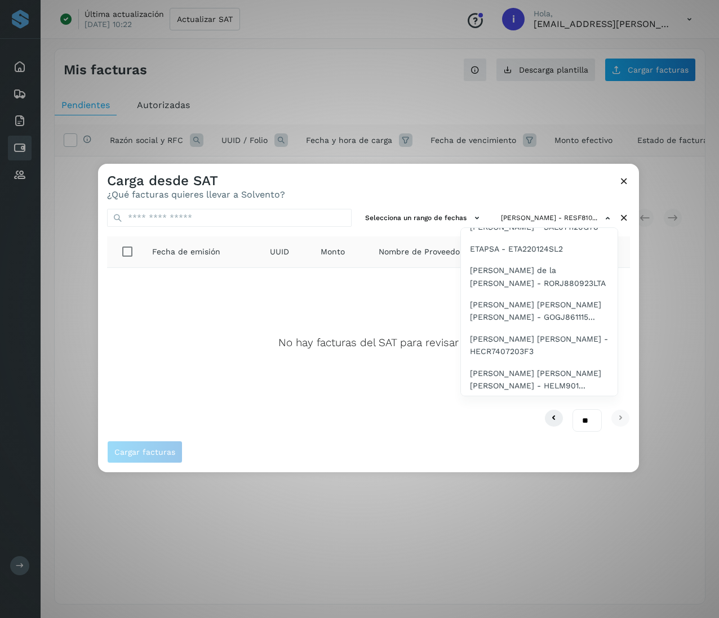
scroll to position [1553, 0]
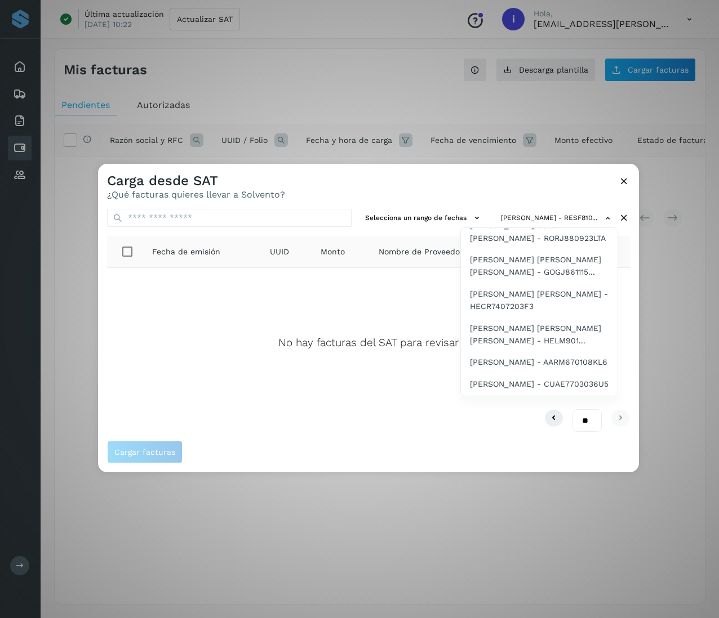
click at [538, 123] on span "[PERSON_NAME] - HEOR610314V6..." at bounding box center [538, 117] width 137 height 12
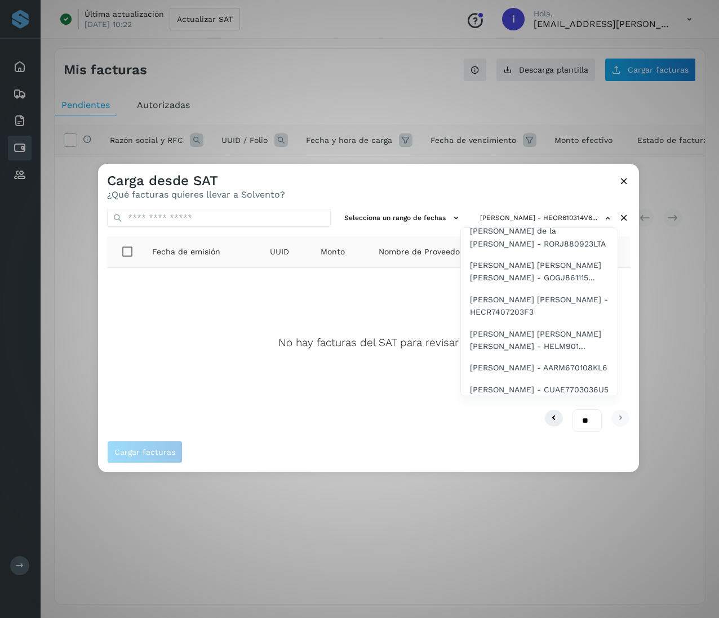
scroll to position [1593, 0]
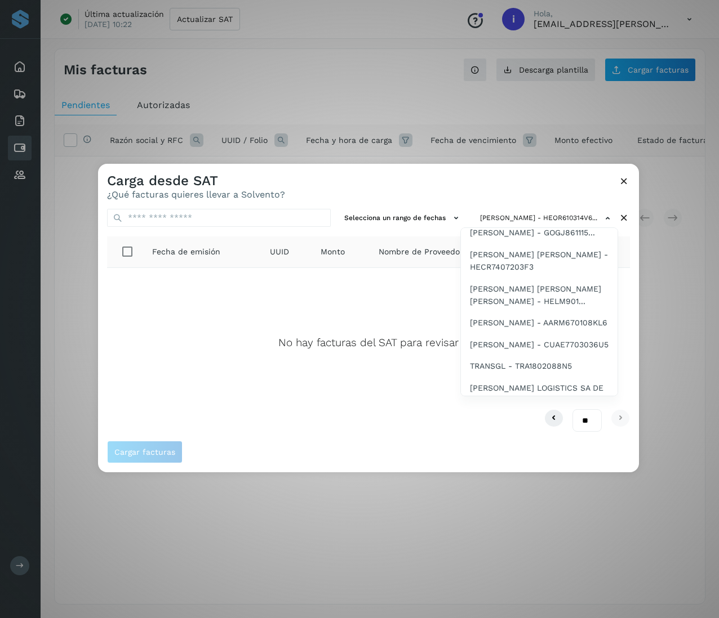
click at [538, 106] on span "[PERSON_NAME] - GAGX010529BE1" at bounding box center [537, 99] width 135 height 12
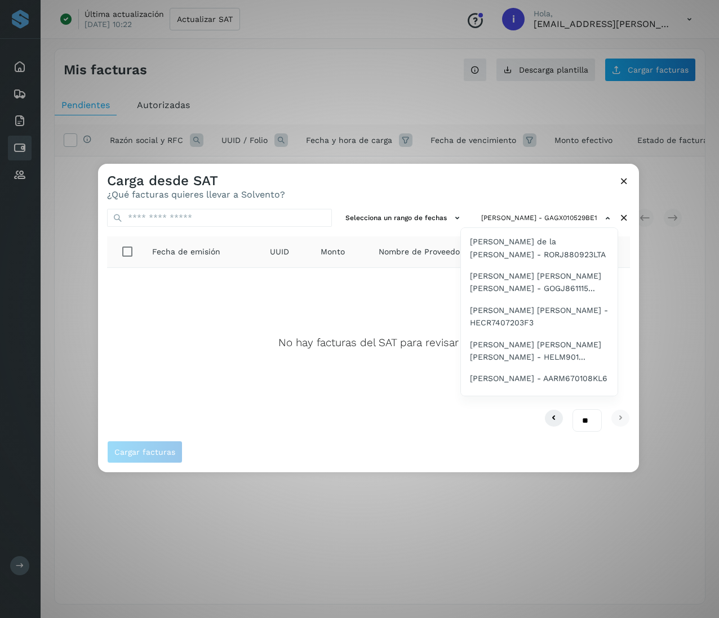
scroll to position [1492, 0]
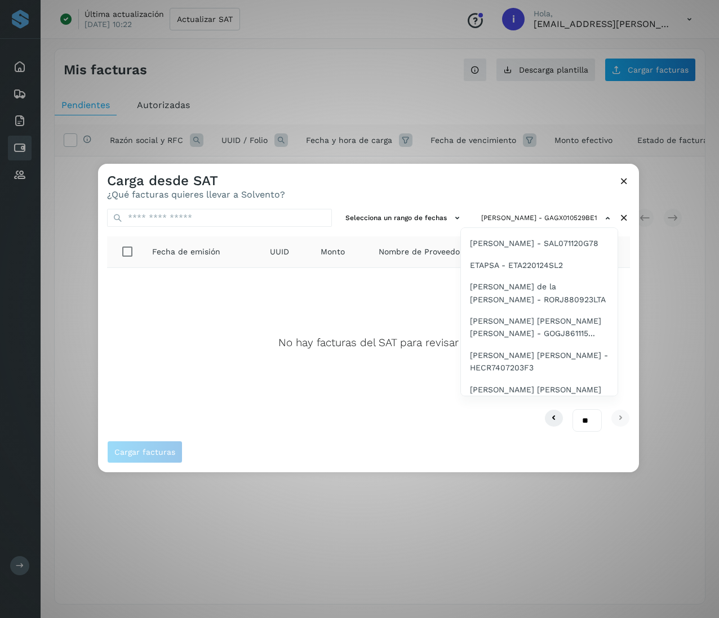
click at [538, 395] on div "[PERSON_NAME] [PERSON_NAME] - OIRE760825H2A [PERSON_NAME] [PERSON_NAME] - SAJD8…" at bounding box center [539, 312] width 158 height 169
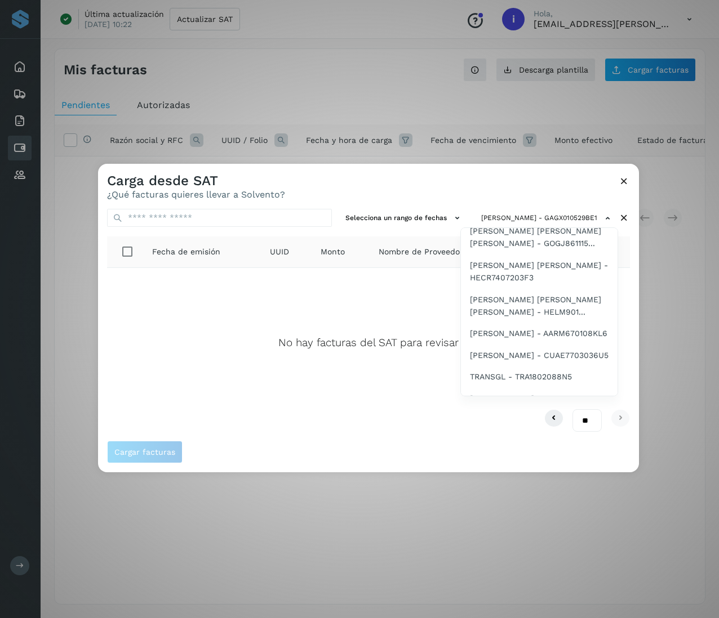
scroll to position [1627, 0]
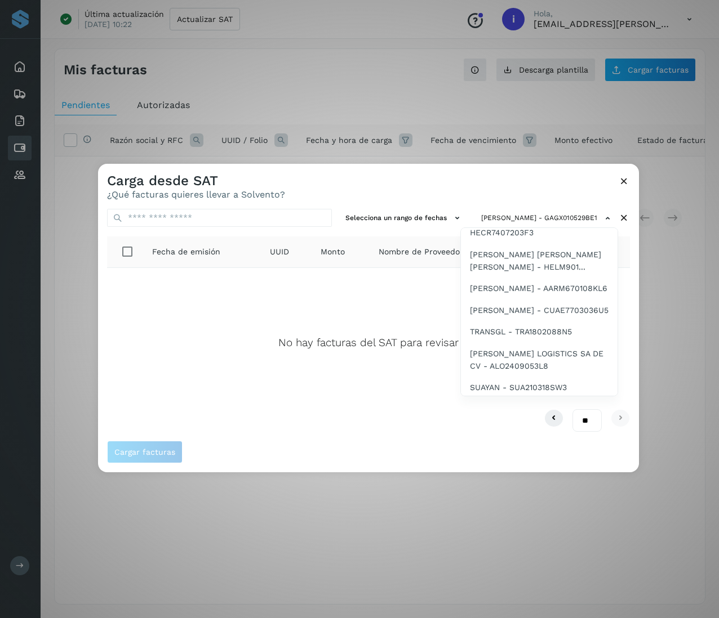
click at [538, 93] on span "[PERSON_NAME] - AARG7001035A..." at bounding box center [538, 87] width 137 height 12
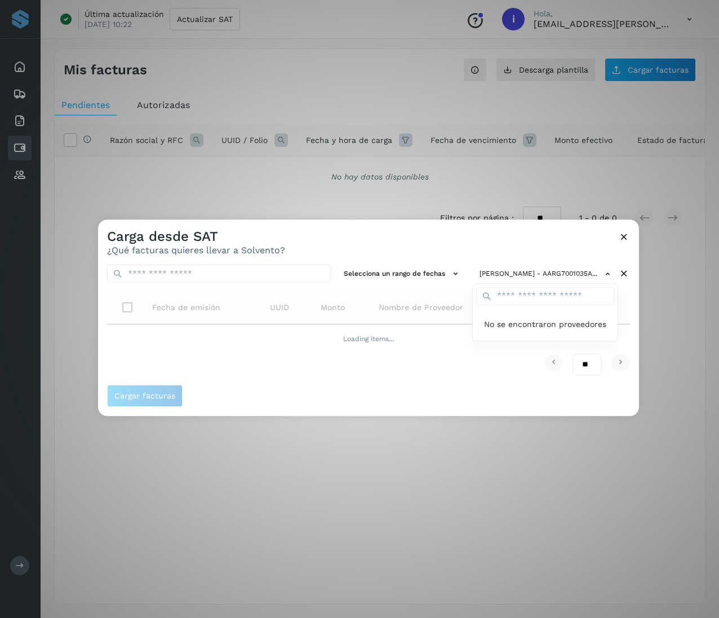
scroll to position [0, 0]
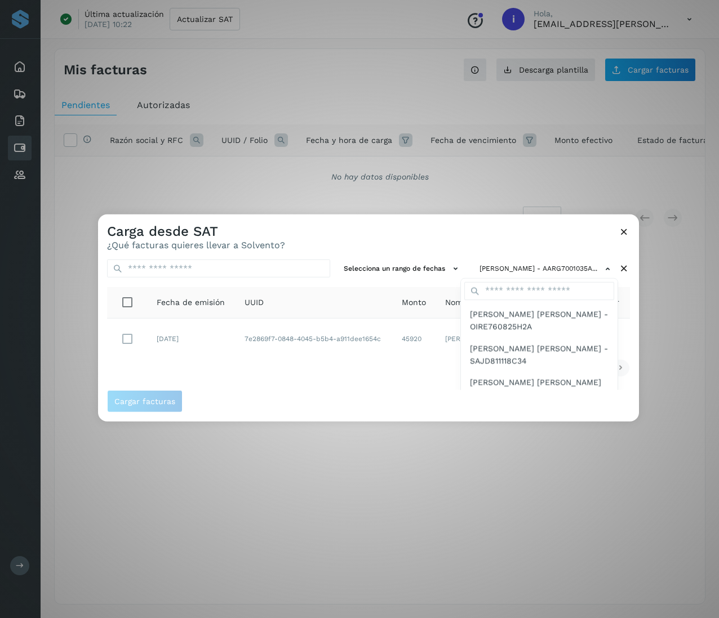
click at [467, 235] on div at bounding box center [457, 524] width 719 height 618
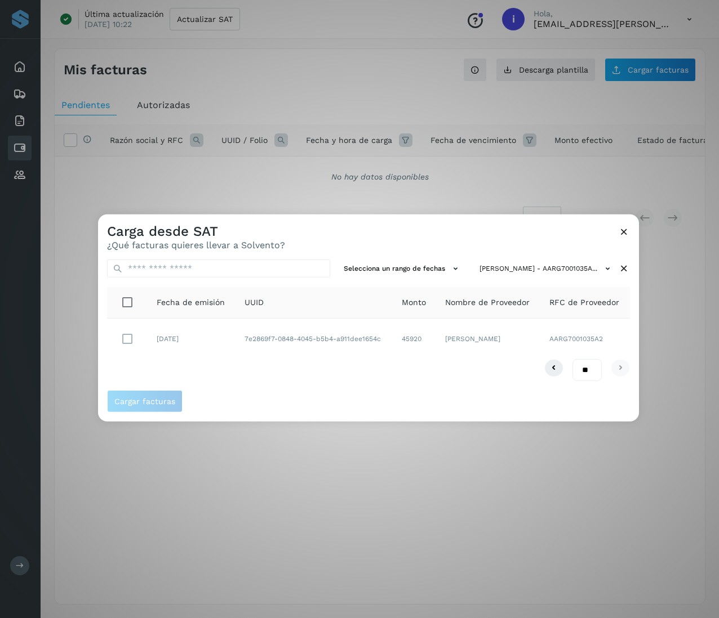
drag, startPoint x: 483, startPoint y: 340, endPoint x: 430, endPoint y: 327, distance: 54.0
click at [436, 327] on td "[PERSON_NAME]" at bounding box center [488, 339] width 104 height 41
drag, startPoint x: 296, startPoint y: 348, endPoint x: 235, endPoint y: 329, distance: 62.9
click at [235, 329] on td "7e2869f7-0848-4045-b5b4-a911dee1654c" at bounding box center [313, 339] width 157 height 41
drag, startPoint x: 416, startPoint y: 343, endPoint x: 381, endPoint y: 347, distance: 35.1
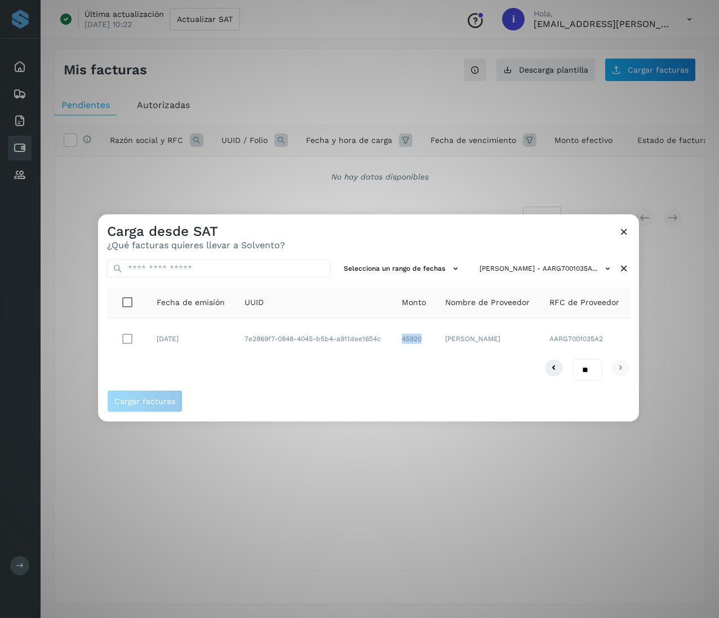
click at [393, 347] on td "45920" at bounding box center [414, 339] width 43 height 41
click at [538, 264] on icon at bounding box center [624, 269] width 12 height 12
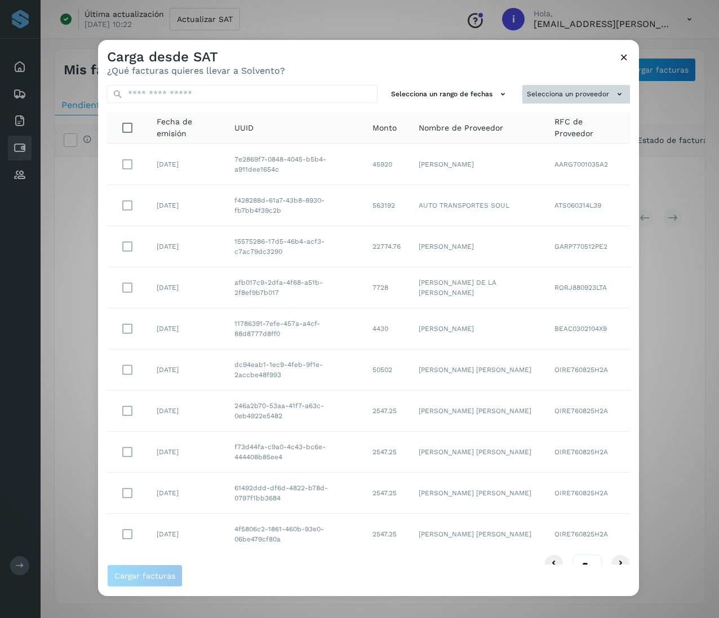
click at [538, 88] on button "Selecciona un proveedor" at bounding box center [576, 94] width 108 height 19
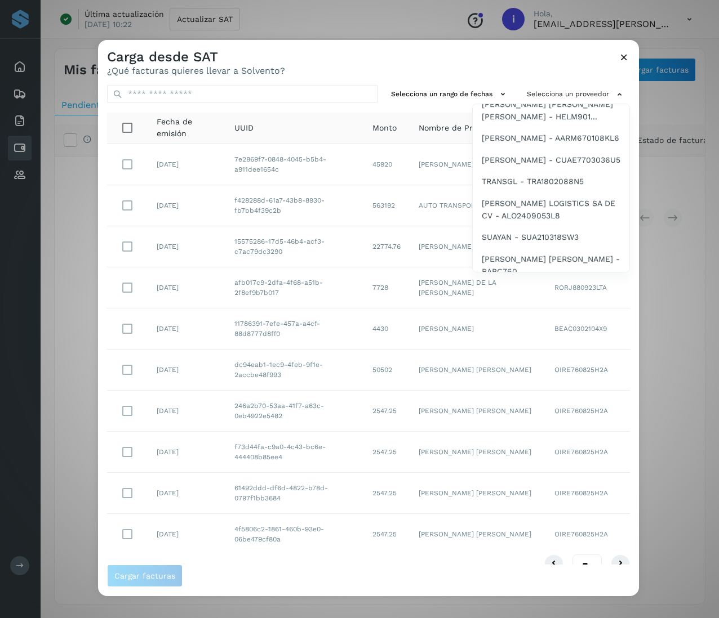
scroll to position [1609, 0]
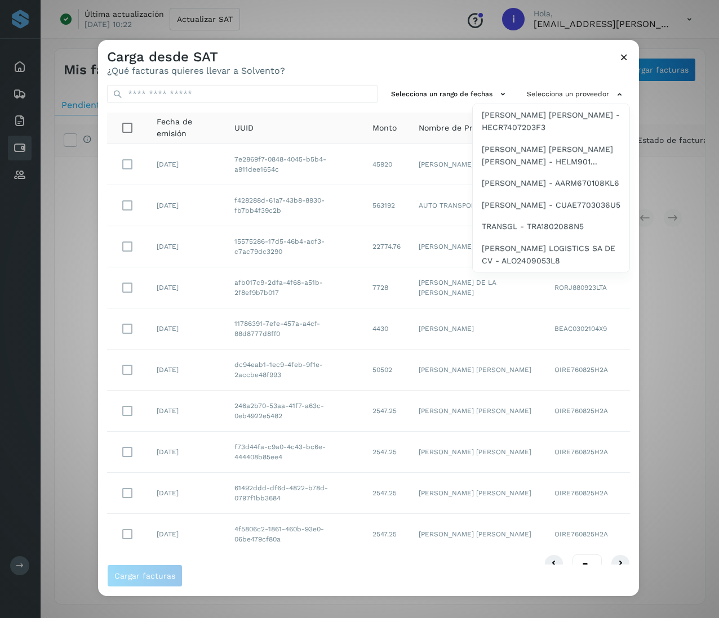
click at [528, 9] on span "[PERSON_NAME] - SAL071120G78" at bounding box center [546, 3] width 128 height 12
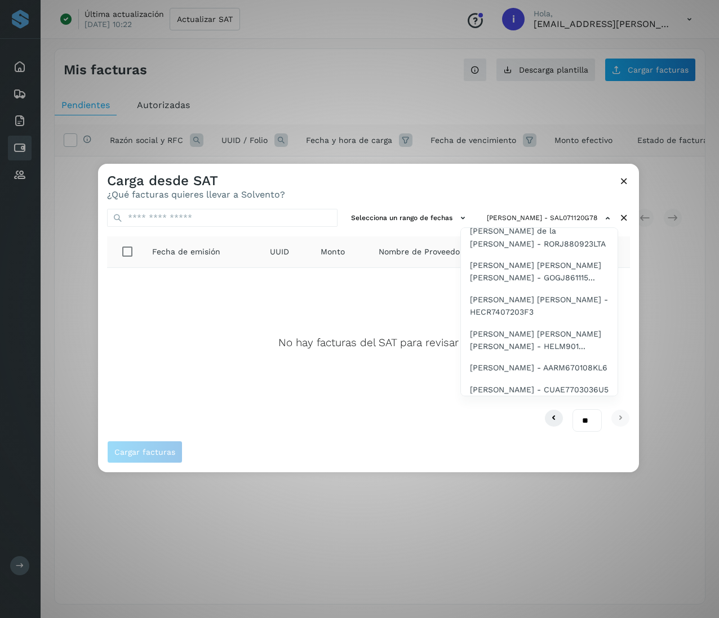
scroll to position [1649, 0]
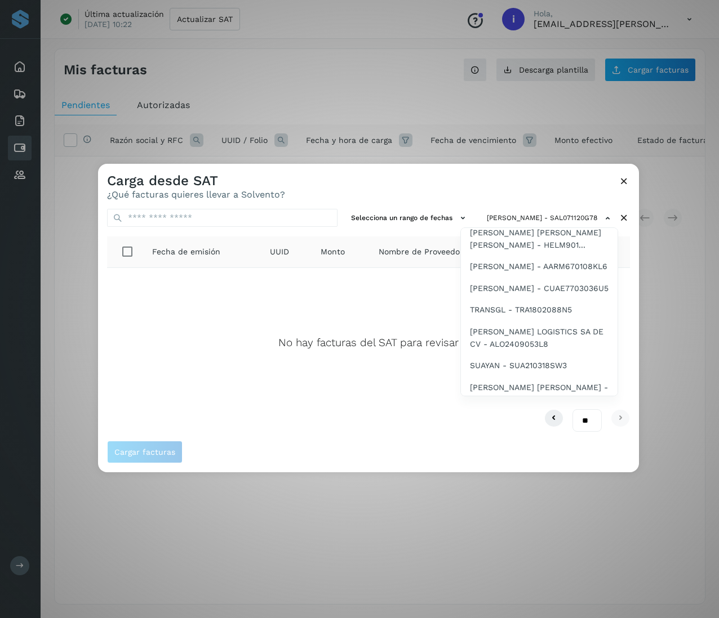
click at [538, 119] on div "ETAPSA - ETA220124SL2" at bounding box center [539, 107] width 157 height 21
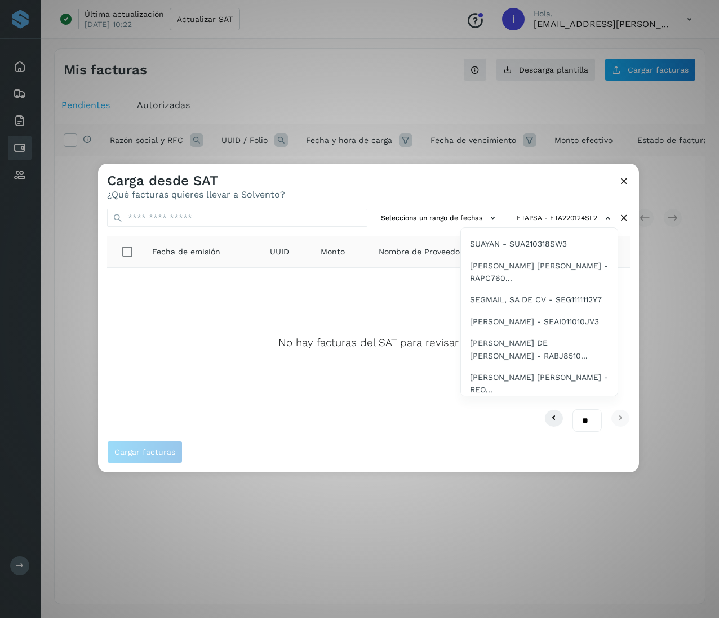
scroll to position [1726, 0]
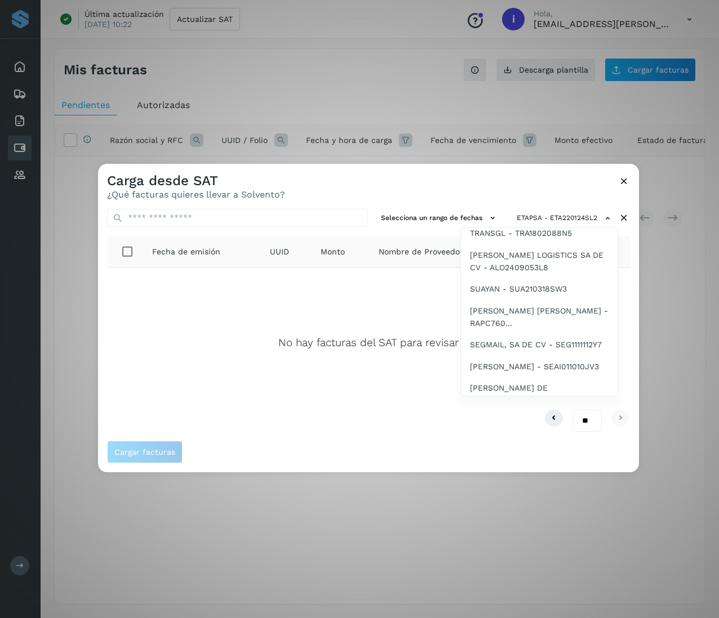
click at [538, 72] on span "[PERSON_NAME] de la [PERSON_NAME] - RORJ880923LTA" at bounding box center [539, 59] width 139 height 25
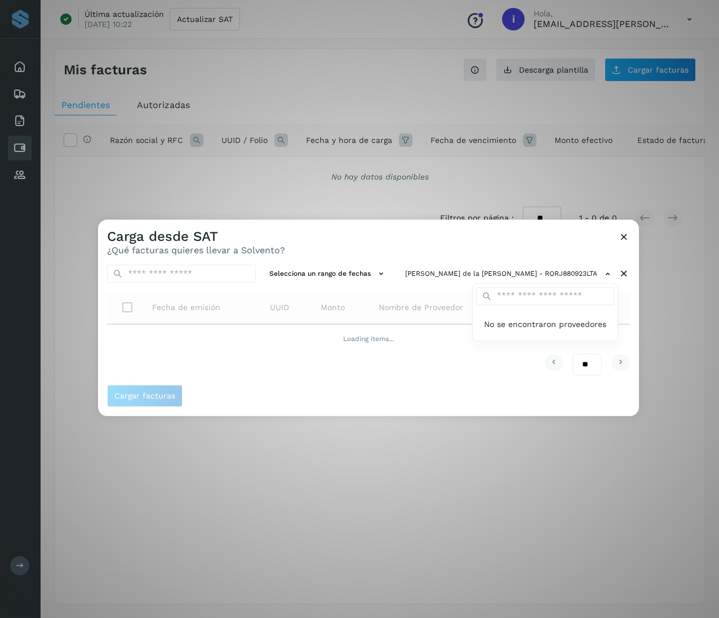
scroll to position [0, 0]
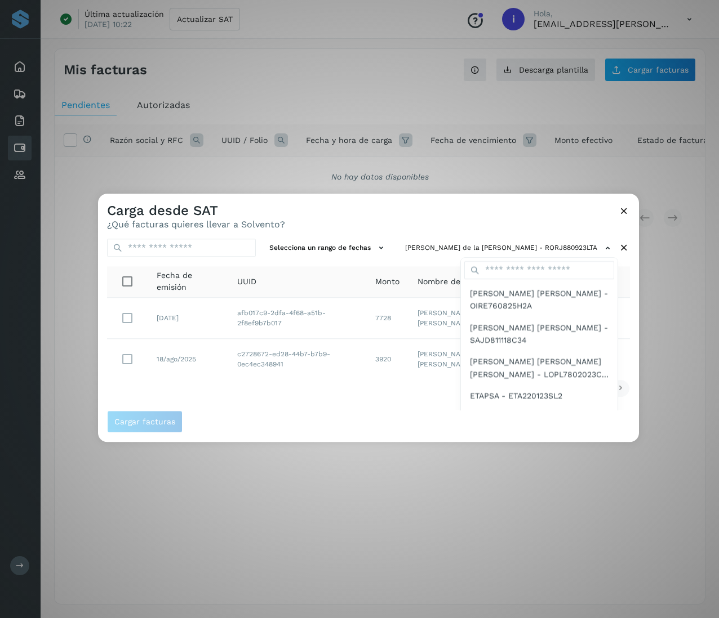
click at [296, 323] on div at bounding box center [457, 503] width 719 height 618
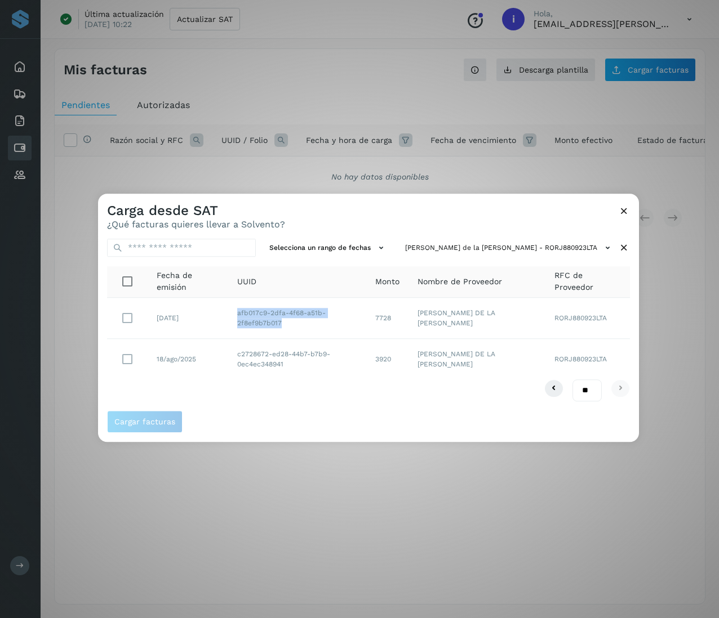
drag, startPoint x: 287, startPoint y: 323, endPoint x: 237, endPoint y: 315, distance: 50.7
click at [237, 315] on td "afb017c9-2dfa-4f68-a51b-2f8ef9b7b017" at bounding box center [297, 318] width 138 height 41
drag, startPoint x: 400, startPoint y: 319, endPoint x: 381, endPoint y: 319, distance: 18.6
click at [381, 319] on td "7728" at bounding box center [387, 318] width 42 height 41
click at [538, 250] on icon at bounding box center [624, 248] width 12 height 12
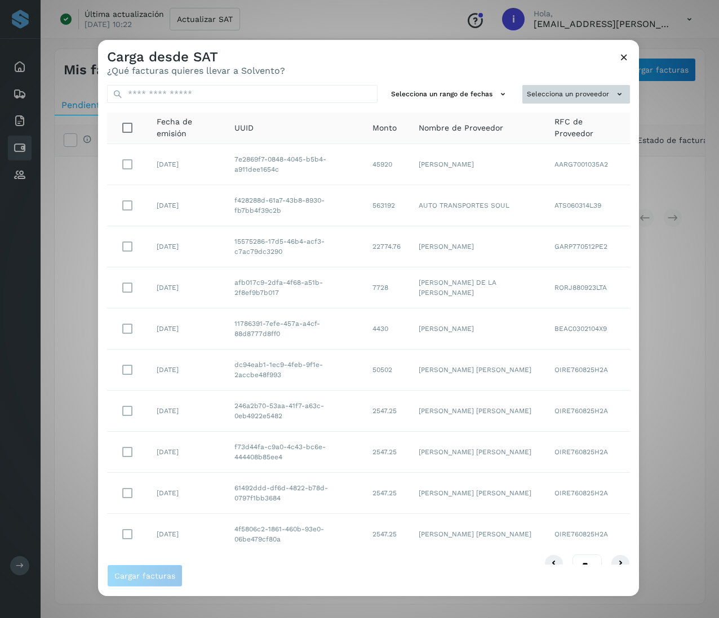
click at [538, 101] on button "Selecciona un proveedor" at bounding box center [576, 94] width 108 height 19
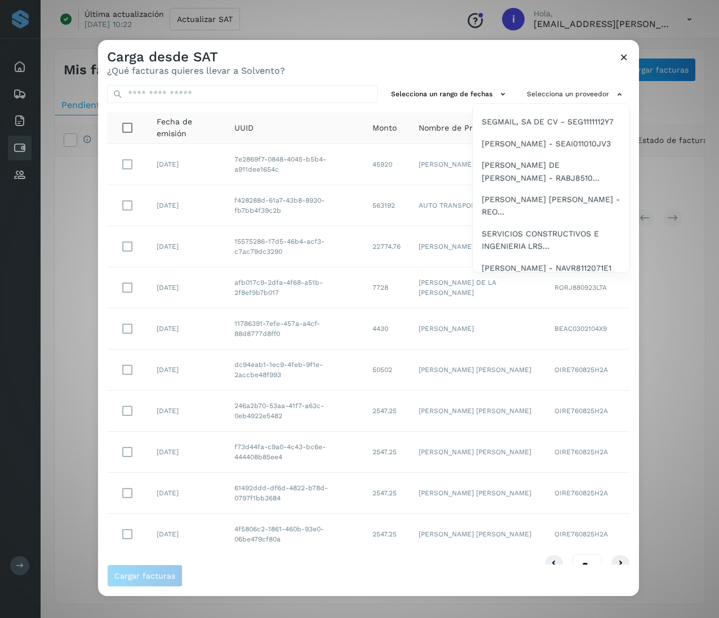
scroll to position [1780, 0]
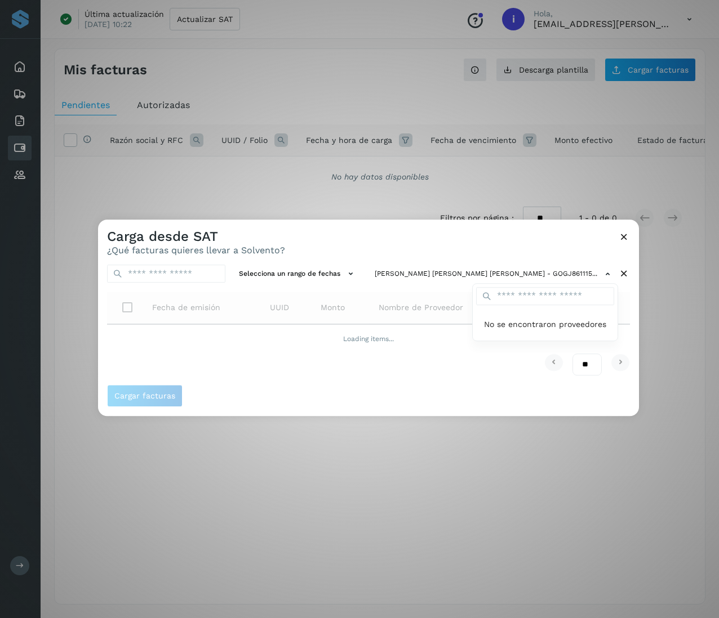
scroll to position [0, 0]
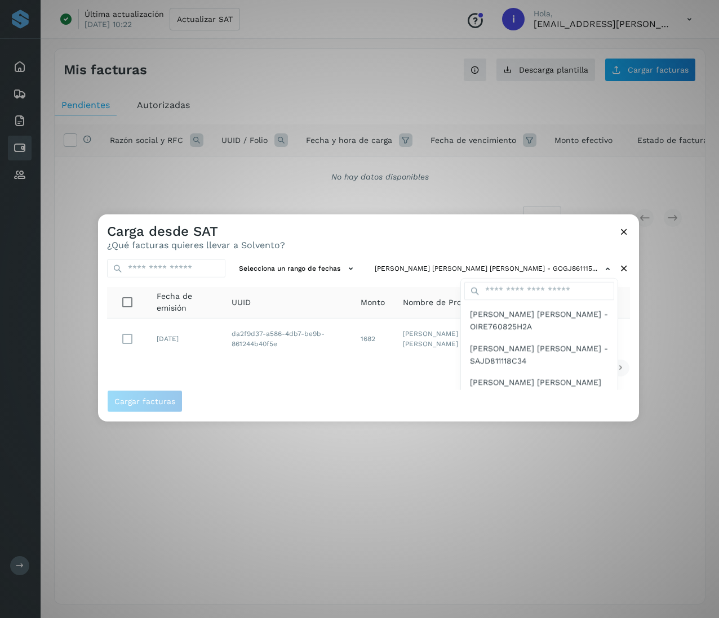
click at [372, 373] on div at bounding box center [457, 524] width 719 height 618
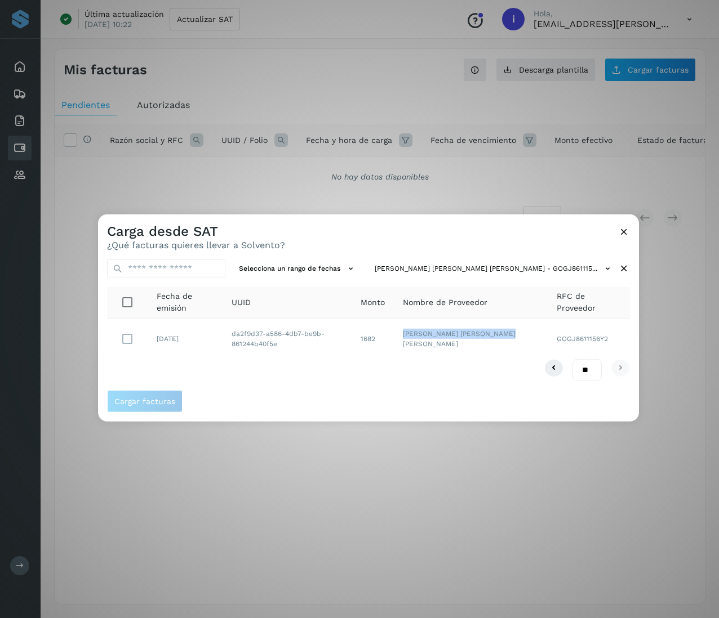
drag, startPoint x: 471, startPoint y: 348, endPoint x: 425, endPoint y: 337, distance: 48.0
click at [425, 337] on td "[PERSON_NAME] [PERSON_NAME] [PERSON_NAME]" at bounding box center [471, 339] width 154 height 41
drag, startPoint x: 292, startPoint y: 350, endPoint x: 224, endPoint y: 323, distance: 73.5
click at [224, 323] on tr "[DATE] da2f9d37-a586-4db7-be9b-861244b40f5e 1682 [PERSON_NAME] [PERSON_NAME] [P…" at bounding box center [368, 339] width 523 height 41
drag, startPoint x: 404, startPoint y: 348, endPoint x: 384, endPoint y: 345, distance: 19.9
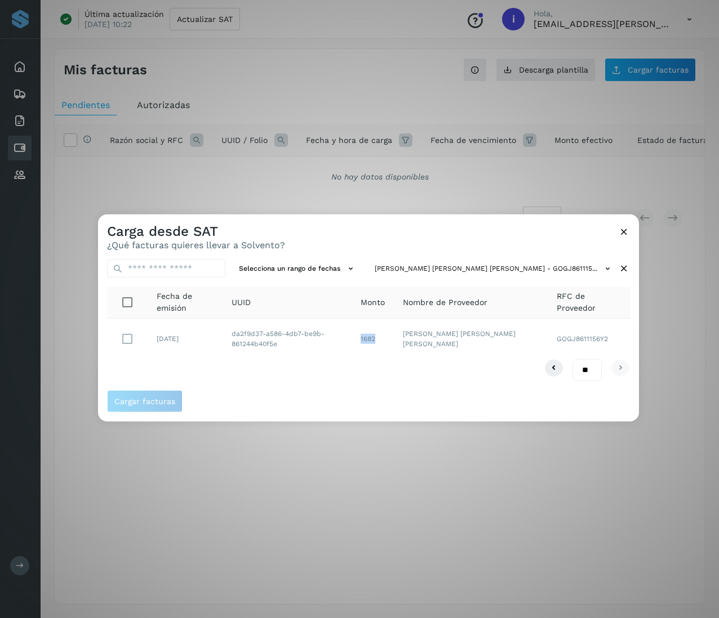
click at [384, 345] on td "1682" at bounding box center [372, 339] width 42 height 41
click at [538, 266] on icon at bounding box center [624, 269] width 12 height 12
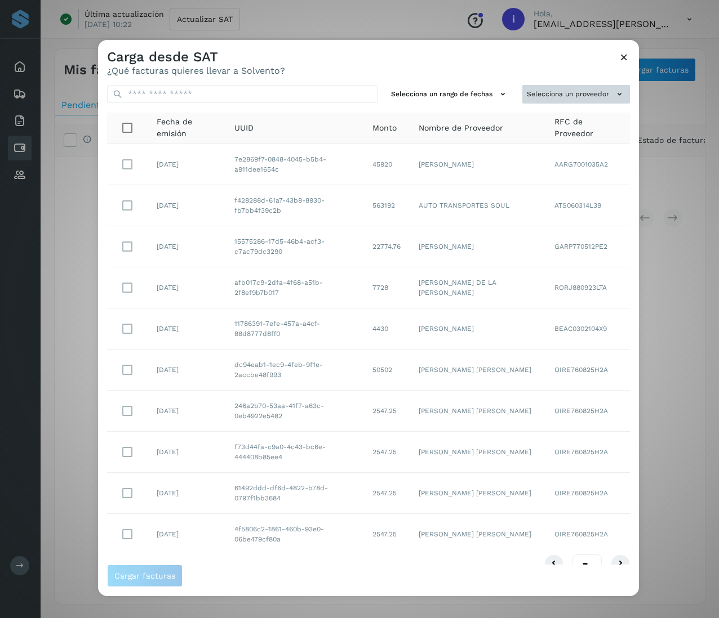
click at [538, 93] on button "Selecciona un proveedor" at bounding box center [576, 94] width 108 height 19
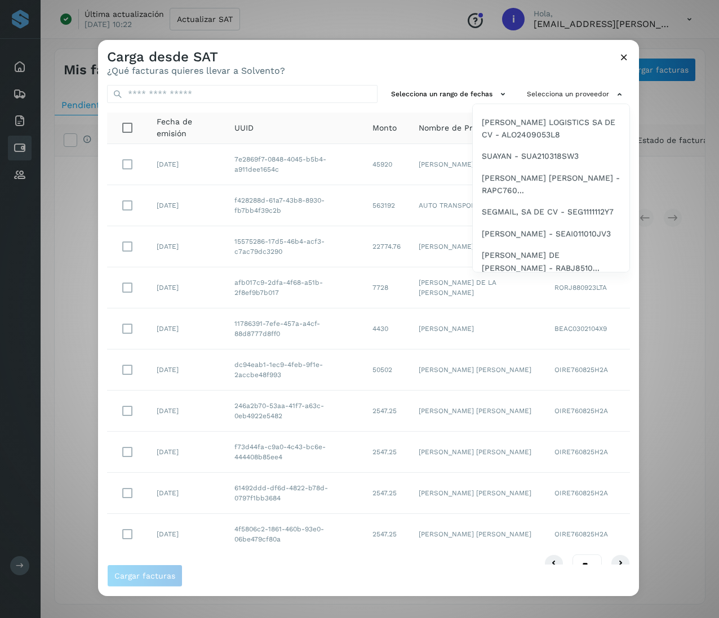
scroll to position [1780, 0]
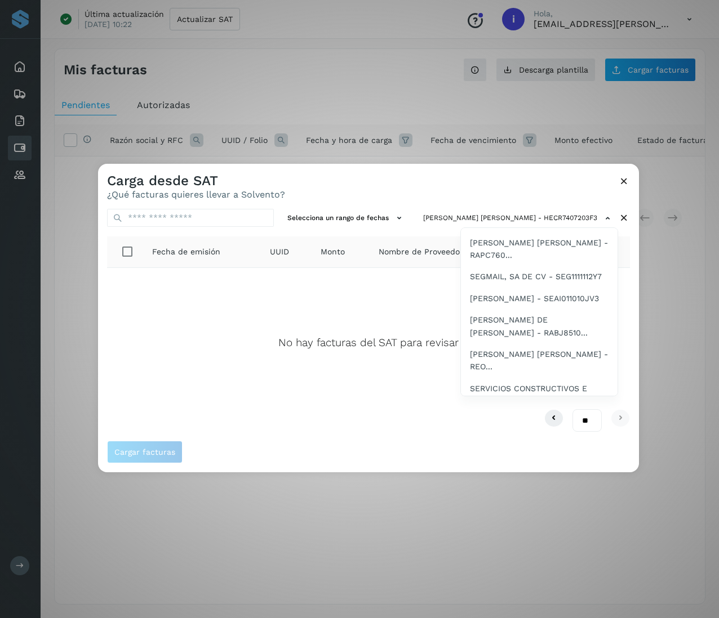
scroll to position [1749, 0]
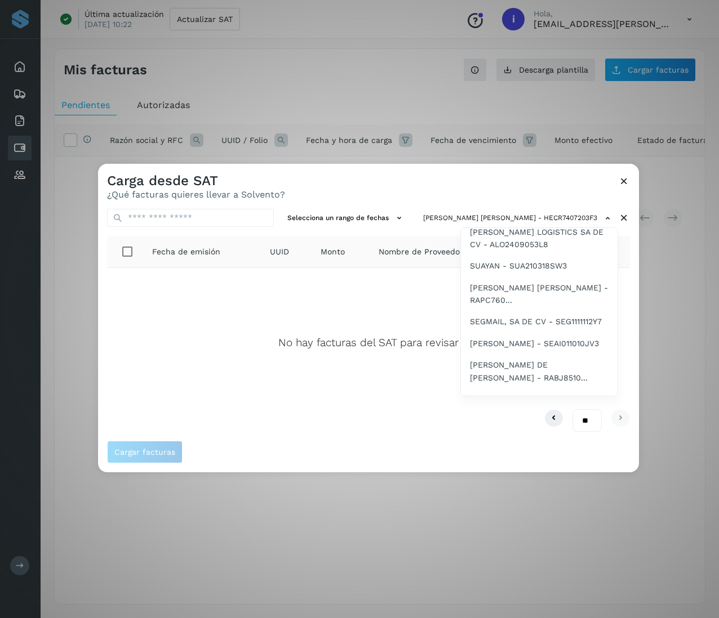
click at [529, 152] on span "[PERSON_NAME] [PERSON_NAME] [PERSON_NAME] - HELM901..." at bounding box center [539, 139] width 139 height 25
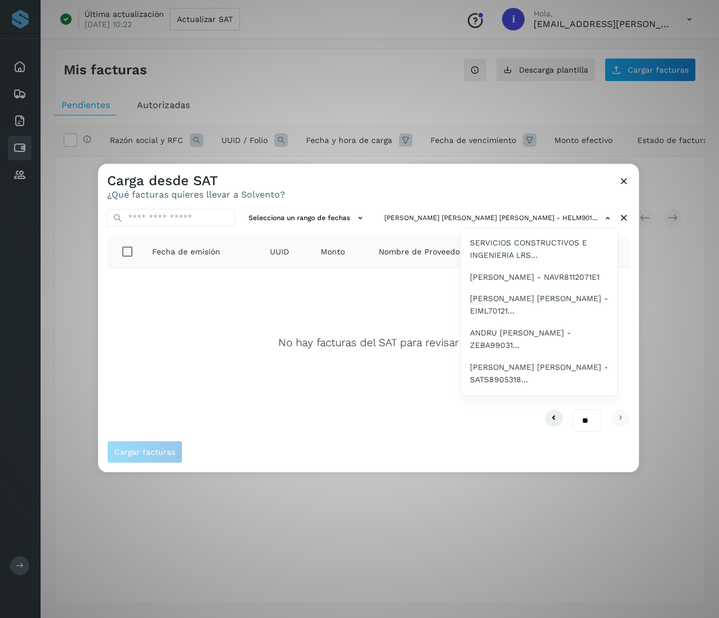
scroll to position [1827, 0]
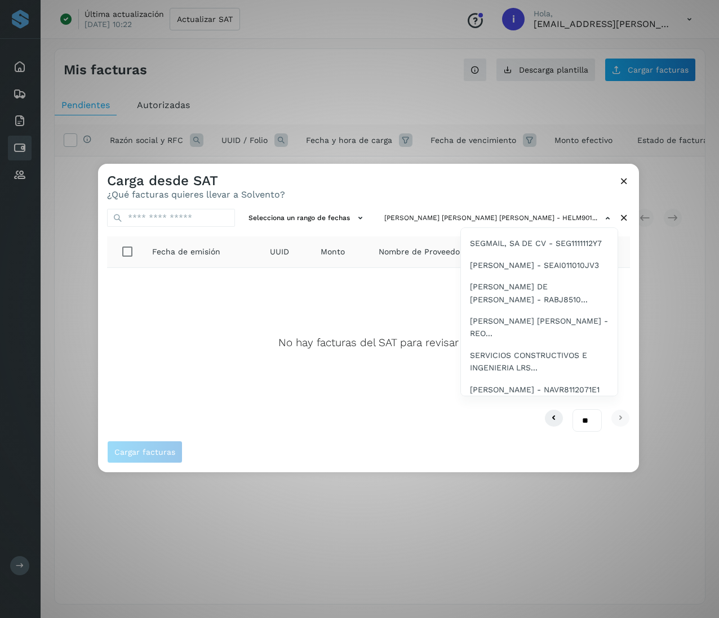
click at [538, 95] on span "[PERSON_NAME] - AARM670108KL6" at bounding box center [538, 88] width 137 height 12
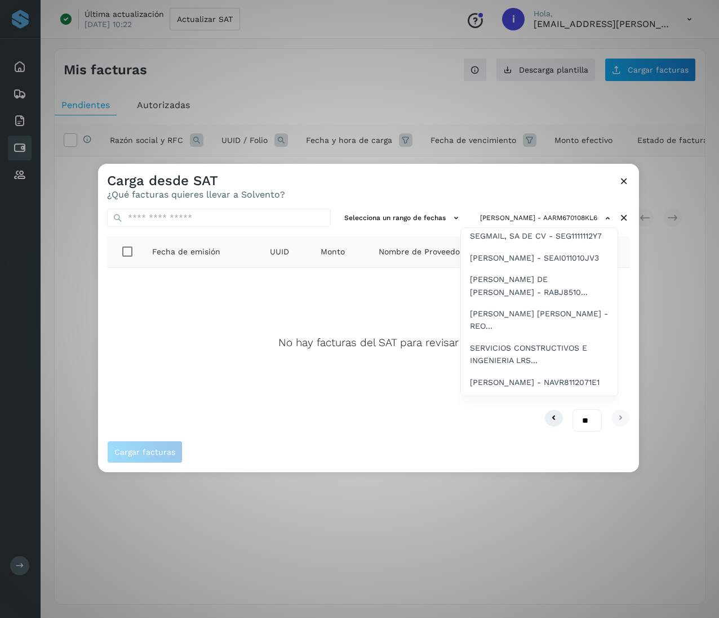
scroll to position [1880, 0]
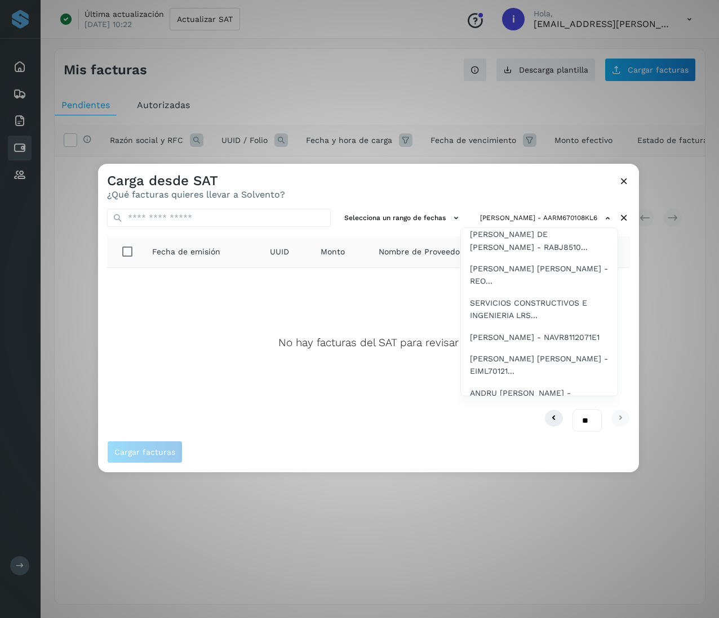
click at [523, 64] on span "[PERSON_NAME] - CUAE7703036U5" at bounding box center [539, 58] width 139 height 12
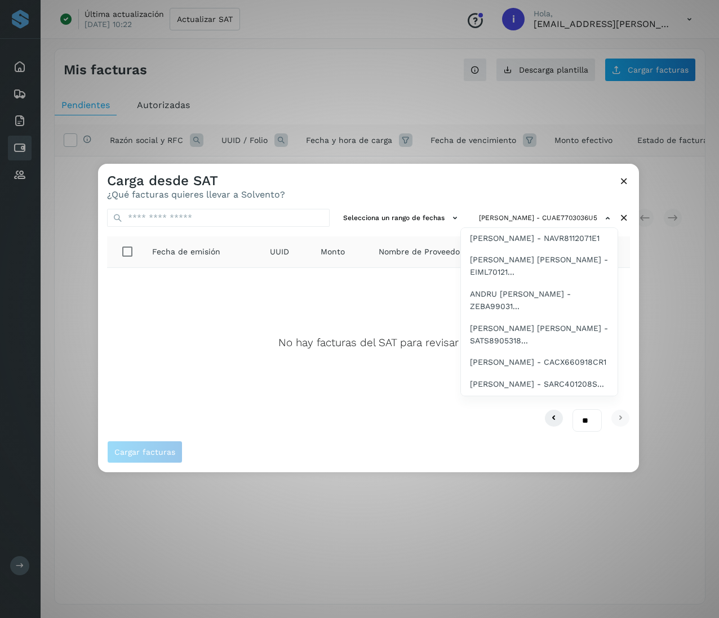
scroll to position [1934, 0]
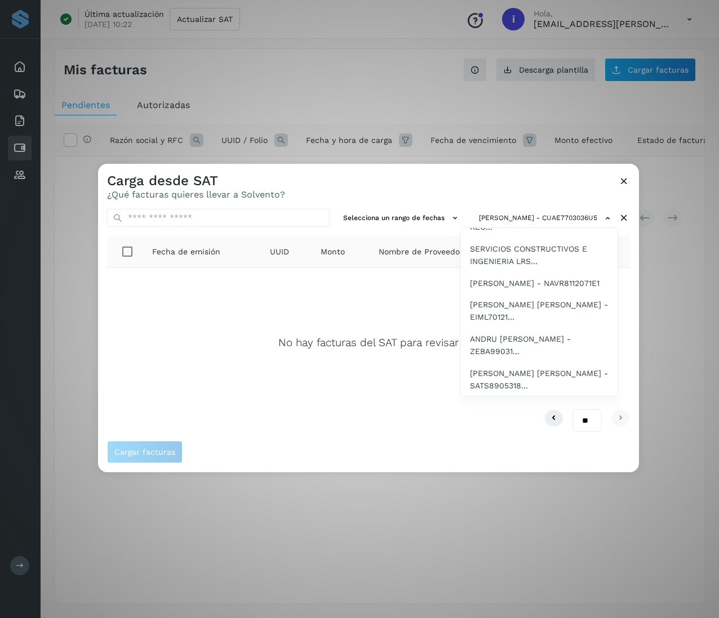
click at [538, 32] on span "TRANSGL - TRA1802088N5" at bounding box center [521, 25] width 102 height 12
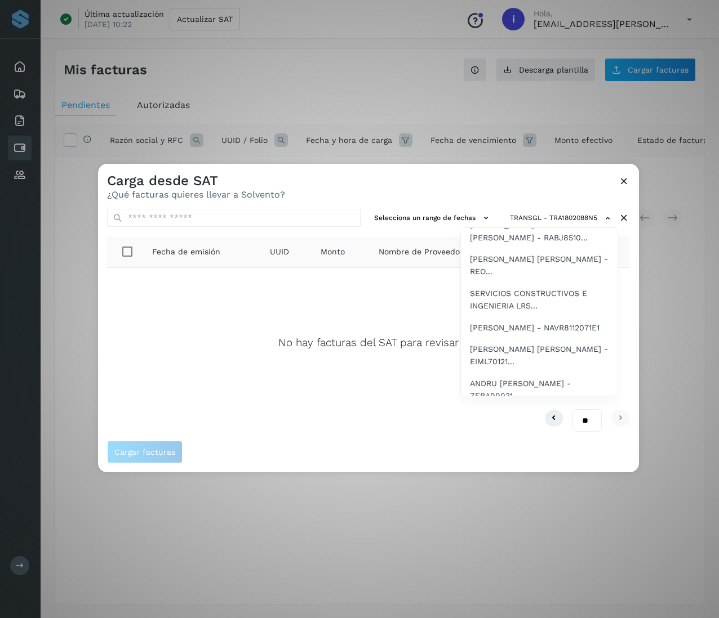
scroll to position [1934, 0]
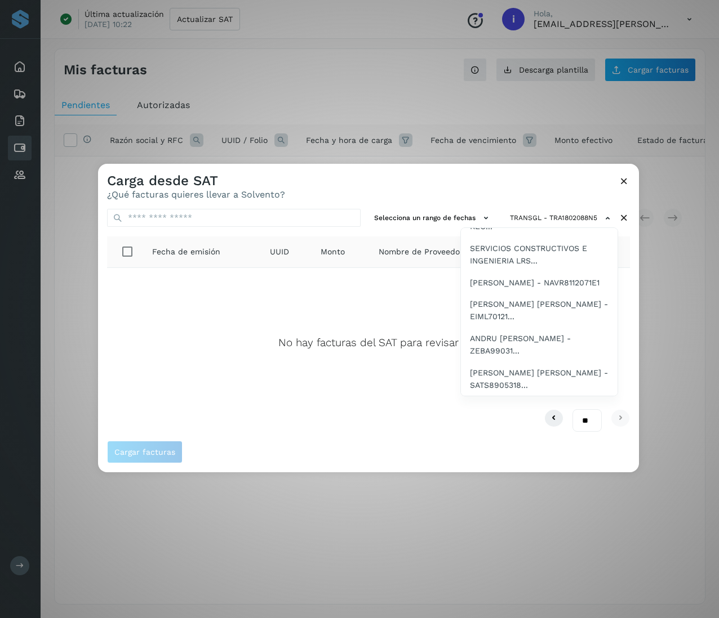
click at [537, 66] on span "[PERSON_NAME] LOGISTICS SA DE CV - ALO2409053L8" at bounding box center [539, 53] width 139 height 25
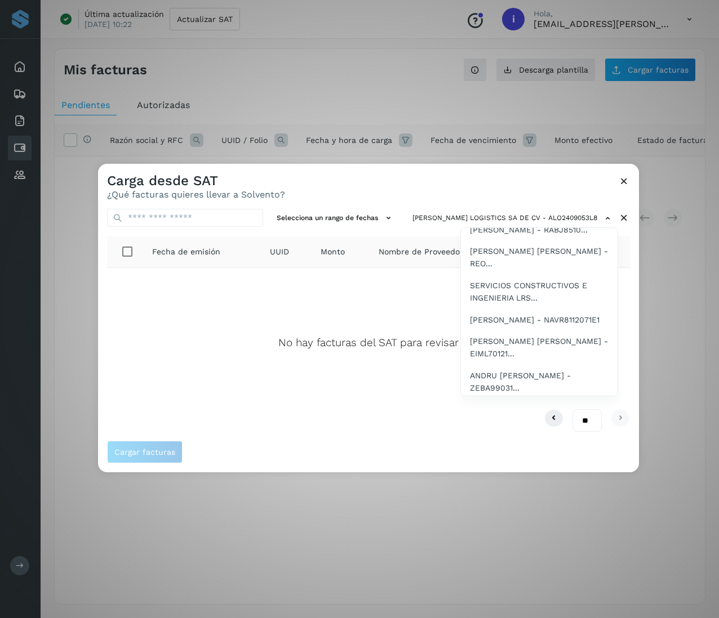
scroll to position [1942, 0]
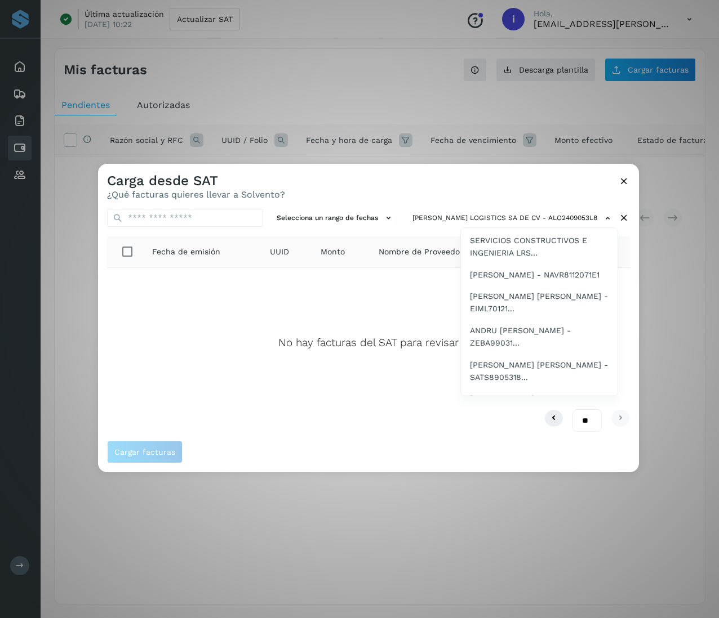
click at [532, 79] on span "SUAYAN - SUA210318SW3" at bounding box center [518, 72] width 97 height 12
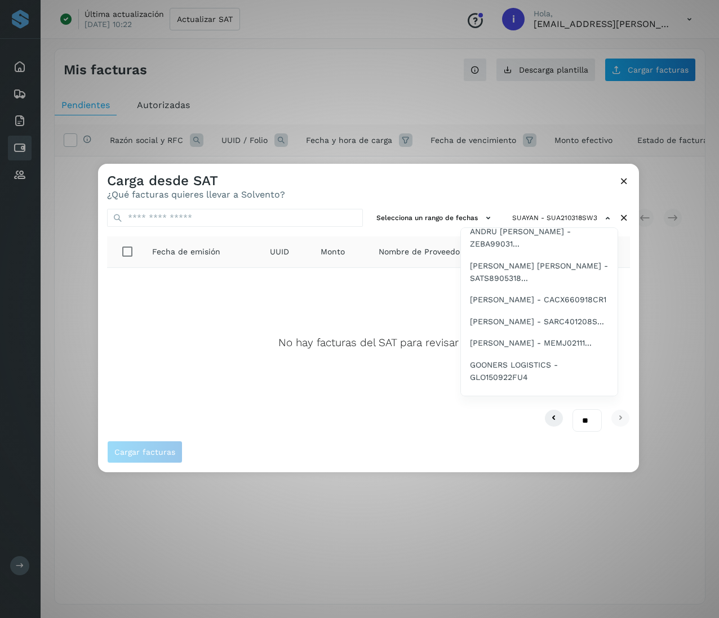
scroll to position [1996, 0]
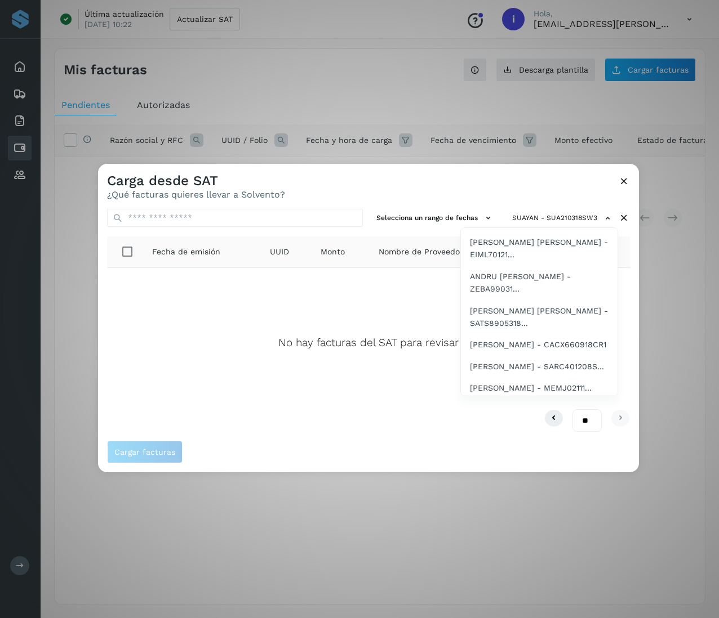
click at [532, 60] on span "[PERSON_NAME] [PERSON_NAME] - RAPC760..." at bounding box center [539, 46] width 139 height 25
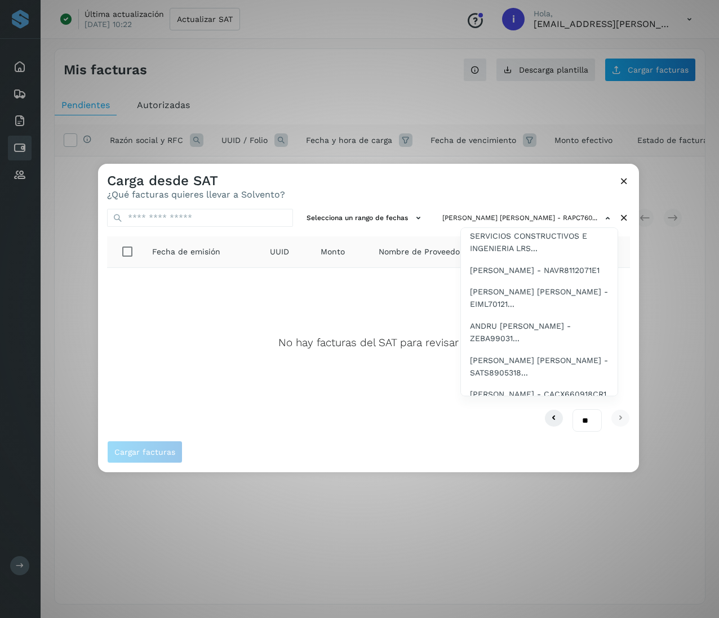
scroll to position [1992, 0]
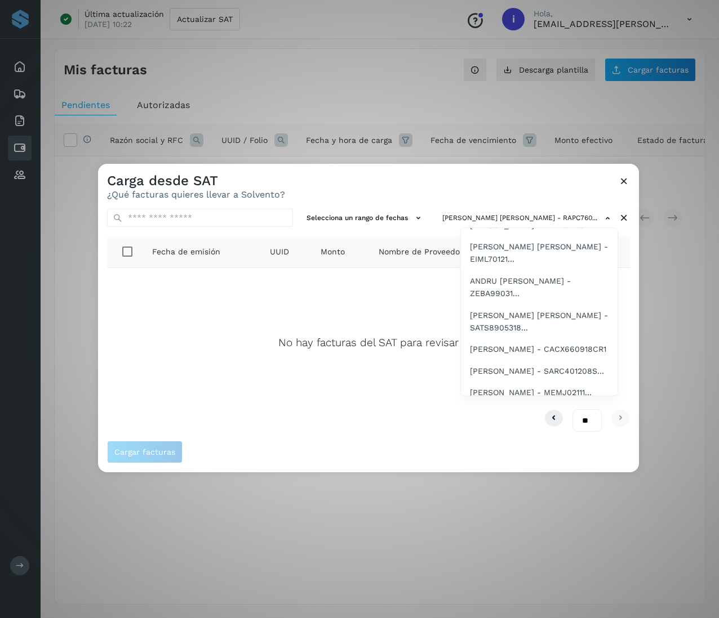
click at [538, 85] on span "SEGMAIL, SA DE CV - SEG1111112Y7" at bounding box center [536, 79] width 132 height 12
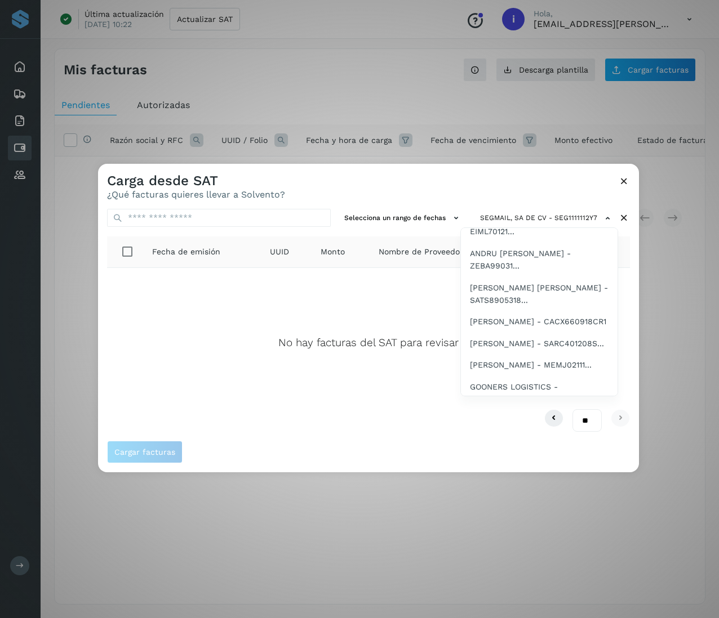
scroll to position [2064, 0]
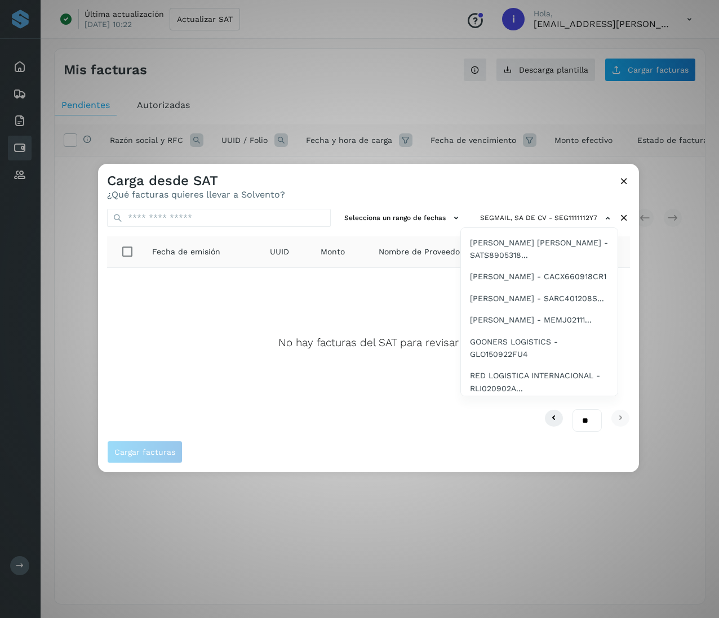
click at [528, 34] on span "[PERSON_NAME] - SEAI011010JV3" at bounding box center [534, 28] width 129 height 12
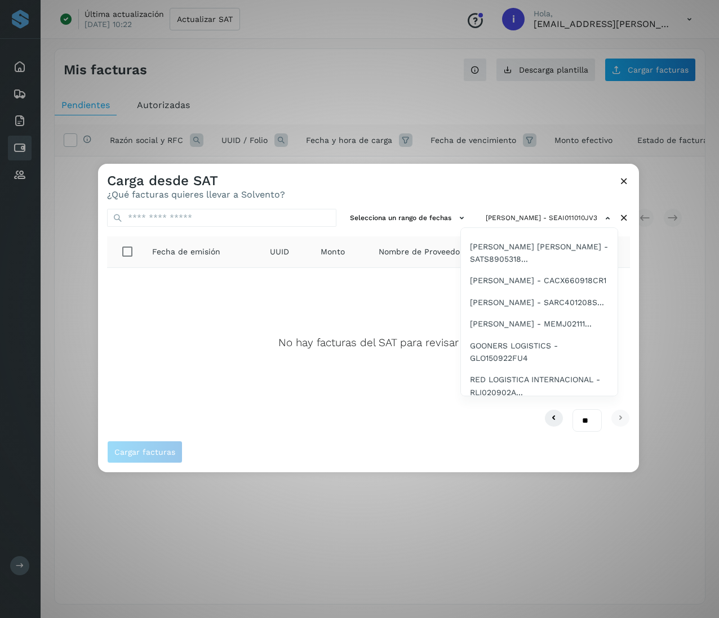
scroll to position [2105, 0]
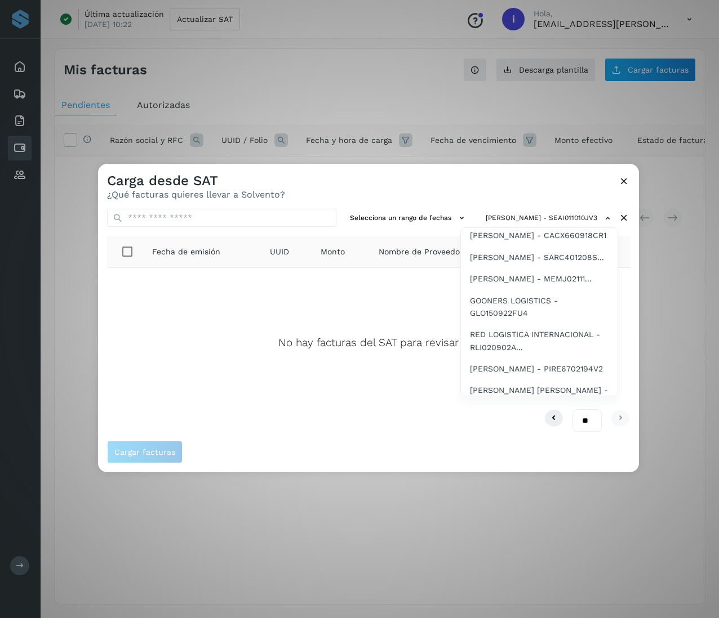
click at [538, 28] on span "[PERSON_NAME] DE [PERSON_NAME] - RABJ8510..." at bounding box center [539, 14] width 139 height 25
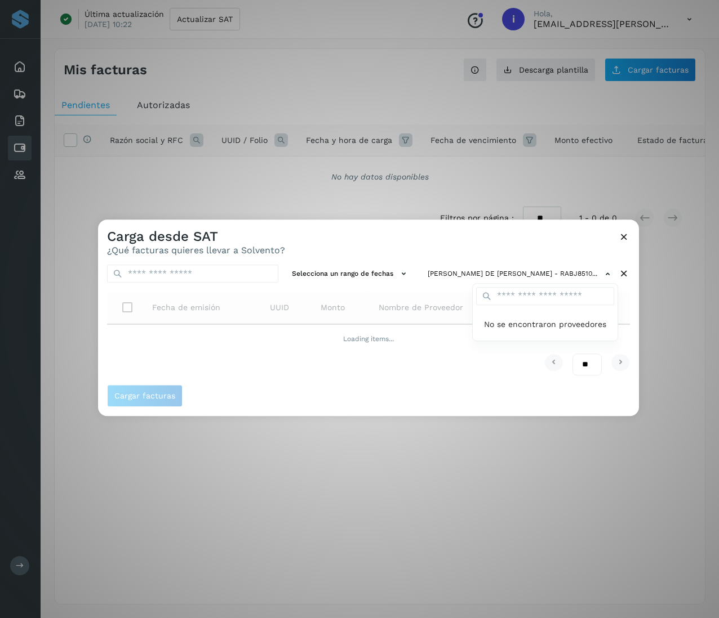
scroll to position [0, 0]
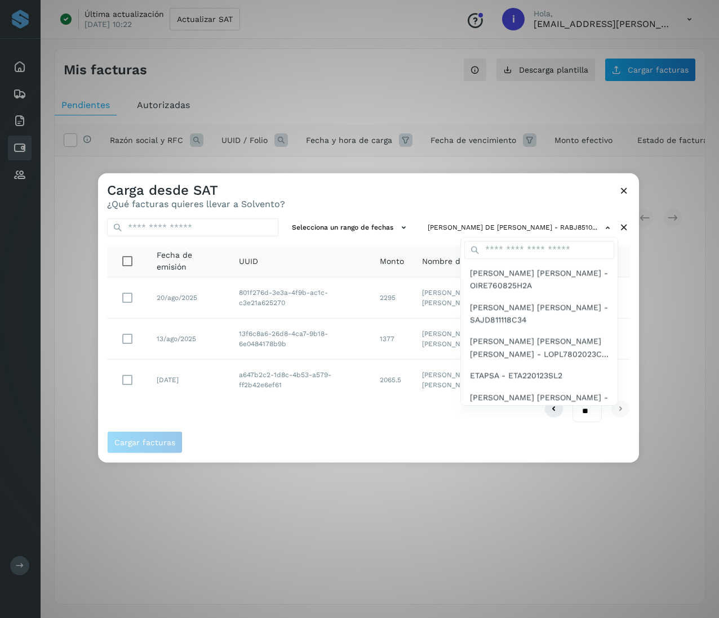
click at [538, 223] on div at bounding box center [457, 482] width 719 height 618
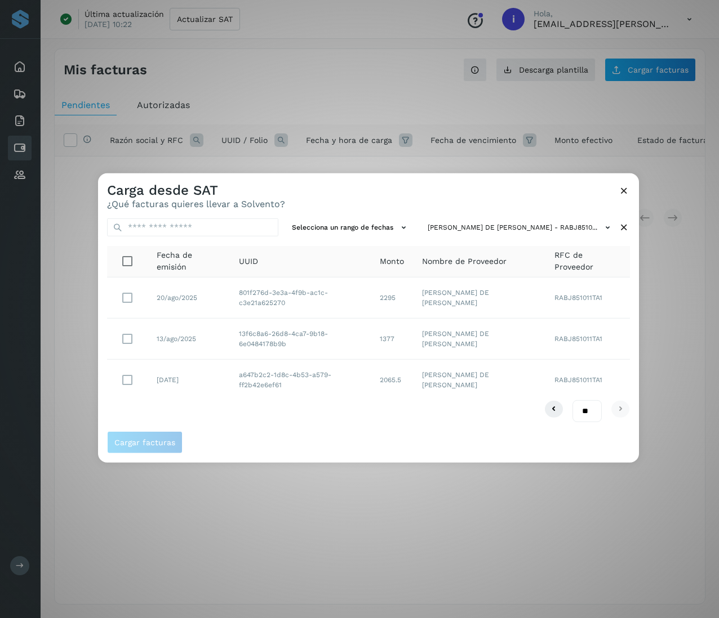
click at [538, 228] on icon at bounding box center [624, 228] width 12 height 12
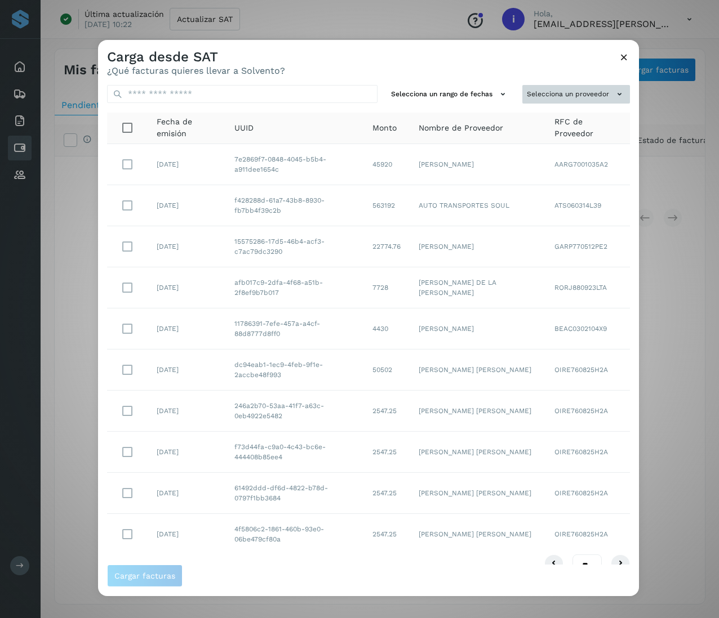
click at [538, 91] on button "Selecciona un proveedor" at bounding box center [576, 94] width 108 height 19
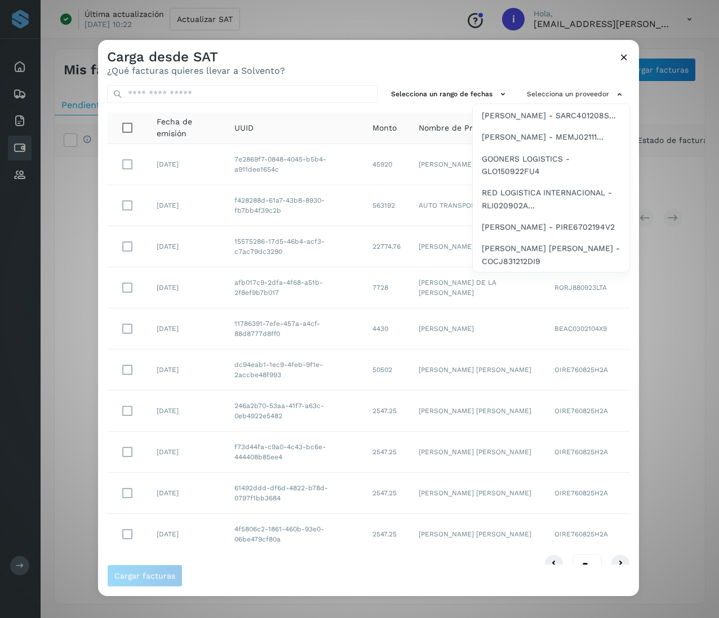
scroll to position [2100, 0]
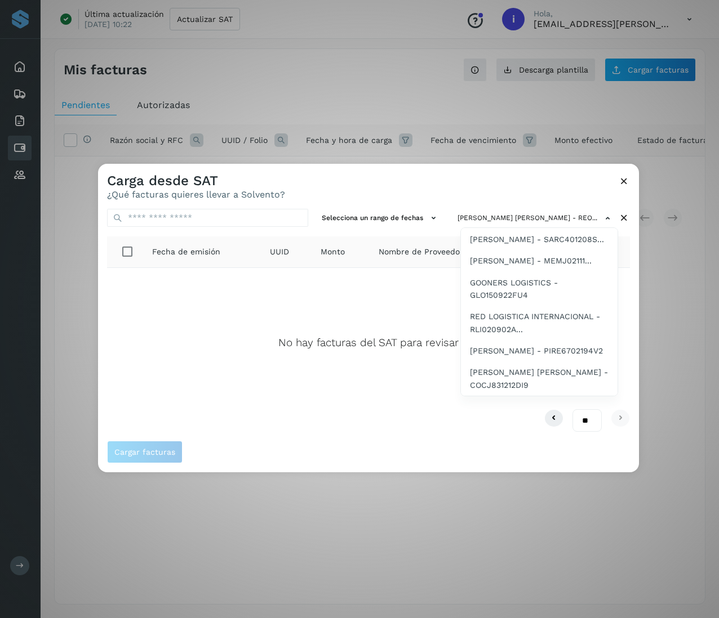
scroll to position [2164, 0]
click at [538, 78] on span "SERVICIOS CONSTRUCTIVOS E INGENIERIA LRS..." at bounding box center [539, 65] width 139 height 25
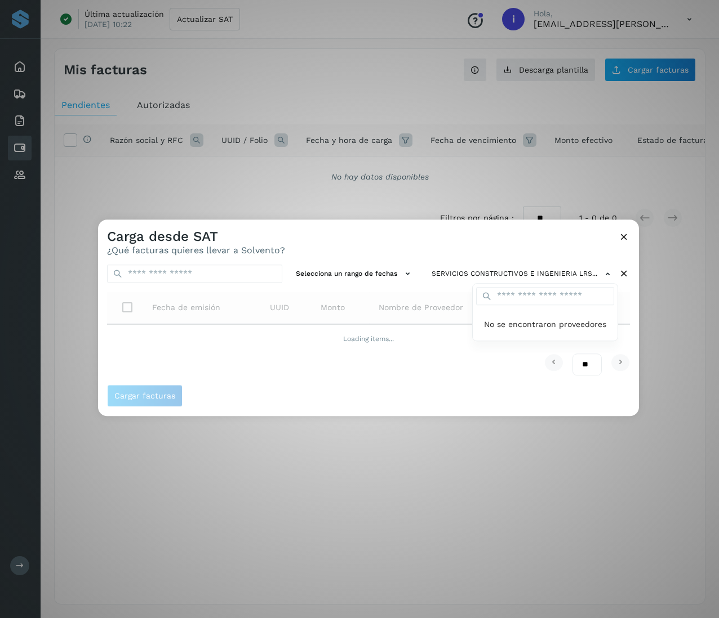
scroll to position [0, 0]
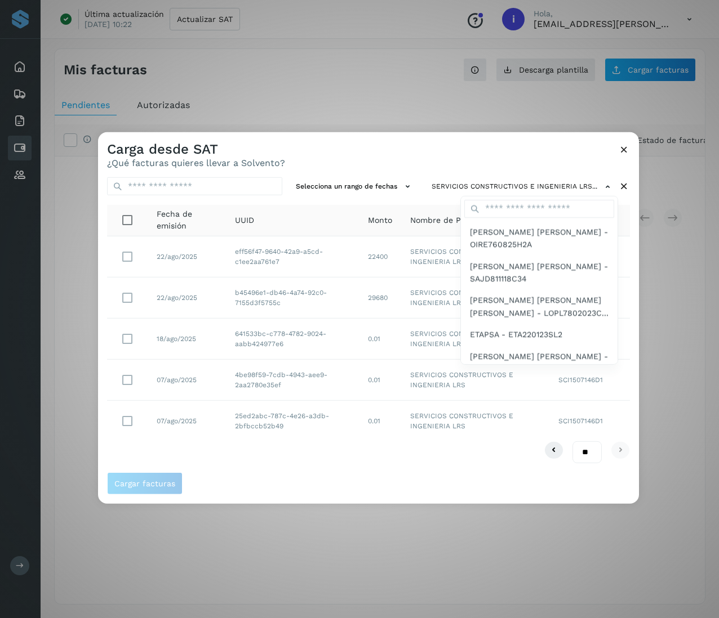
click at [534, 154] on div at bounding box center [457, 441] width 719 height 618
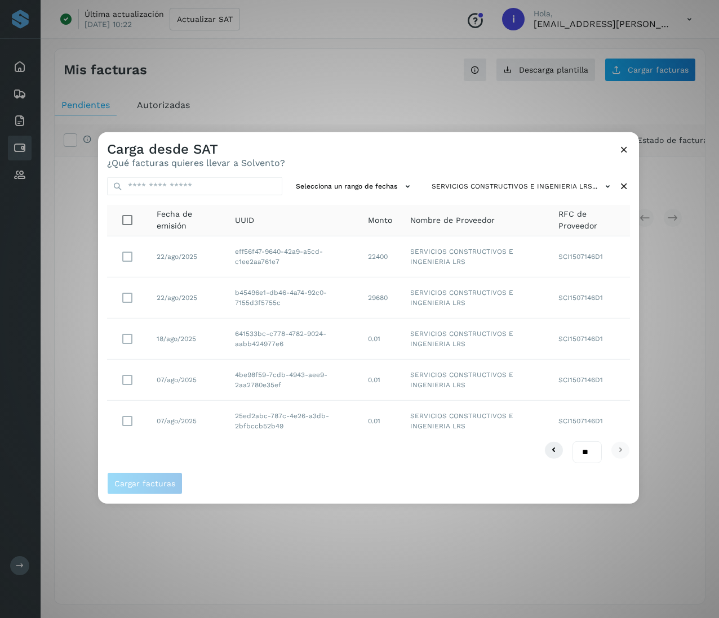
click at [538, 191] on icon at bounding box center [624, 187] width 12 height 12
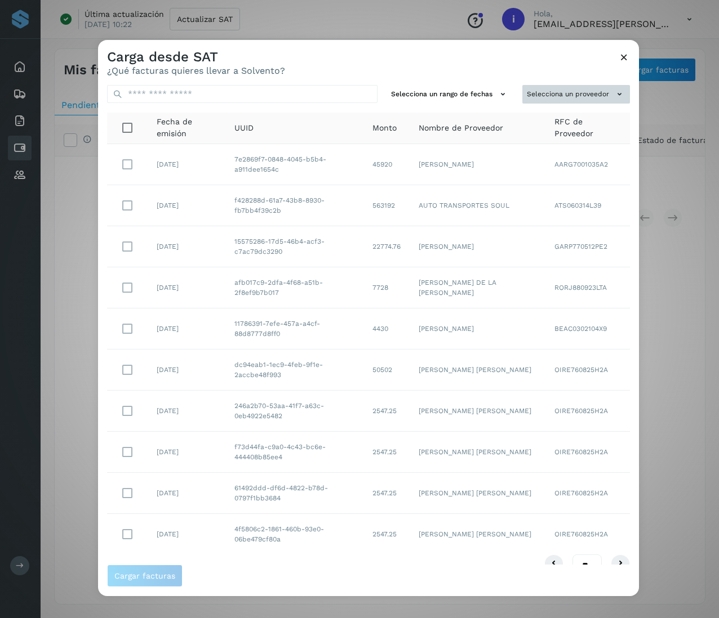
click at [538, 102] on button "Selecciona un proveedor" at bounding box center [576, 94] width 108 height 19
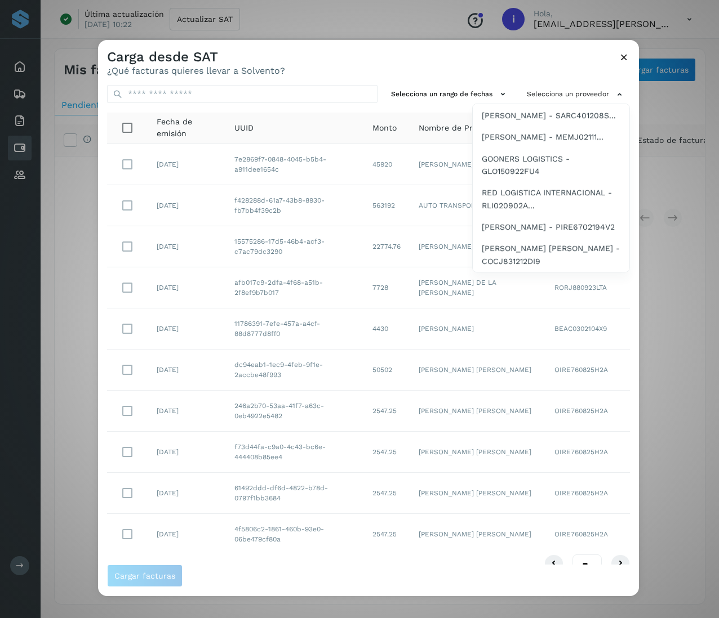
scroll to position [2197, 0]
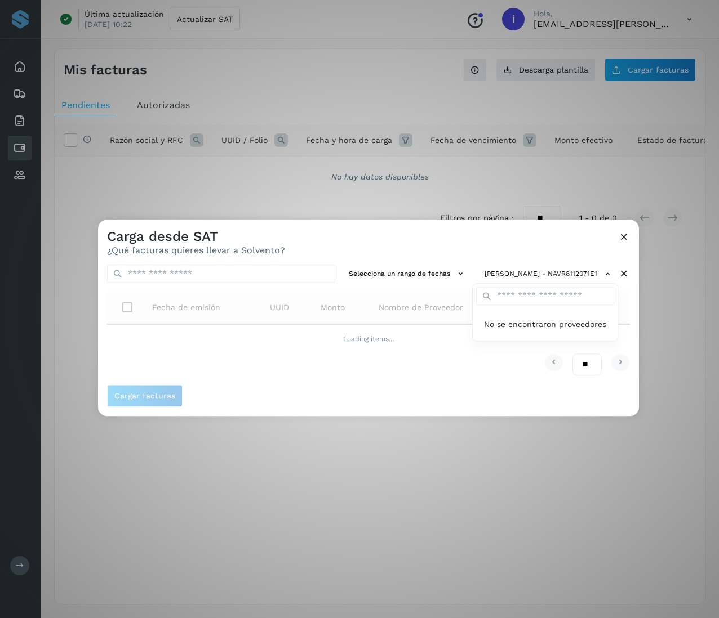
scroll to position [0, 0]
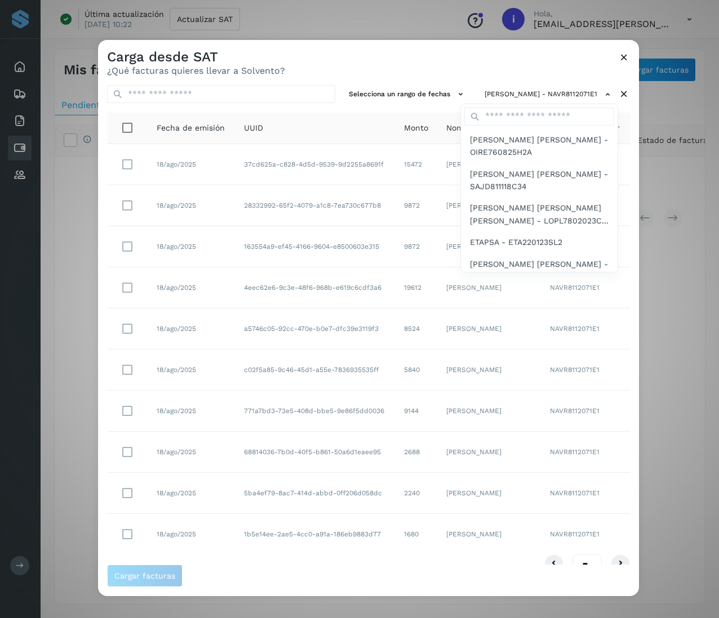
click at [349, 464] on div at bounding box center [457, 349] width 719 height 618
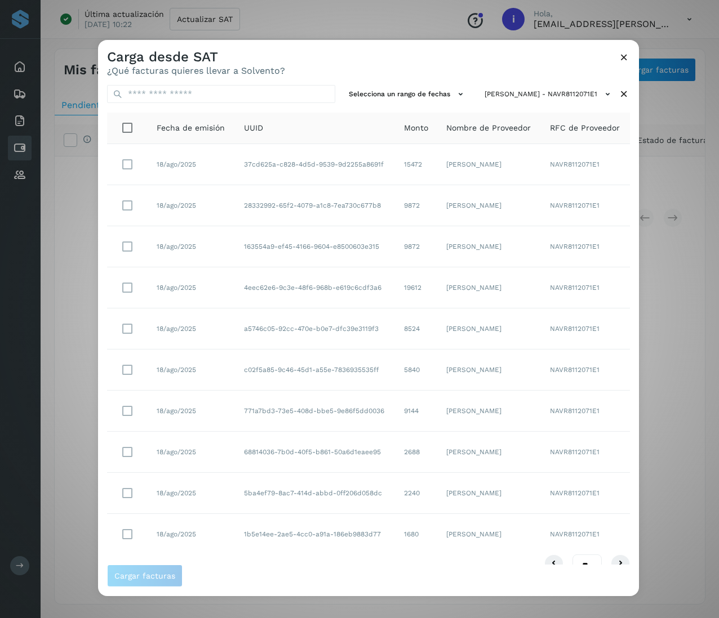
scroll to position [23, 0]
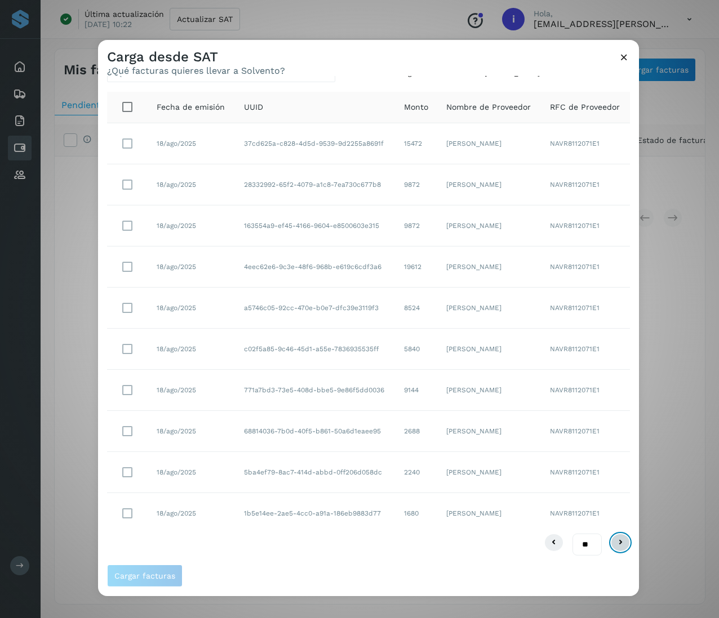
click at [538, 464] on icon at bounding box center [620, 543] width 14 height 14
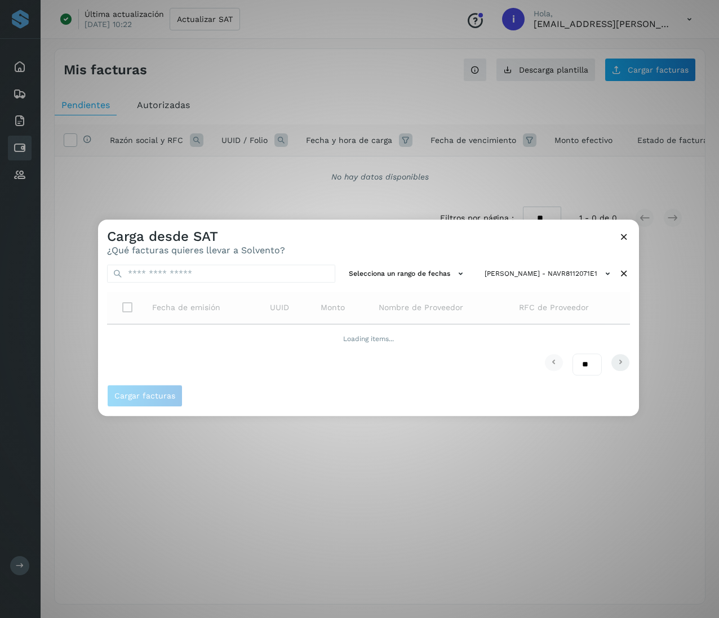
scroll to position [0, 0]
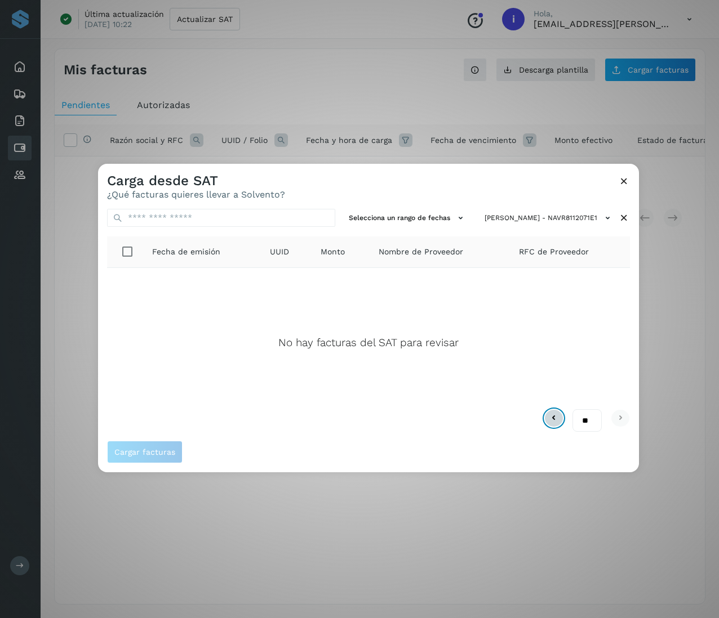
click at [538, 416] on icon at bounding box center [554, 419] width 14 height 14
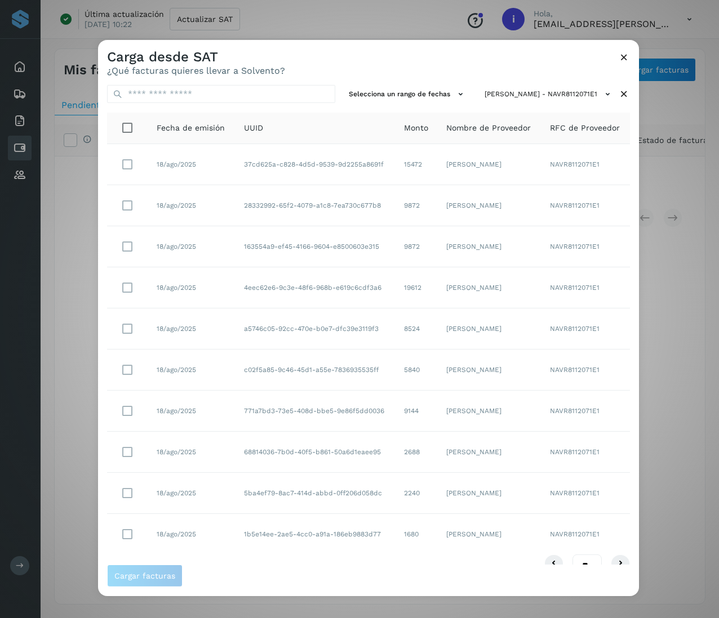
click at [538, 93] on icon at bounding box center [624, 94] width 12 height 12
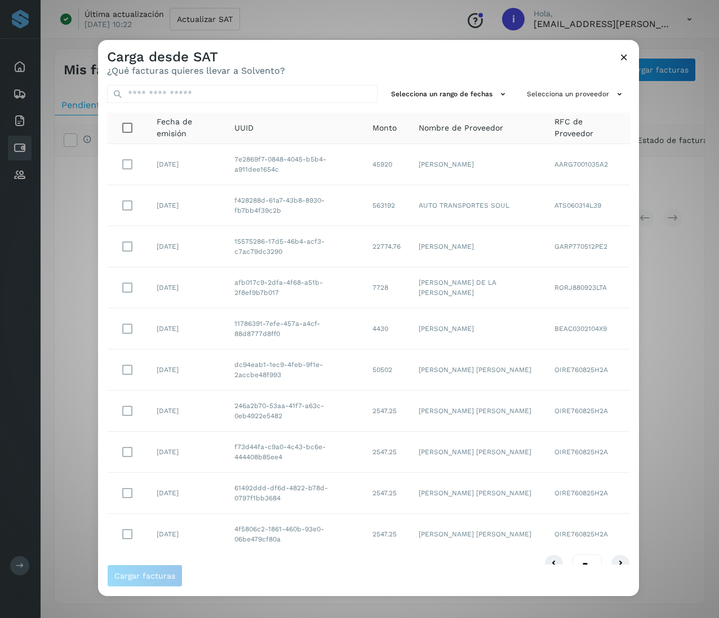
click at [538, 92] on button "Selecciona un proveedor" at bounding box center [576, 94] width 108 height 19
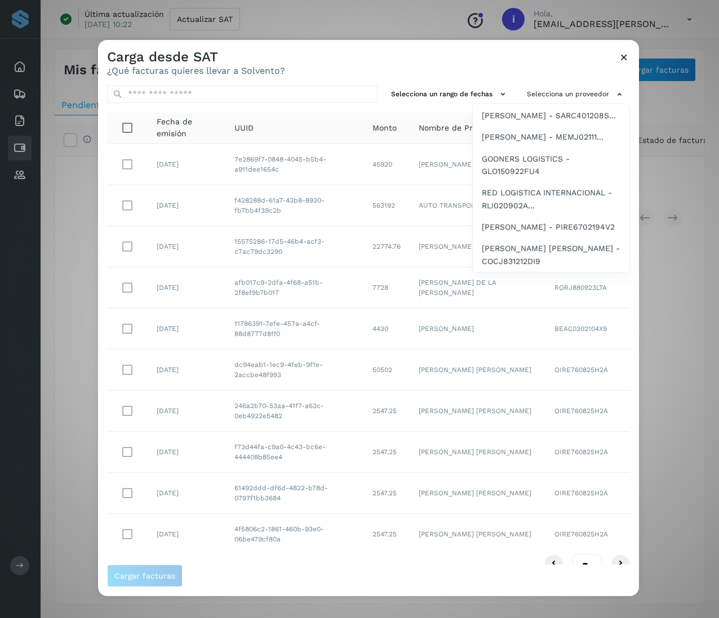
scroll to position [2265, 0]
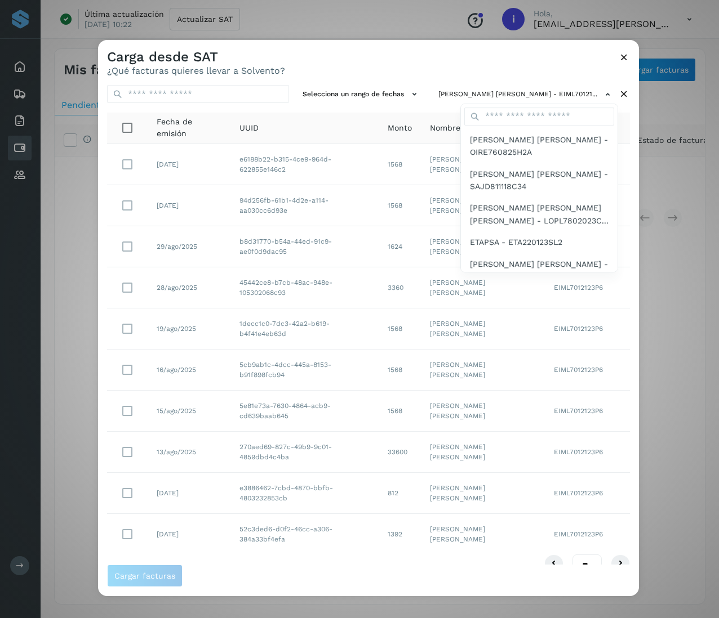
click at [538, 464] on div at bounding box center [457, 349] width 719 height 618
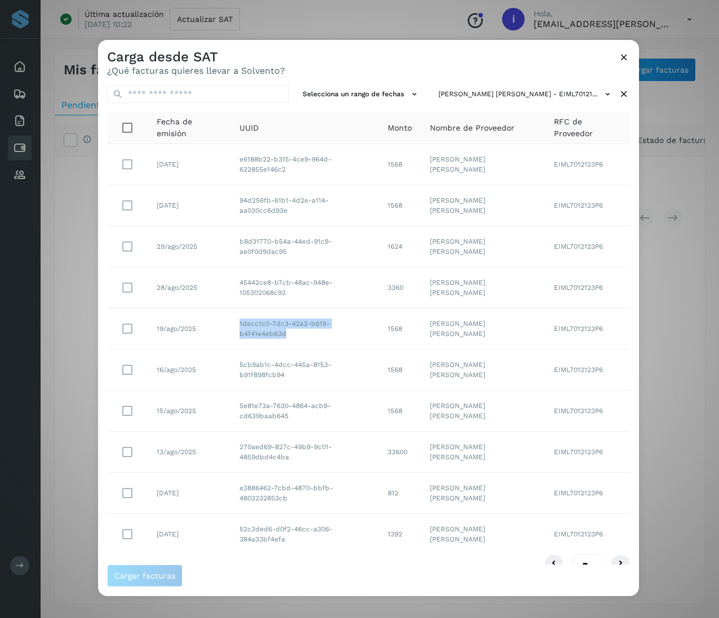
drag, startPoint x: 290, startPoint y: 336, endPoint x: 226, endPoint y: 321, distance: 65.4
click at [226, 321] on tr "19/ago/2025 1decc1c0-7dc3-42a2-b619-b4f41e4eb63d 1568 [PERSON_NAME] [PERSON_NAM…" at bounding box center [368, 329] width 523 height 41
drag, startPoint x: 287, startPoint y: 291, endPoint x: 229, endPoint y: 278, distance: 60.1
click at [230, 278] on td "45442ce8-b7cb-48ac-948e-105302068c93" at bounding box center [304, 288] width 149 height 41
drag, startPoint x: 289, startPoint y: 249, endPoint x: 234, endPoint y: 239, distance: 55.6
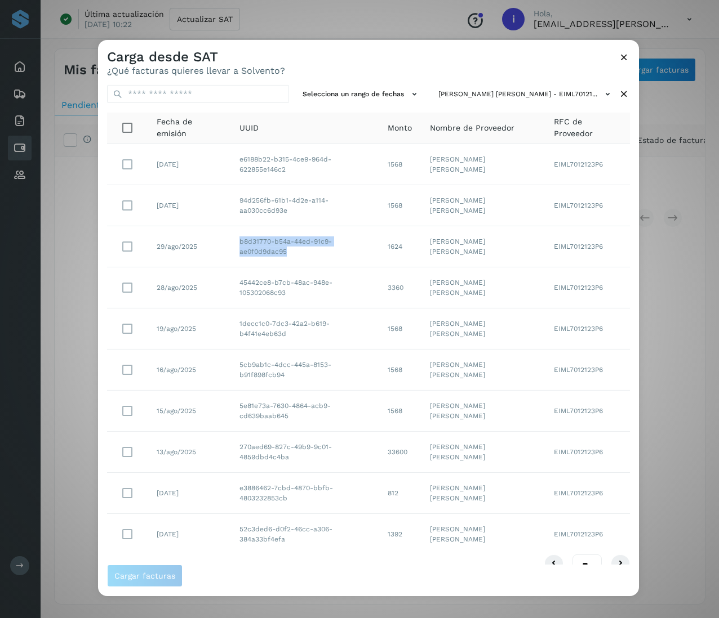
click at [234, 239] on td "b8d31770-b54a-44ed-91c9-ae0f0d9dac95" at bounding box center [304, 246] width 149 height 41
drag, startPoint x: 291, startPoint y: 208, endPoint x: 233, endPoint y: 199, distance: 59.2
click at [233, 199] on td "94d256fb-61b1-4d2e-a114-aa030cc6d93e" at bounding box center [304, 205] width 149 height 41
drag, startPoint x: 296, startPoint y: 169, endPoint x: 226, endPoint y: 161, distance: 69.8
click at [226, 161] on tr "[DATE] e6188b22-b315-4ce9-964d-622855e146c2 1568 [PERSON_NAME] [PERSON_NAME] EI…" at bounding box center [368, 164] width 523 height 41
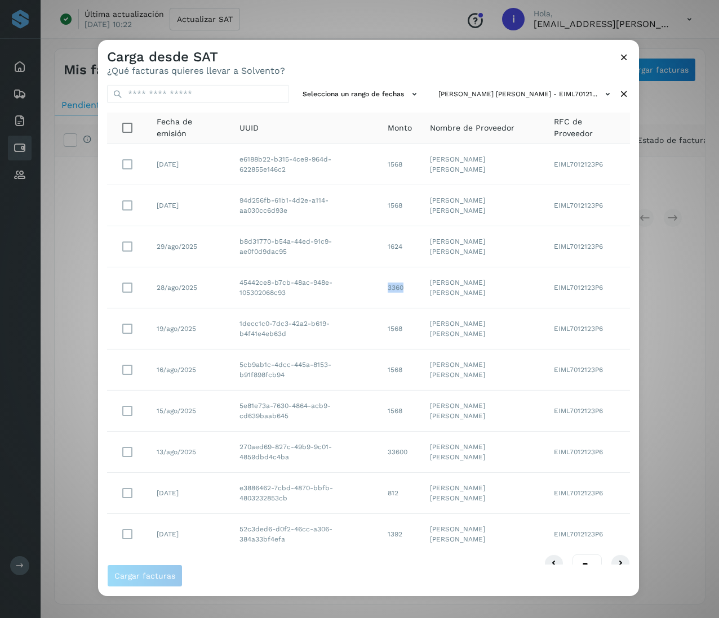
drag, startPoint x: 402, startPoint y: 293, endPoint x: 366, endPoint y: 292, distance: 35.5
click at [366, 292] on tr "28/ago/2025 45442ce8-b7cb-48ac-948e-105302068c93 3360 [PERSON_NAME] [PERSON_NAM…" at bounding box center [368, 288] width 523 height 41
drag, startPoint x: 403, startPoint y: 248, endPoint x: 366, endPoint y: 255, distance: 37.7
click at [366, 255] on tr "29/ago/2025 b8d31770-b54a-44ed-91c9-ae0f0d9dac95 1624 [PERSON_NAME] [PERSON_NAM…" at bounding box center [368, 246] width 523 height 41
drag, startPoint x: 399, startPoint y: 208, endPoint x: 376, endPoint y: 207, distance: 23.1
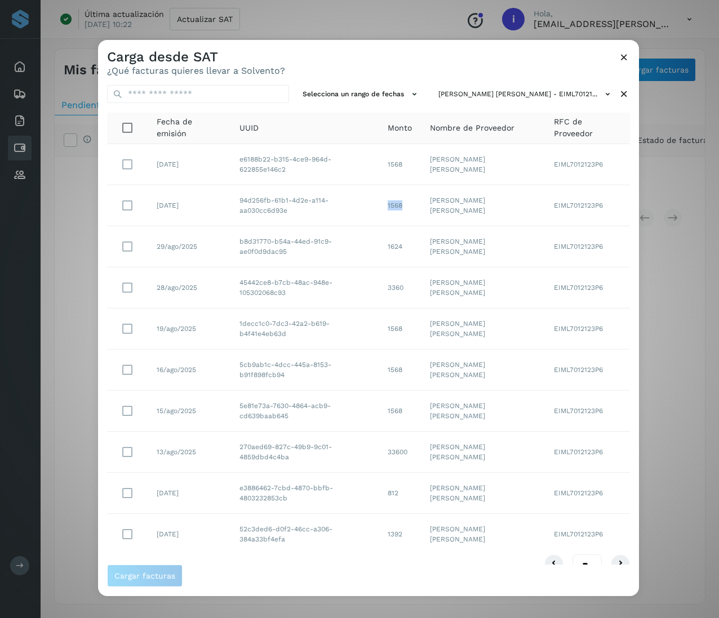
click at [378, 207] on td "1568" at bounding box center [399, 205] width 42 height 41
drag, startPoint x: 395, startPoint y: 160, endPoint x: 376, endPoint y: 162, distance: 19.3
click at [378, 162] on td "1568" at bounding box center [399, 164] width 42 height 41
click at [538, 97] on icon at bounding box center [624, 94] width 12 height 12
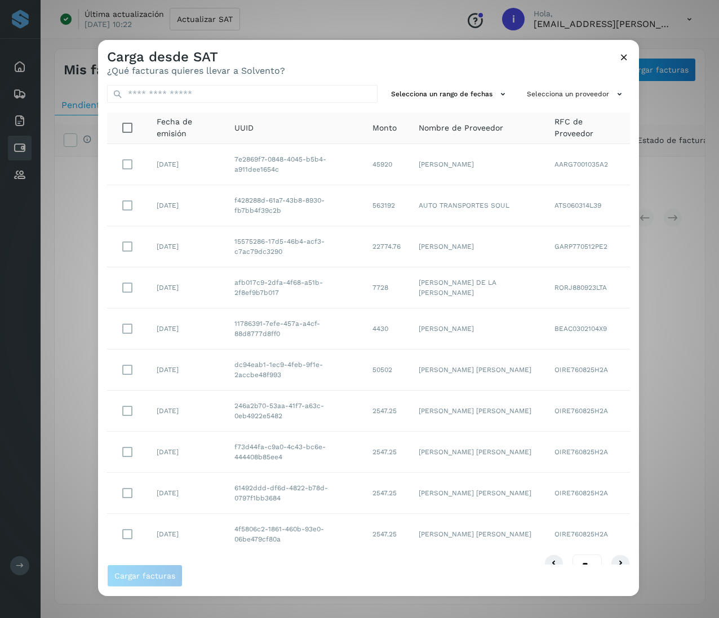
click at [538, 97] on button "Selecciona un proveedor" at bounding box center [576, 94] width 108 height 19
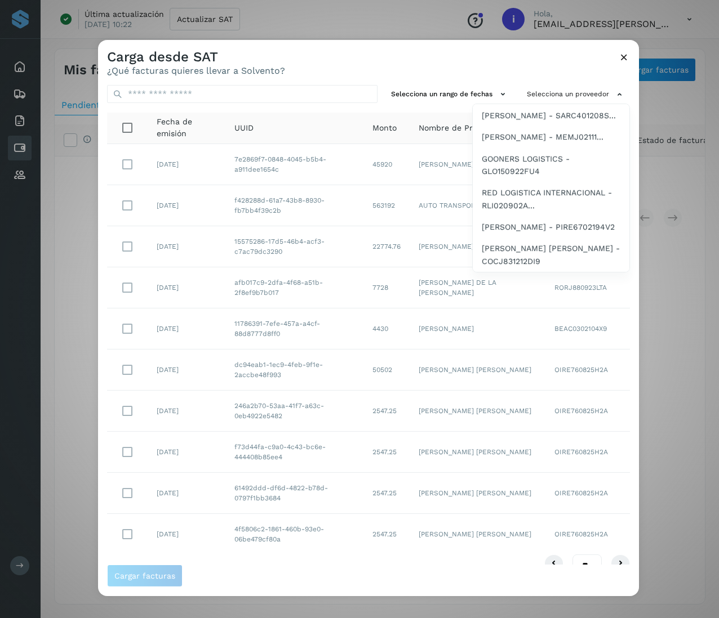
scroll to position [2287, 0]
click at [527, 44] on span "ANDRU [PERSON_NAME] - ZEBA99031..." at bounding box center [551, 31] width 139 height 25
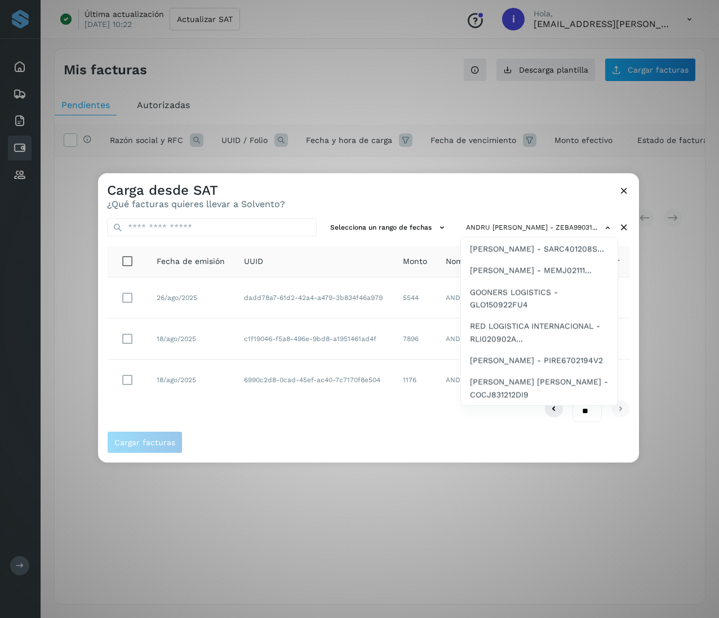
scroll to position [2310, 0]
click at [532, 212] on span "[PERSON_NAME] [PERSON_NAME] - SATS8905318..." at bounding box center [539, 198] width 139 height 25
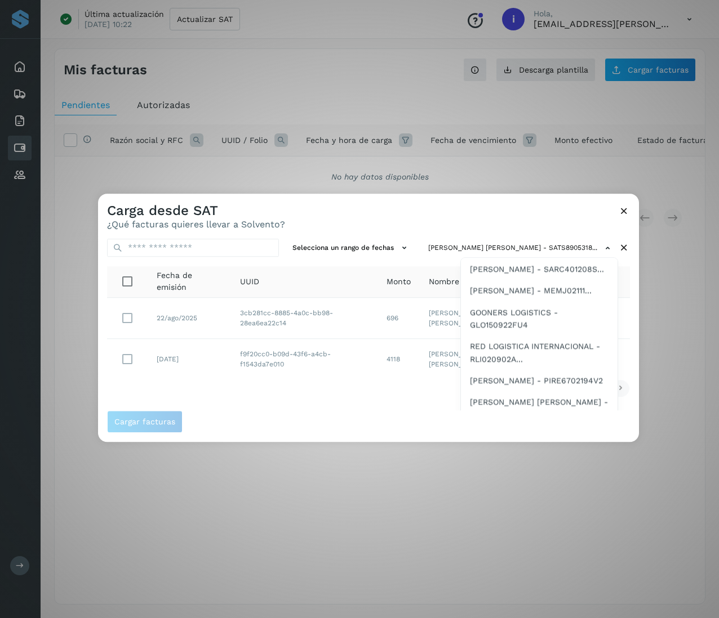
scroll to position [2355, 0]
click at [510, 254] on span "[PERSON_NAME] - CACX660918CR1" at bounding box center [538, 248] width 136 height 12
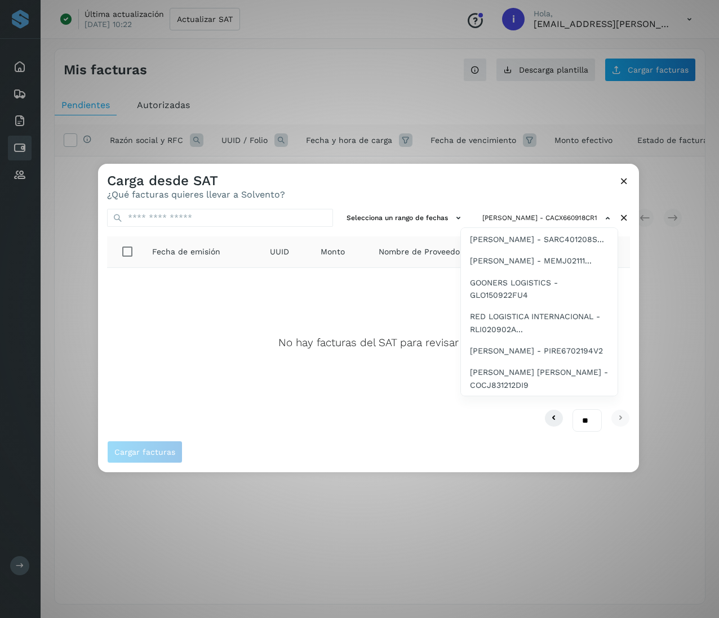
scroll to position [2400, 0]
click at [538, 246] on span "[PERSON_NAME] - SARC401208S..." at bounding box center [537, 239] width 134 height 12
click at [538, 265] on span "[PERSON_NAME] - MEMJ02111..." at bounding box center [531, 261] width 122 height 12
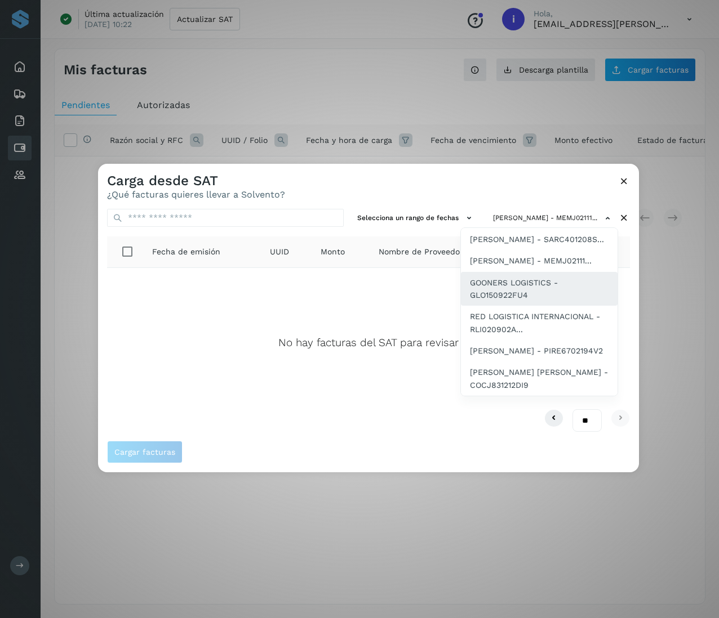
click at [538, 277] on span "GOONERS LOGISTICS - GLO150922FU4" at bounding box center [539, 289] width 139 height 25
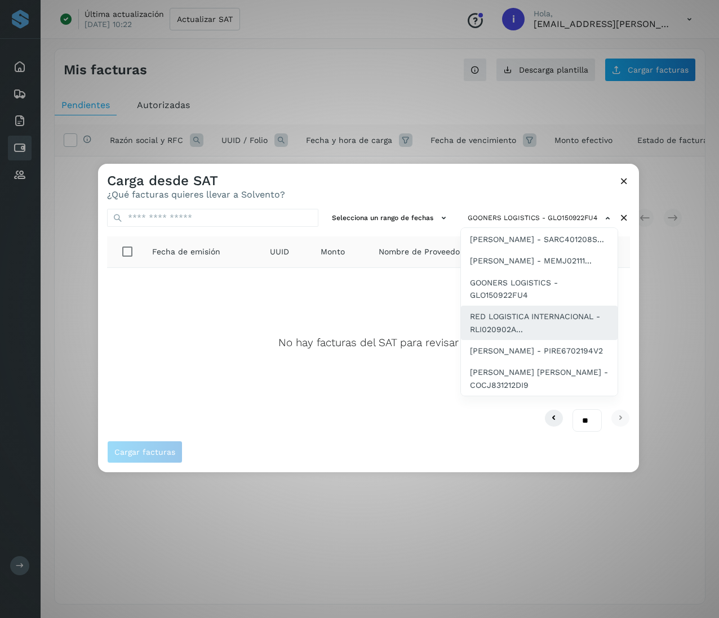
click at [527, 310] on span "RED LOGISTICA INTERNACIONAL - RLI020902A..." at bounding box center [539, 322] width 139 height 25
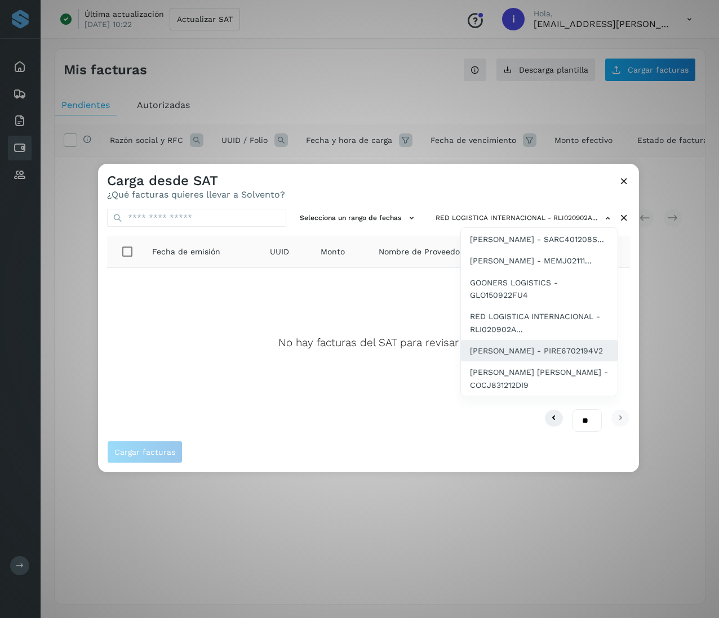
click at [538, 348] on span "[PERSON_NAME] - PIRE6702194V2" at bounding box center [536, 351] width 133 height 12
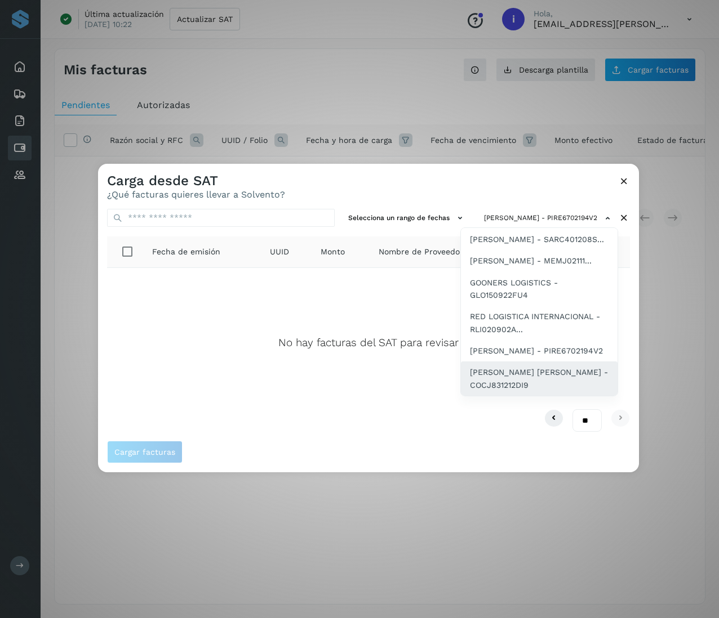
click at [538, 370] on span "[PERSON_NAME] [PERSON_NAME] - COCJ831212DI9" at bounding box center [539, 378] width 139 height 25
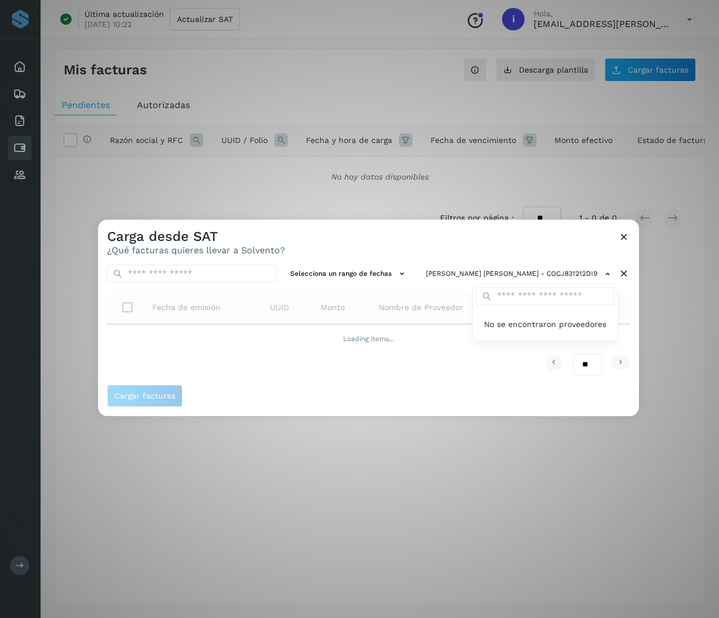
scroll to position [0, 0]
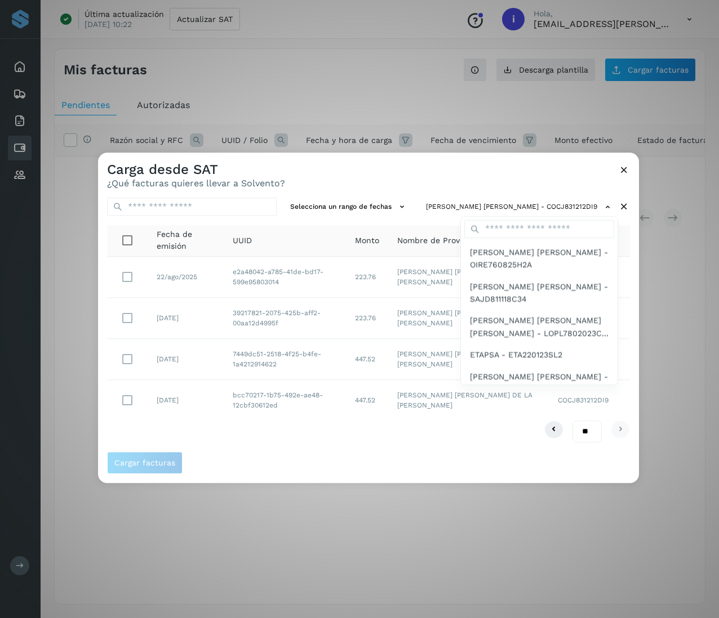
click at [538, 166] on div at bounding box center [457, 462] width 719 height 618
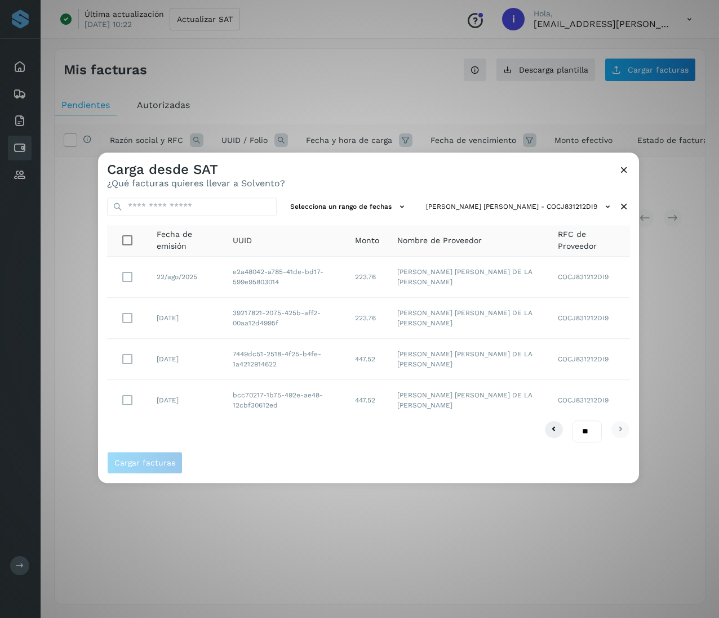
click at [538, 167] on icon at bounding box center [624, 170] width 12 height 12
